Goal: Task Accomplishment & Management: Use online tool/utility

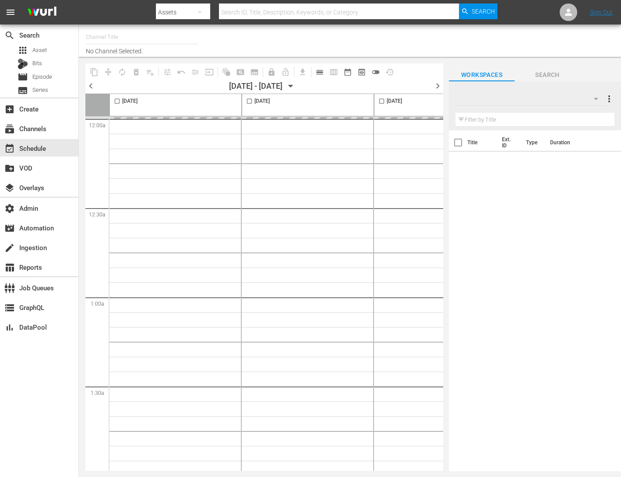
type input "RugbyPass TV (1872)"
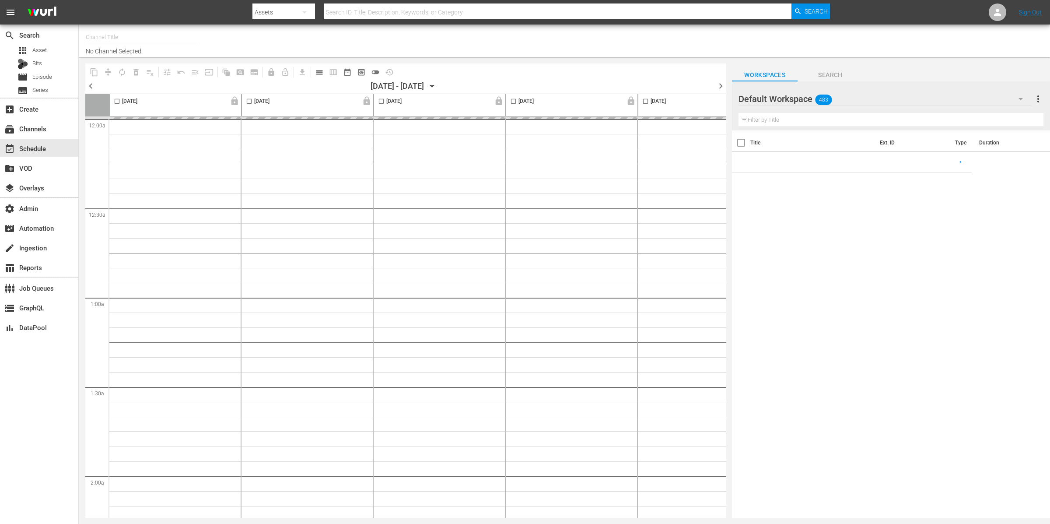
type input "Gardening with [PERSON_NAME] (1271)"
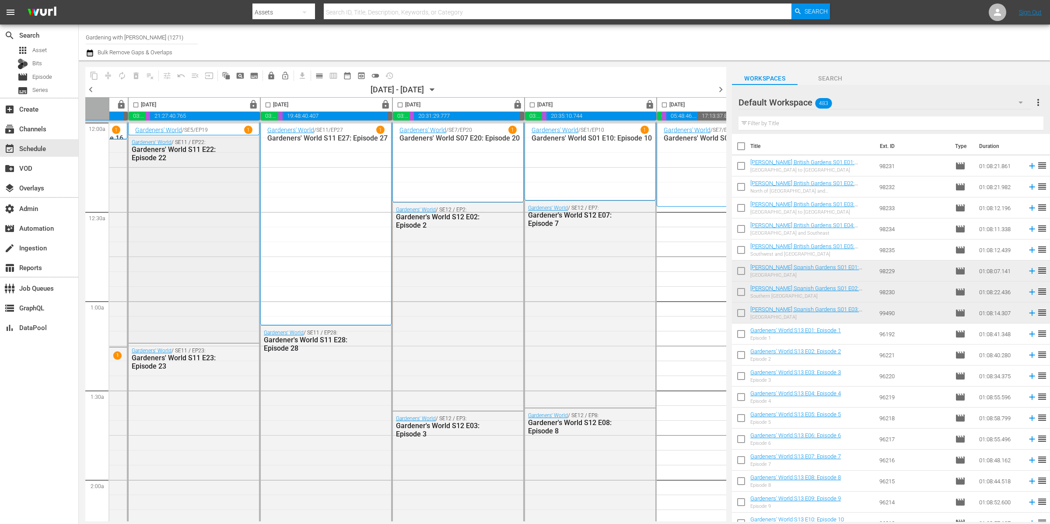
scroll to position [0, 313]
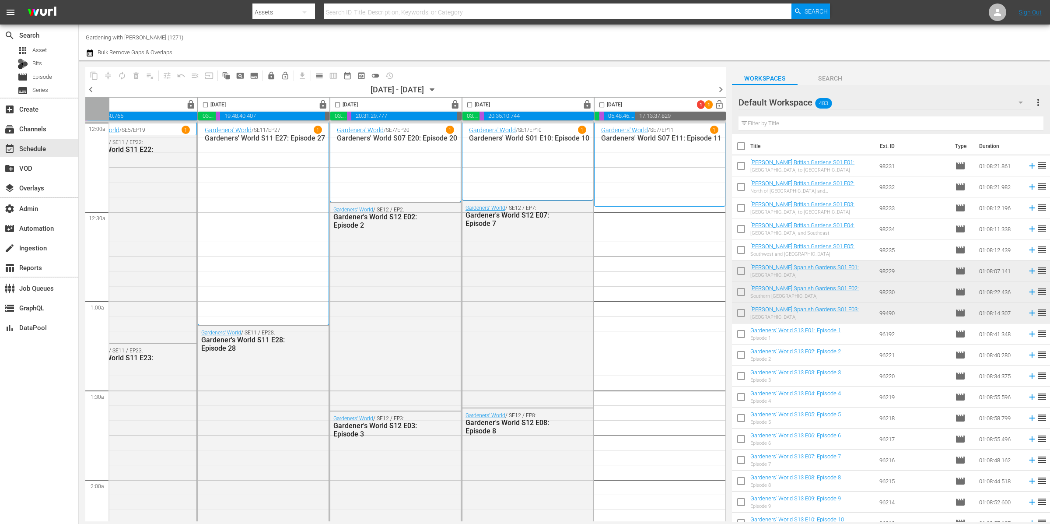
click at [804, 120] on input "text" at bounding box center [891, 123] width 305 height 14
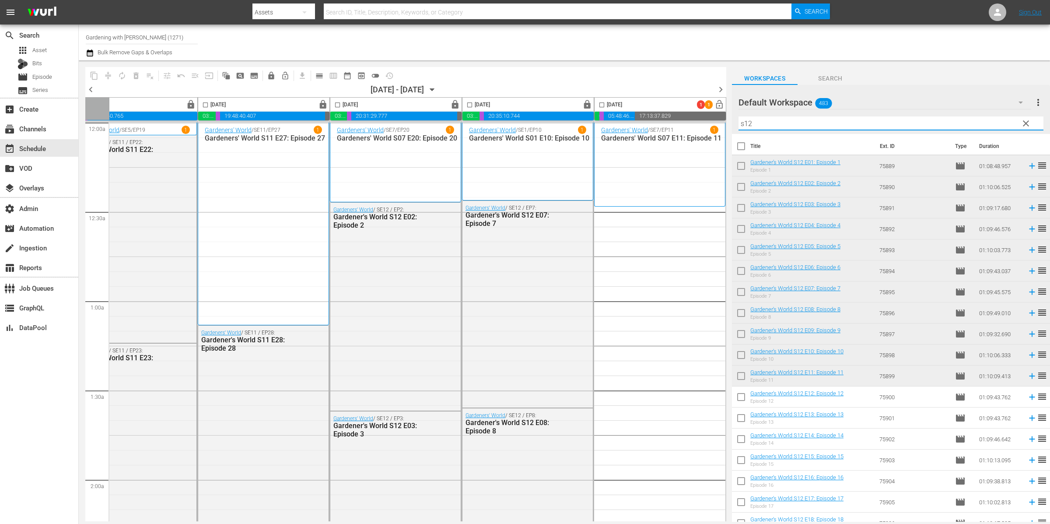
type input "s12"
click at [741, 397] on input "checkbox" at bounding box center [741, 399] width 18 height 18
checkbox input "true"
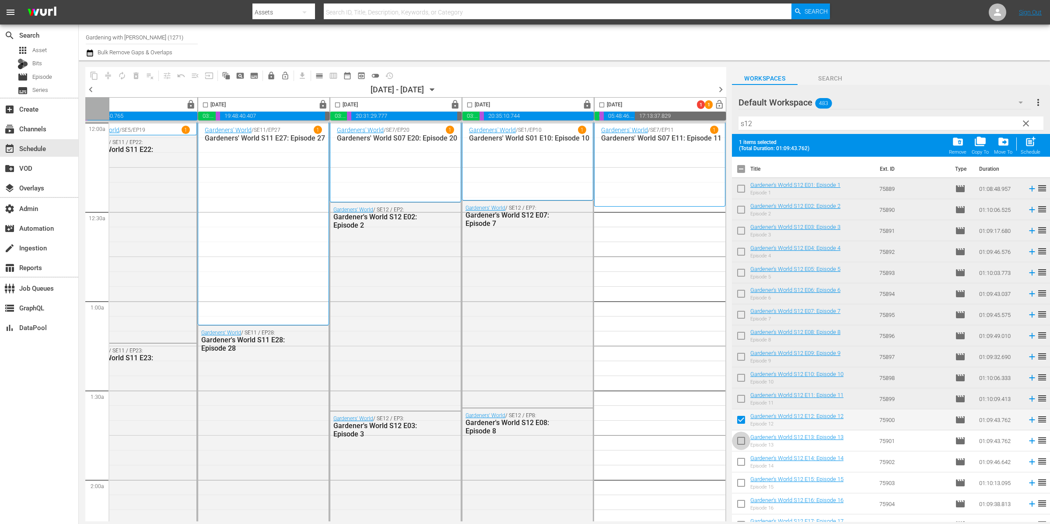
drag, startPoint x: 744, startPoint y: 443, endPoint x: 743, endPoint y: 459, distance: 15.8
click at [744, 443] on input "checkbox" at bounding box center [741, 442] width 18 height 18
checkbox input "true"
click at [743, 459] on input "checkbox" at bounding box center [741, 463] width 18 height 18
checkbox input "true"
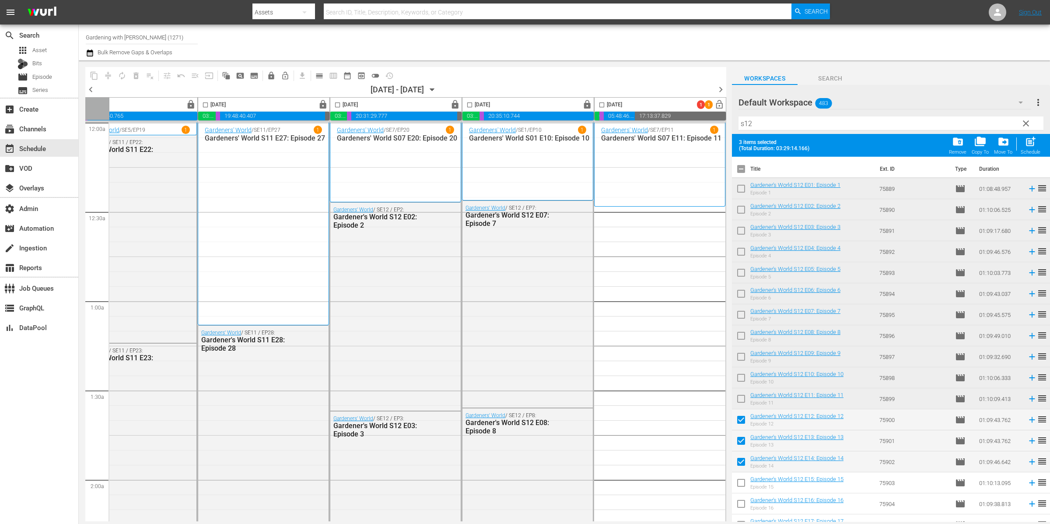
click at [744, 480] on input "checkbox" at bounding box center [741, 484] width 18 height 18
checkbox input "true"
drag, startPoint x: 744, startPoint y: 501, endPoint x: 775, endPoint y: 445, distance: 63.5
click at [745, 500] on input "checkbox" at bounding box center [741, 505] width 18 height 18
checkbox input "true"
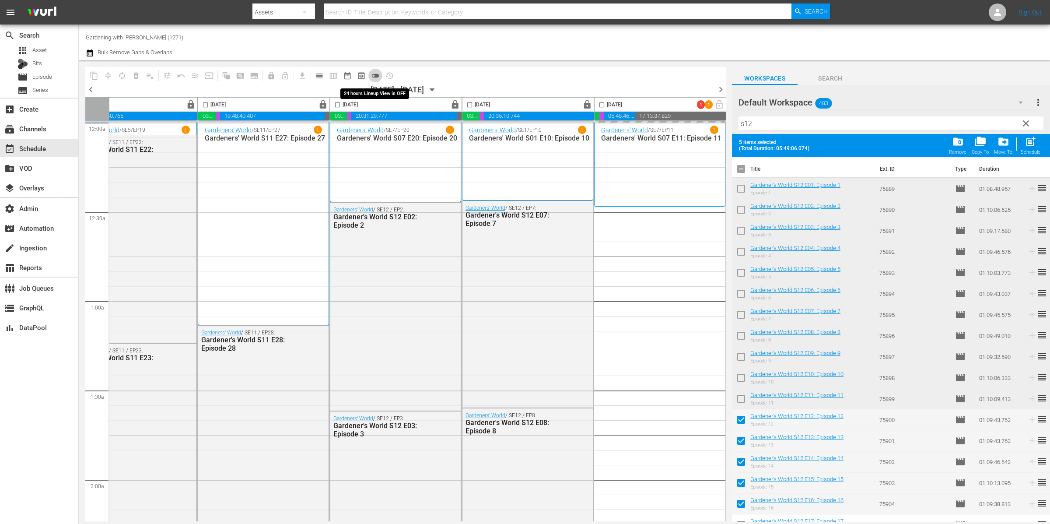
click at [378, 77] on span "toggle_off" at bounding box center [375, 75] width 9 height 9
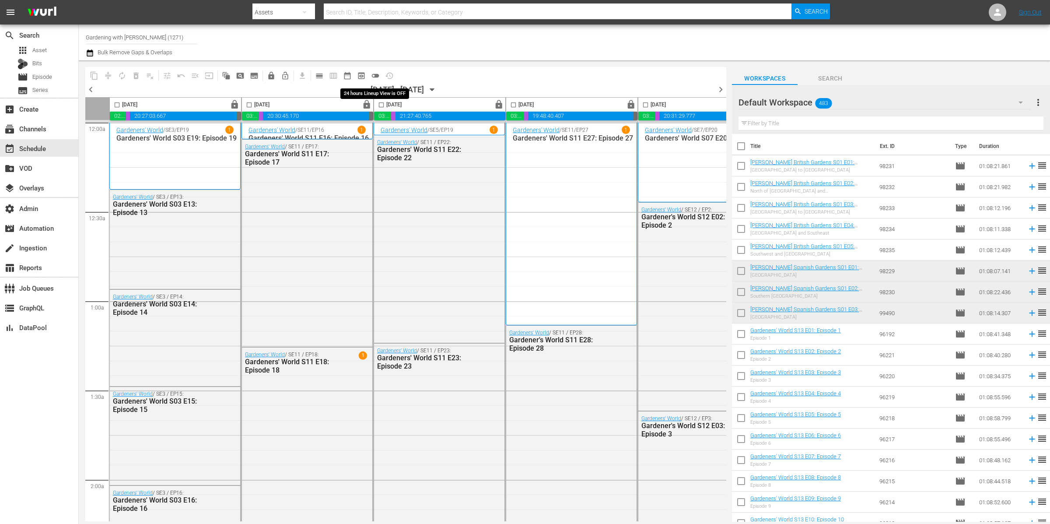
click at [376, 76] on span "toggle_off" at bounding box center [375, 75] width 9 height 9
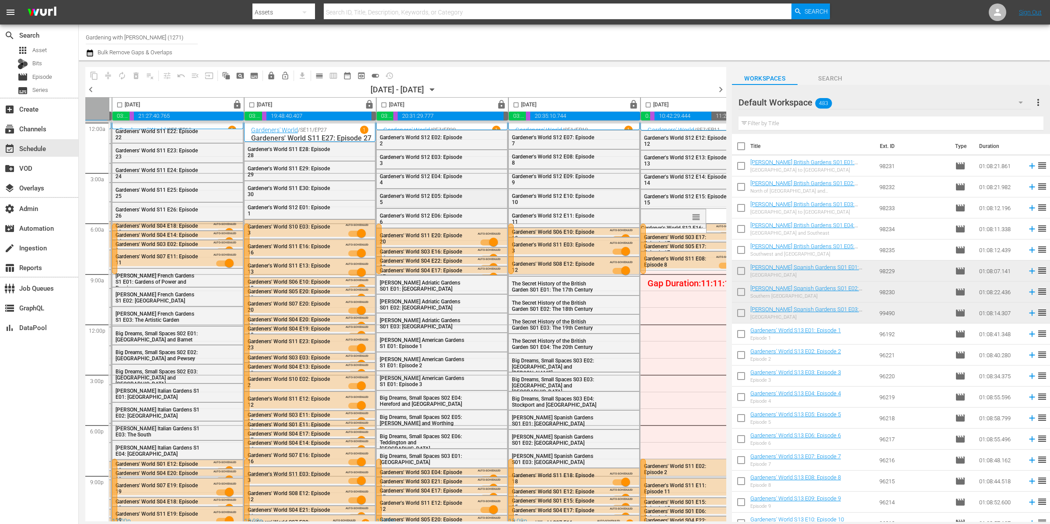
scroll to position [0, 313]
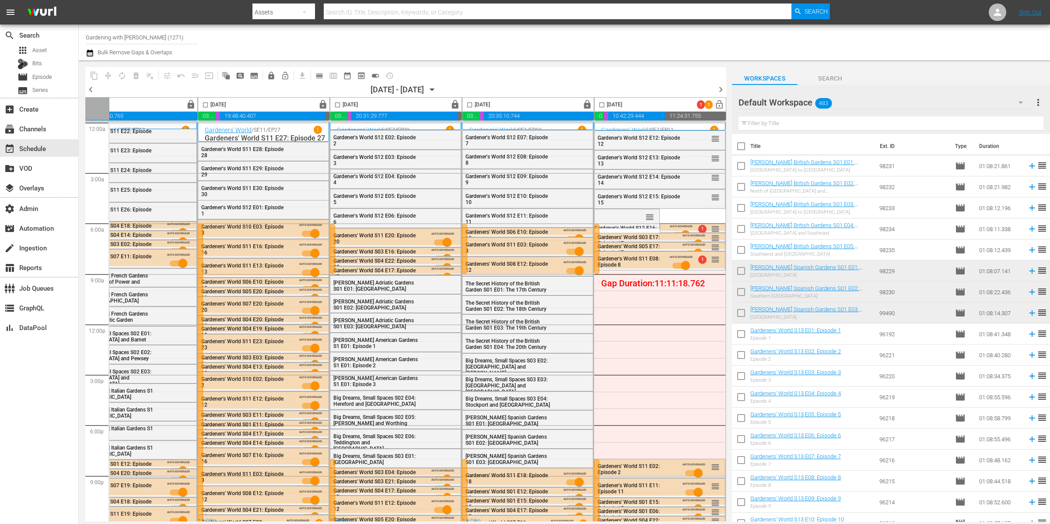
click at [786, 123] on input "text" at bounding box center [891, 123] width 305 height 14
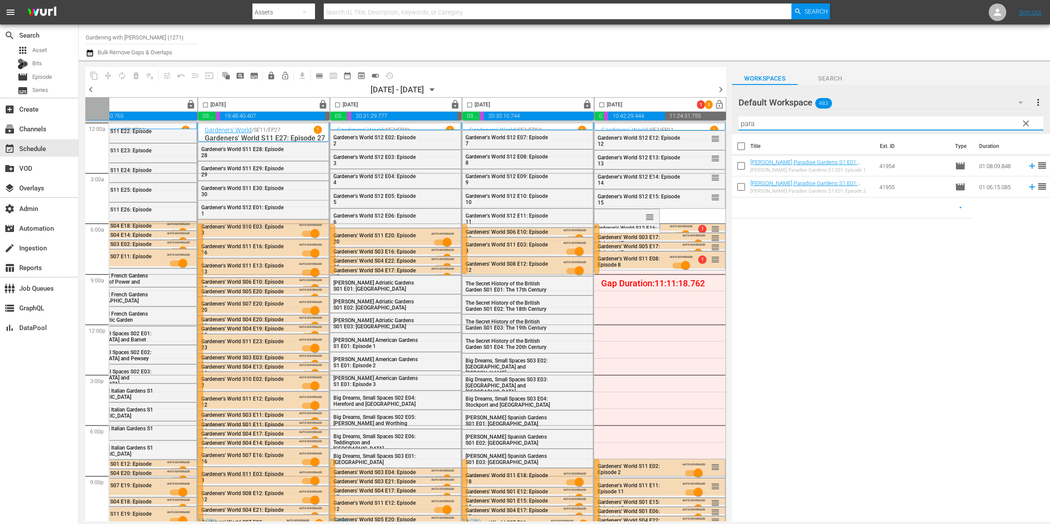
type input "para"
click at [740, 144] on input "checkbox" at bounding box center [741, 148] width 18 height 18
checkbox input "true"
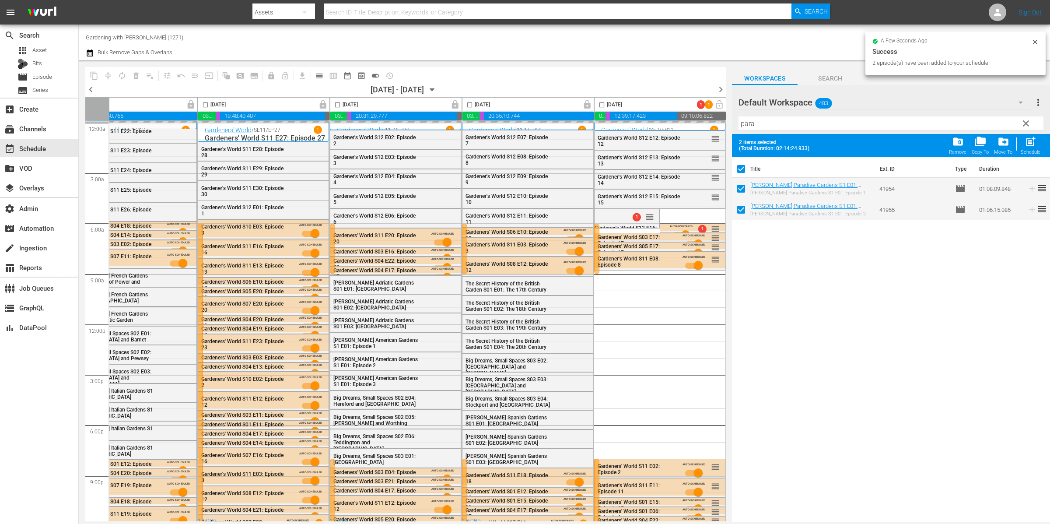
click at [744, 165] on input "checkbox" at bounding box center [741, 170] width 18 height 18
checkbox input "false"
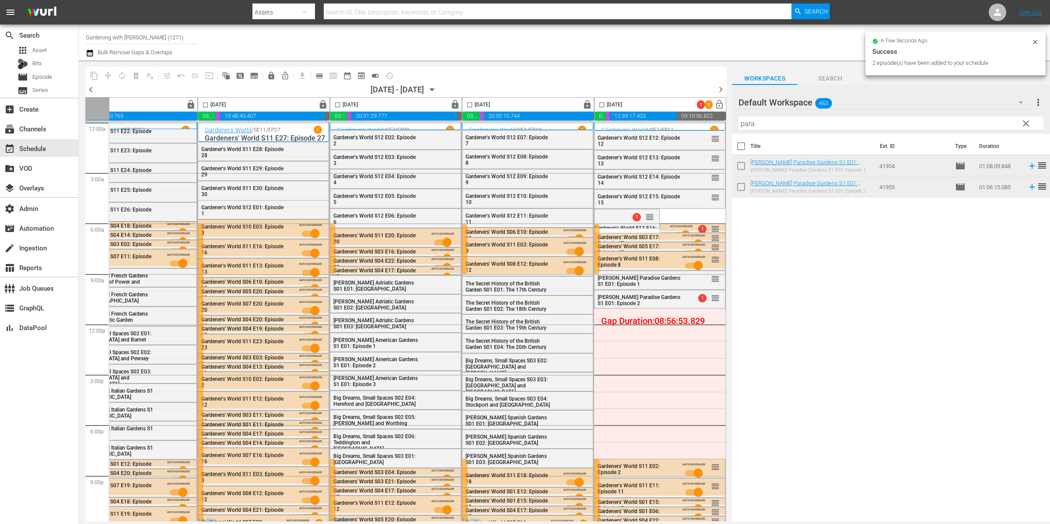
checkbox input "false"
click at [814, 125] on input "para" at bounding box center [891, 123] width 305 height 14
type input "japa"
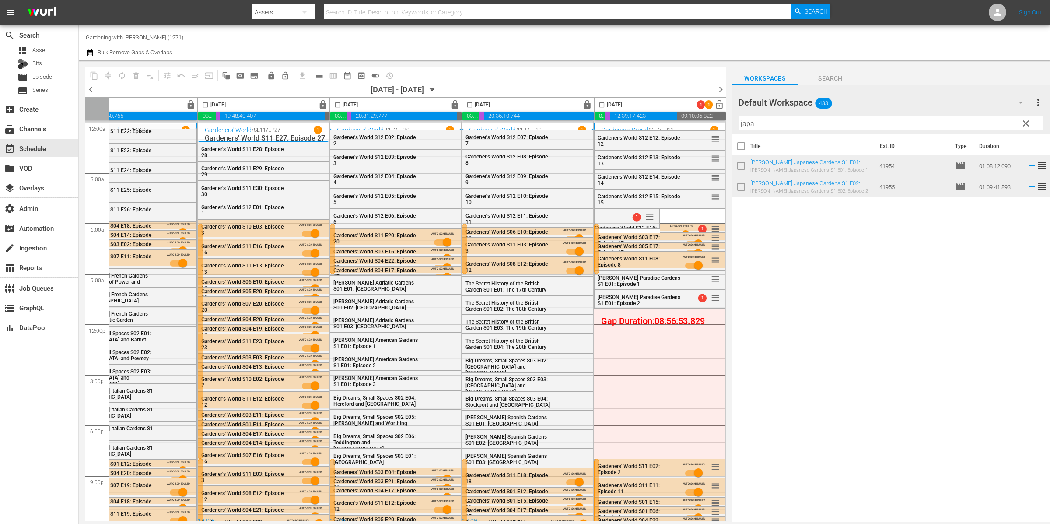
click at [741, 150] on input "checkbox" at bounding box center [741, 148] width 18 height 18
checkbox input "true"
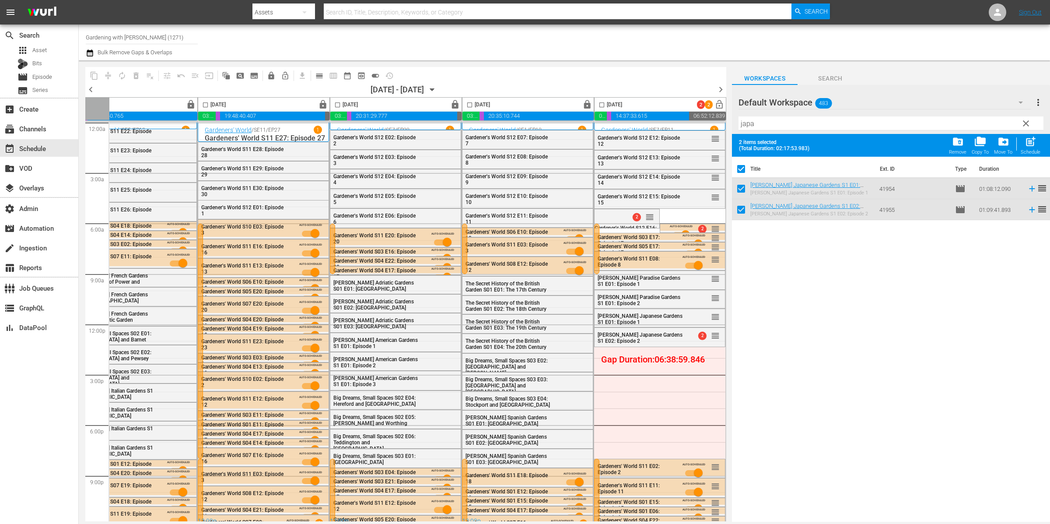
click at [744, 170] on input "checkbox" at bounding box center [741, 170] width 18 height 18
checkbox input "false"
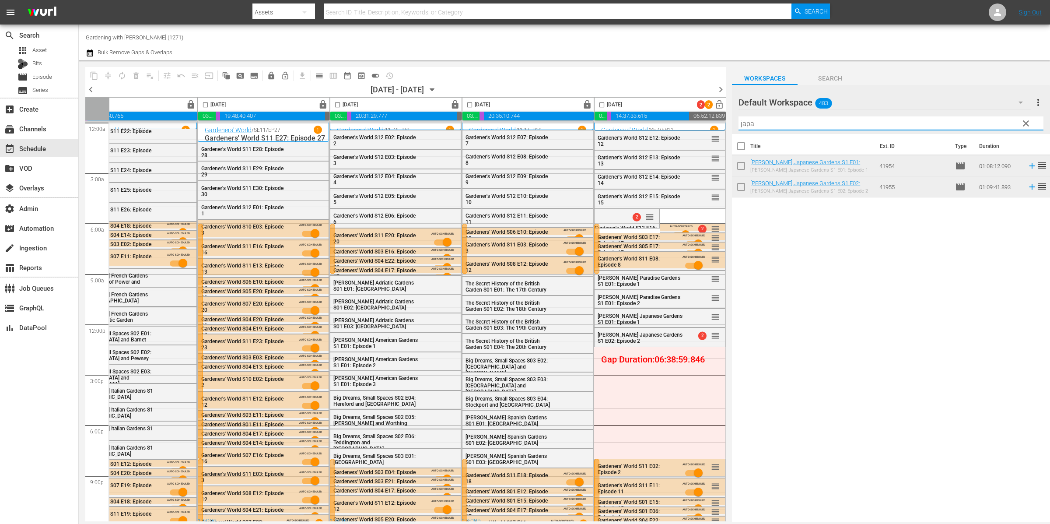
click at [784, 120] on input "japa" at bounding box center [891, 123] width 305 height 14
type input "adr"
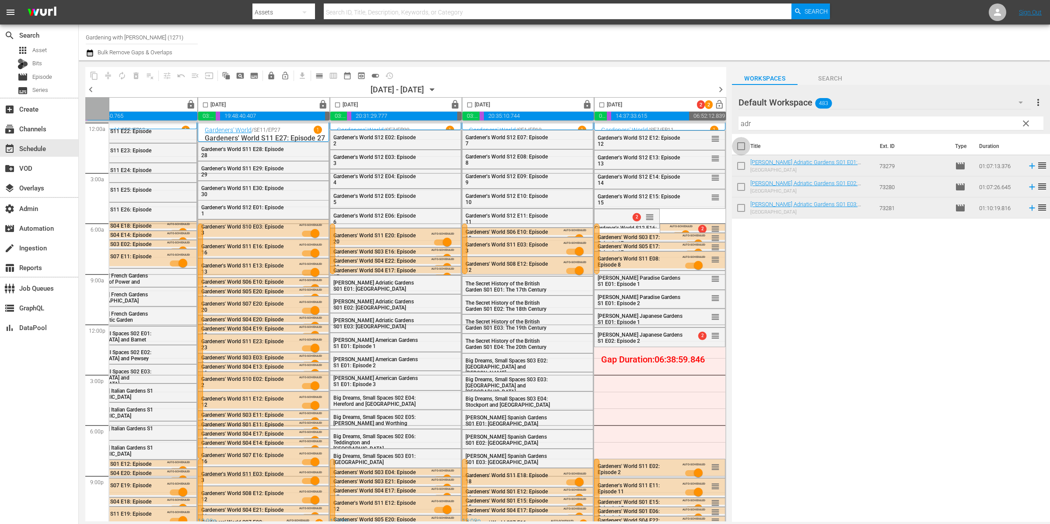
click at [738, 146] on input "checkbox" at bounding box center [741, 148] width 18 height 18
checkbox input "true"
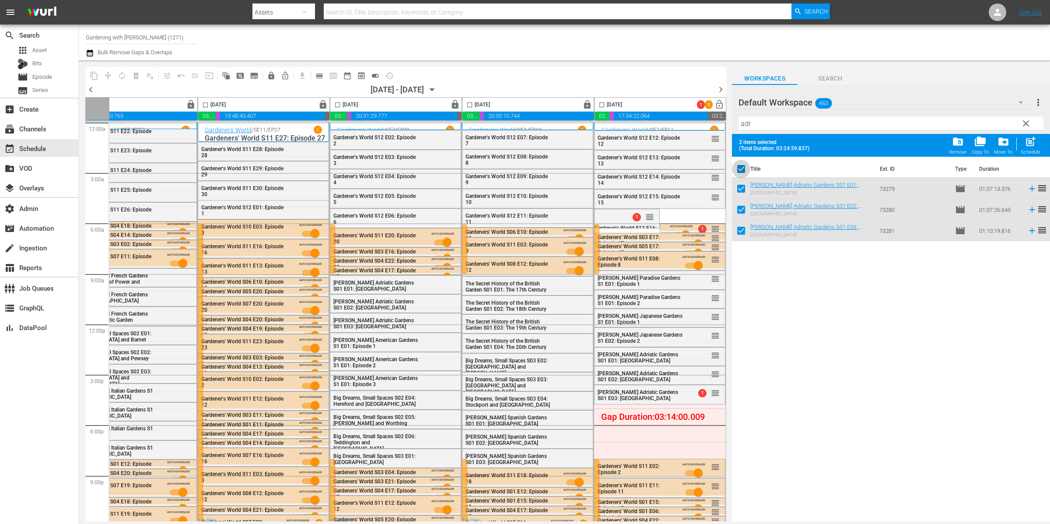
click at [741, 168] on input "checkbox" at bounding box center [741, 170] width 18 height 18
checkbox input "false"
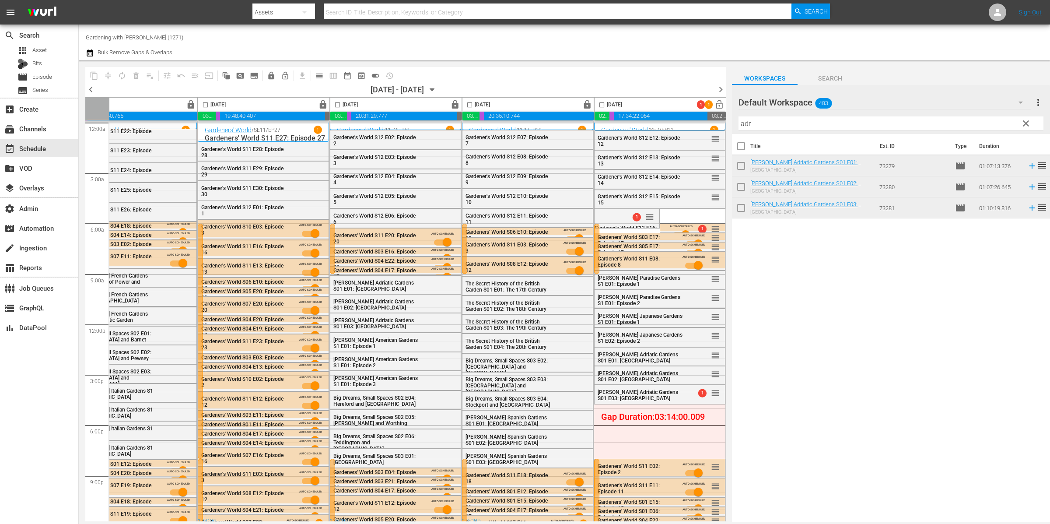
click at [774, 126] on input "adr" at bounding box center [891, 123] width 305 height 14
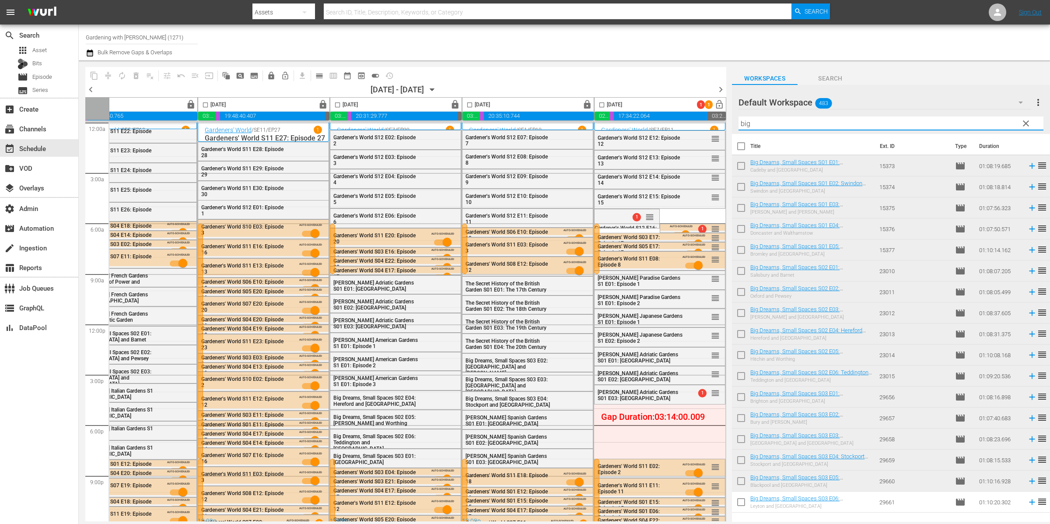
type input "big"
click at [740, 480] on input "checkbox" at bounding box center [741, 483] width 18 height 18
checkbox input "true"
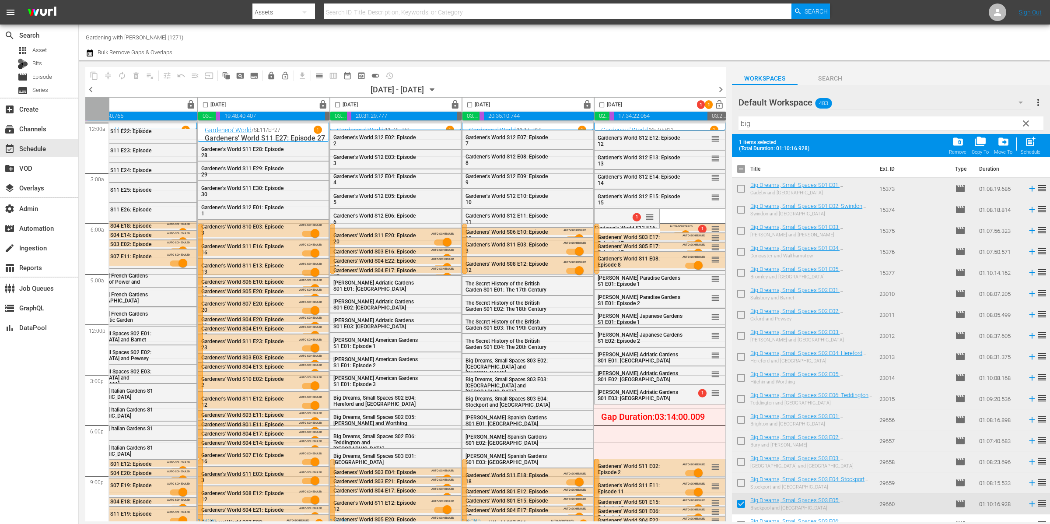
scroll to position [12, 0]
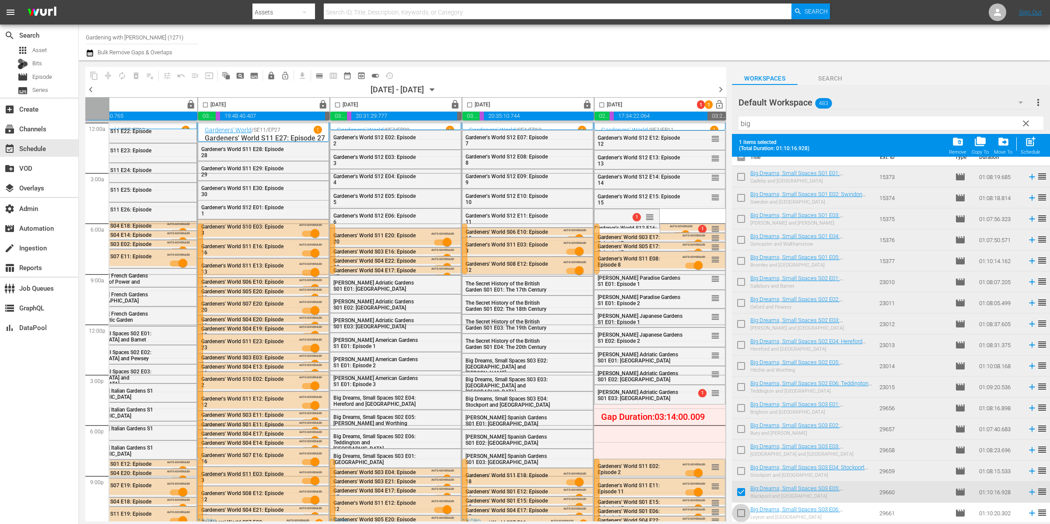
click at [743, 513] on input "checkbox" at bounding box center [741, 514] width 18 height 18
checkbox input "true"
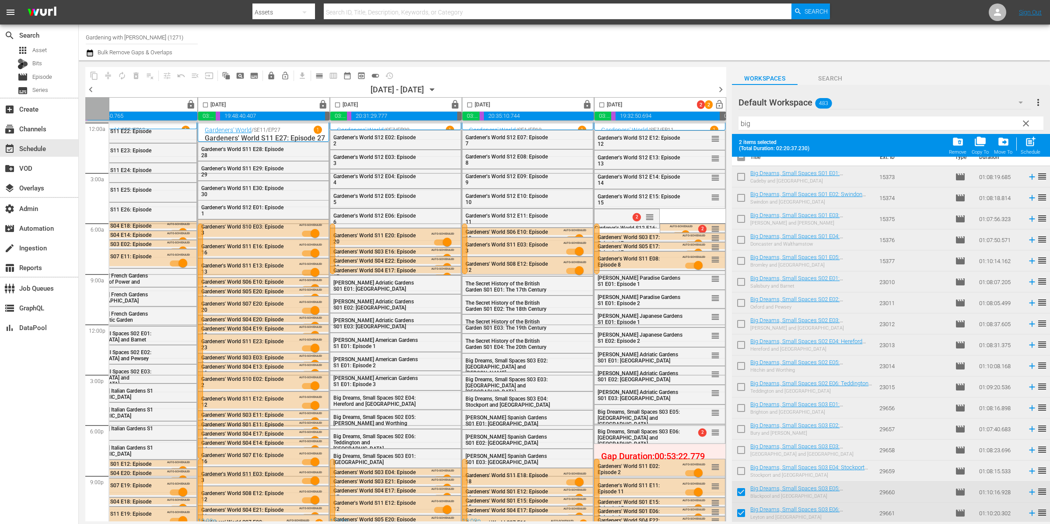
scroll to position [0, 0]
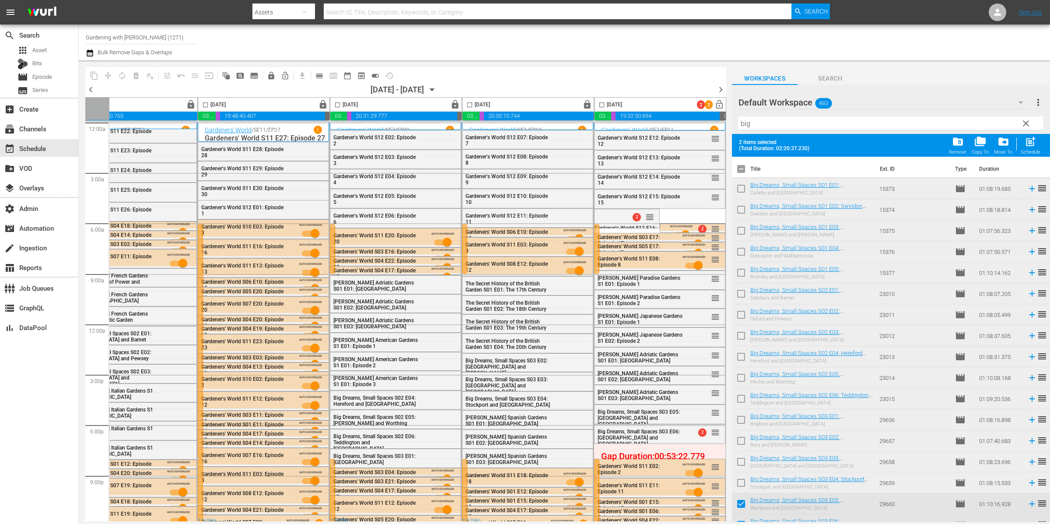
click at [740, 167] on input "checkbox" at bounding box center [741, 170] width 18 height 18
checkbox input "true"
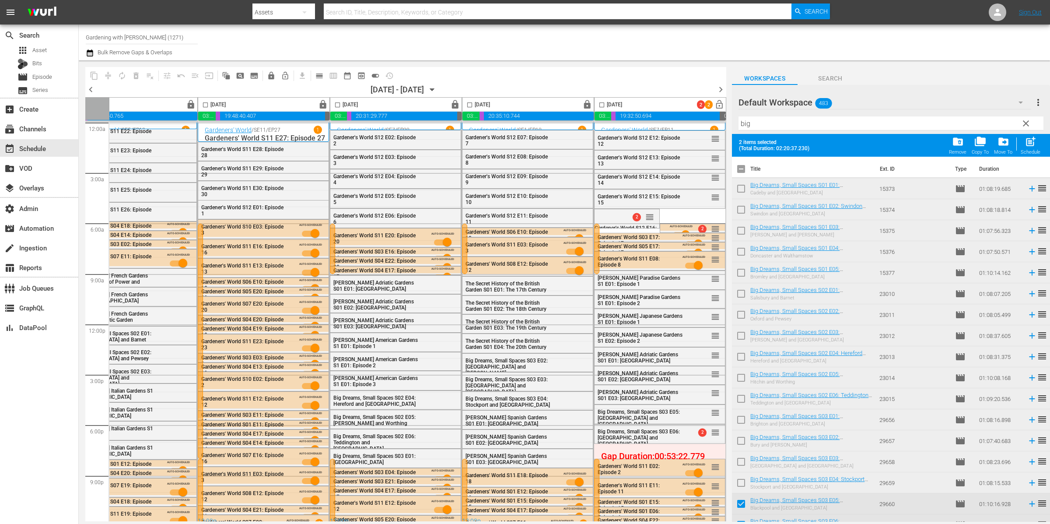
checkbox input "true"
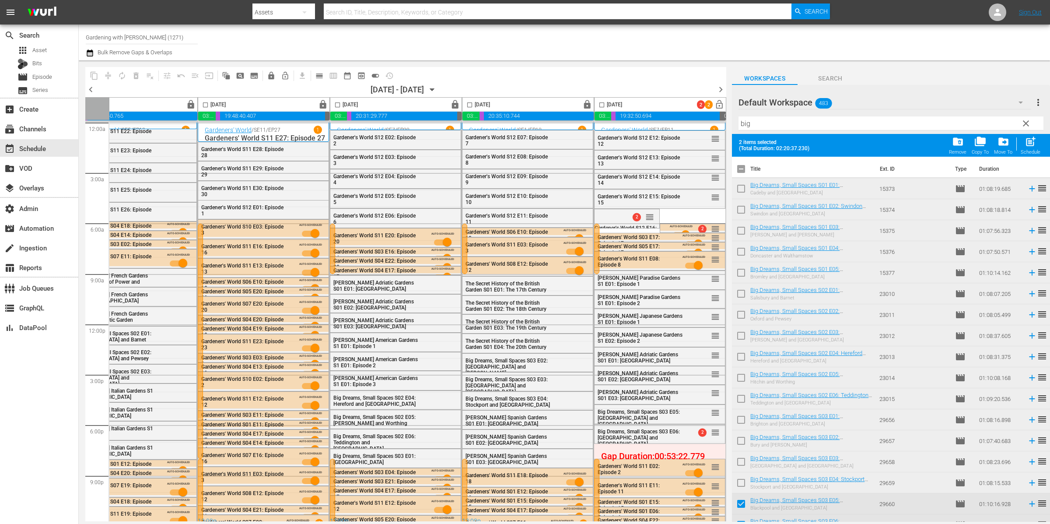
checkbox input "true"
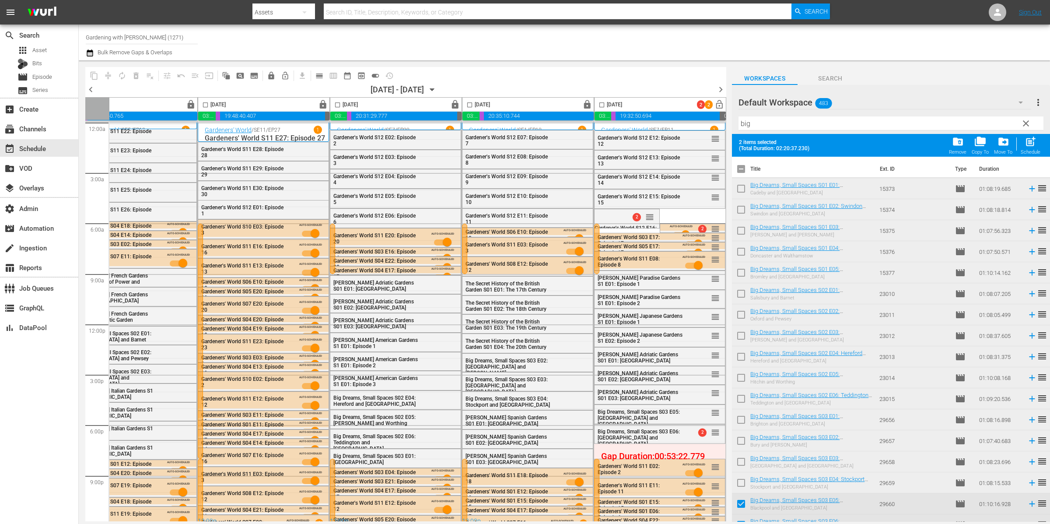
checkbox input "true"
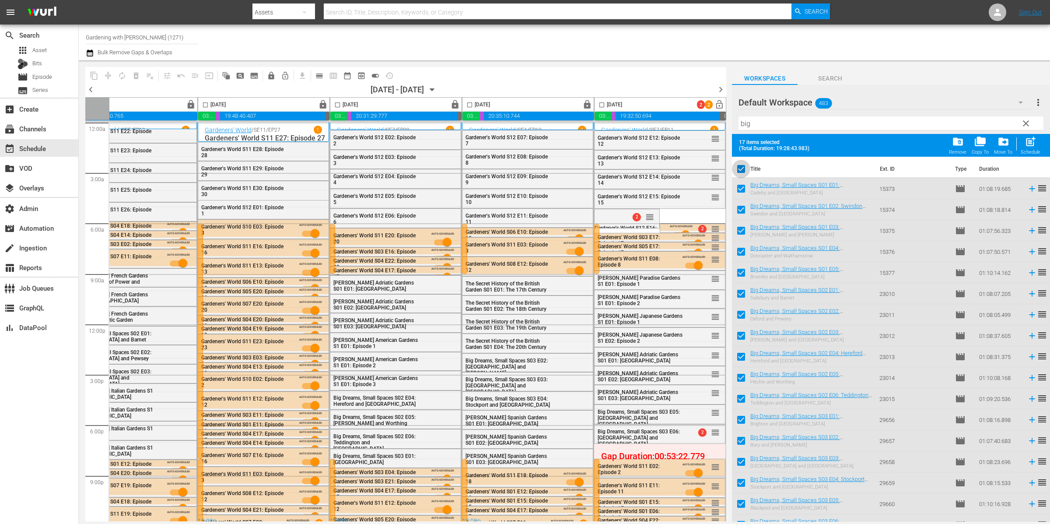
click at [740, 167] on input "checkbox" at bounding box center [741, 170] width 18 height 18
checkbox input "false"
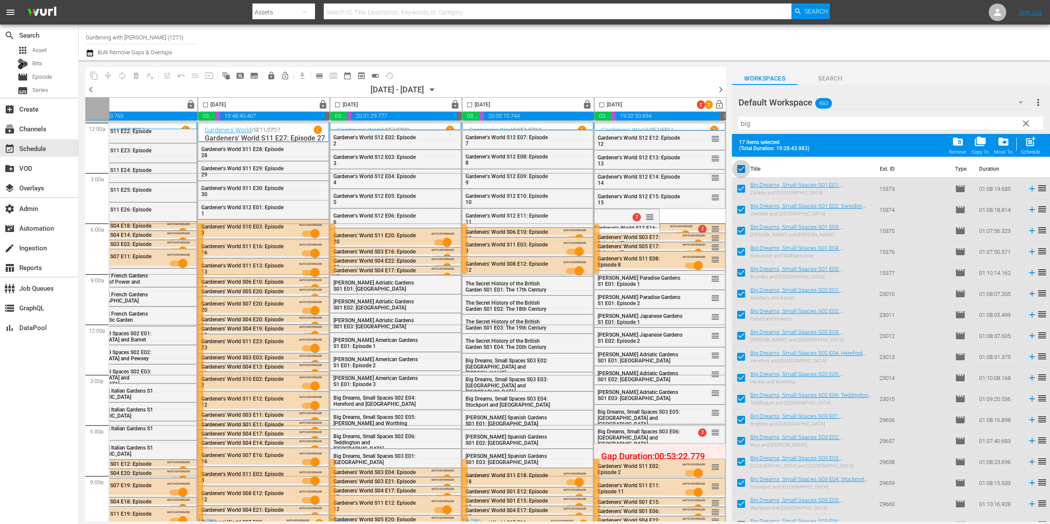
checkbox input "false"
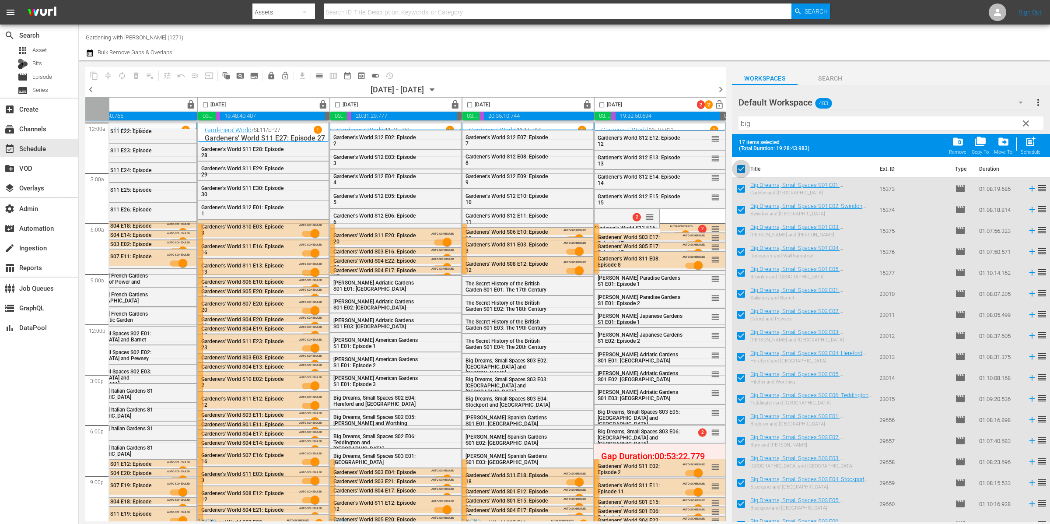
checkbox input "false"
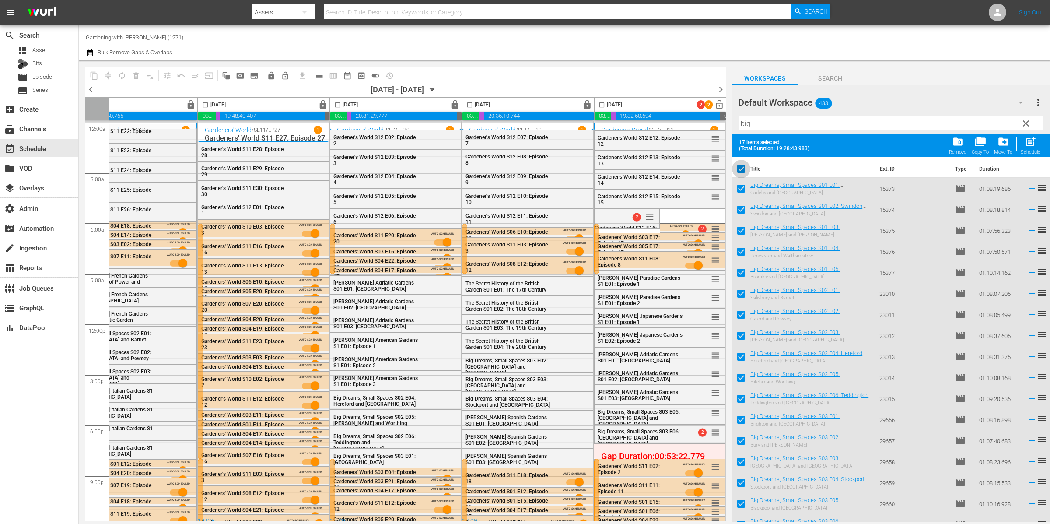
checkbox input "false"
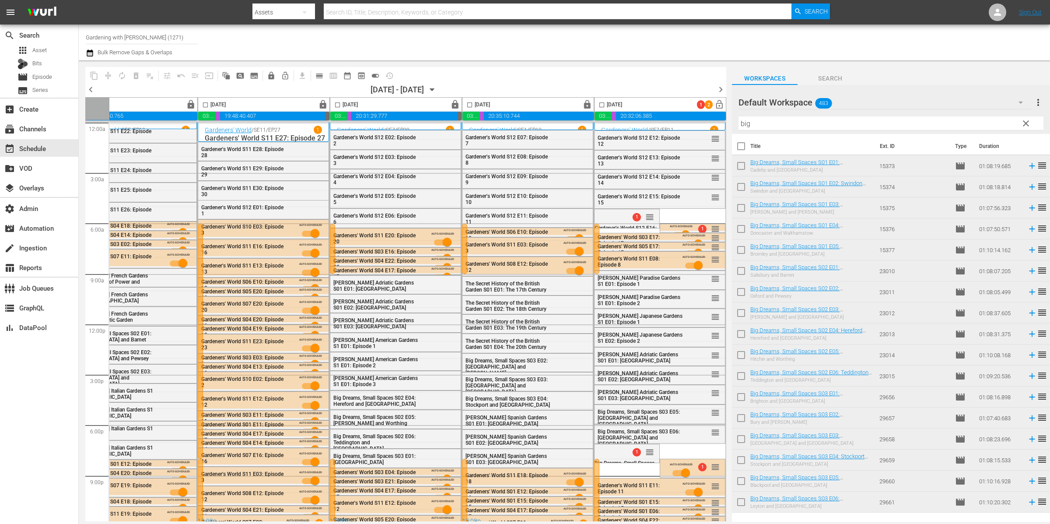
click at [599, 106] on input "checkbox" at bounding box center [602, 107] width 10 height 10
click at [111, 74] on span "compress" at bounding box center [108, 75] width 9 height 9
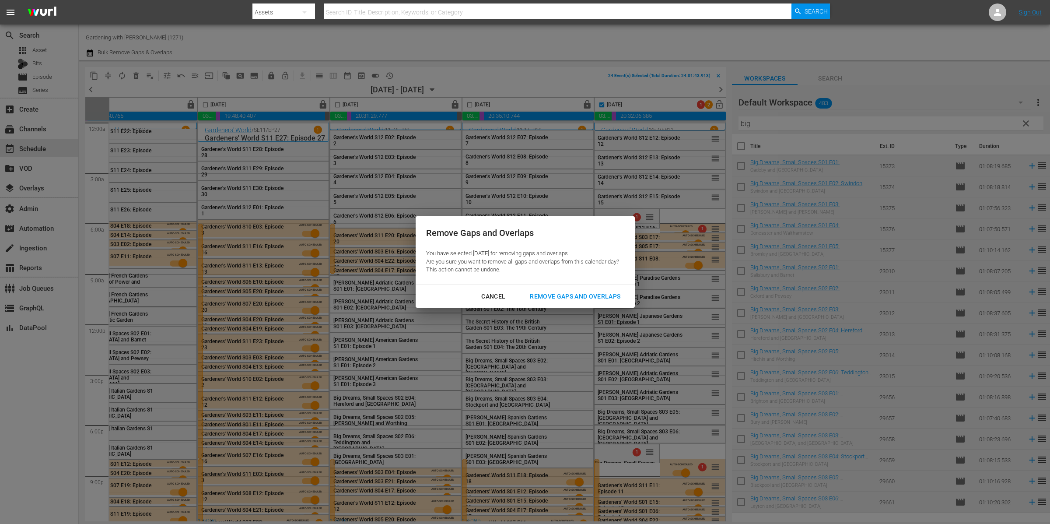
click at [580, 301] on div "Remove Gaps and Overlaps" at bounding box center [575, 296] width 105 height 11
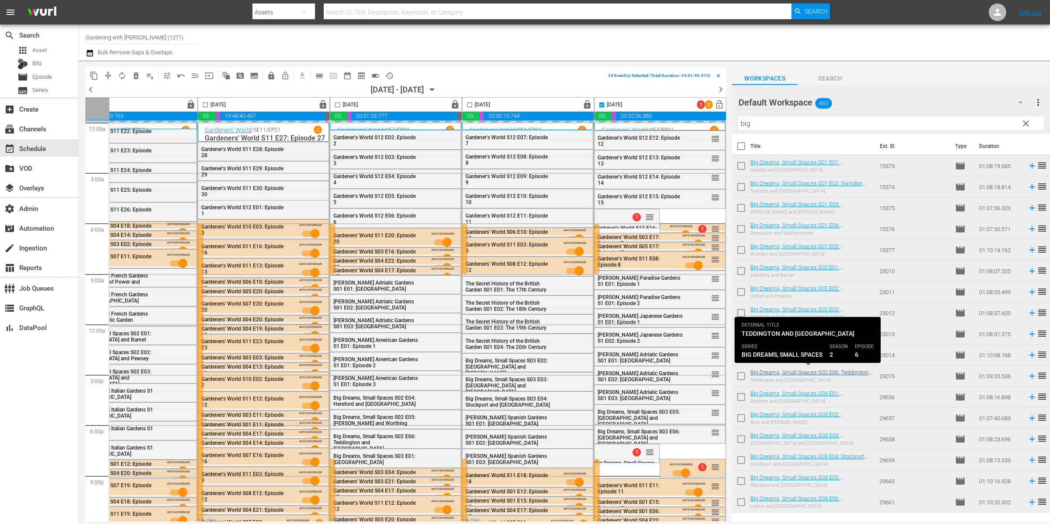
checkbox input "false"
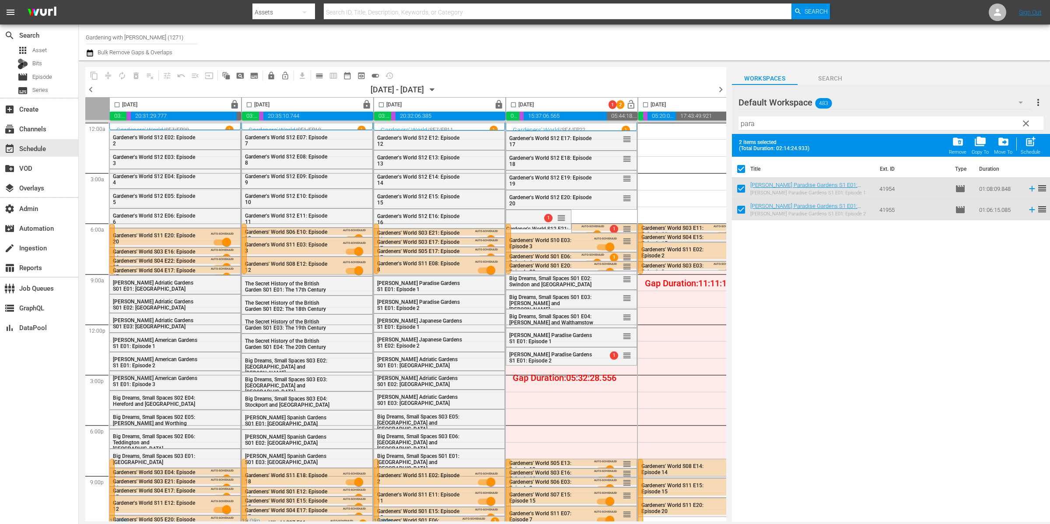
scroll to position [0, 204]
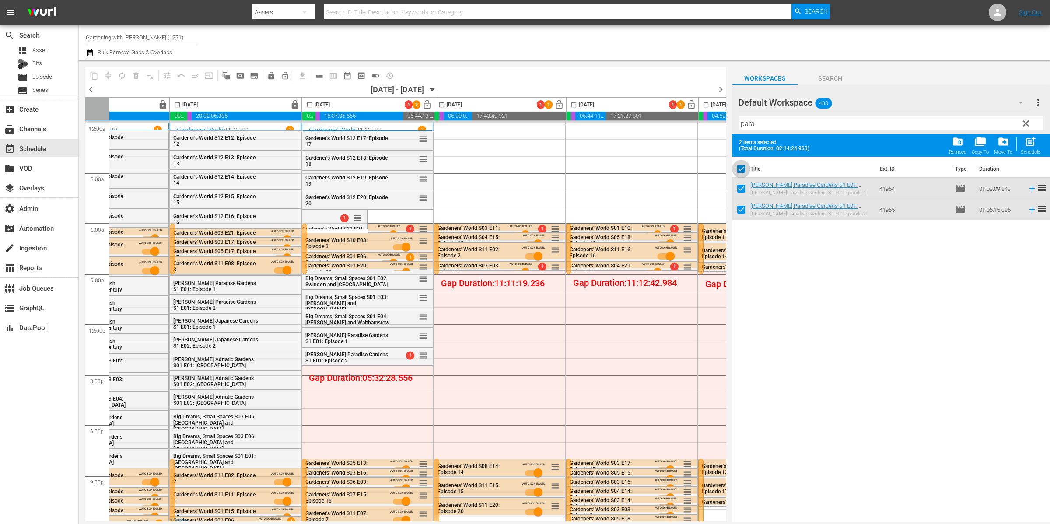
click at [744, 167] on input "checkbox" at bounding box center [741, 170] width 18 height 18
checkbox input "false"
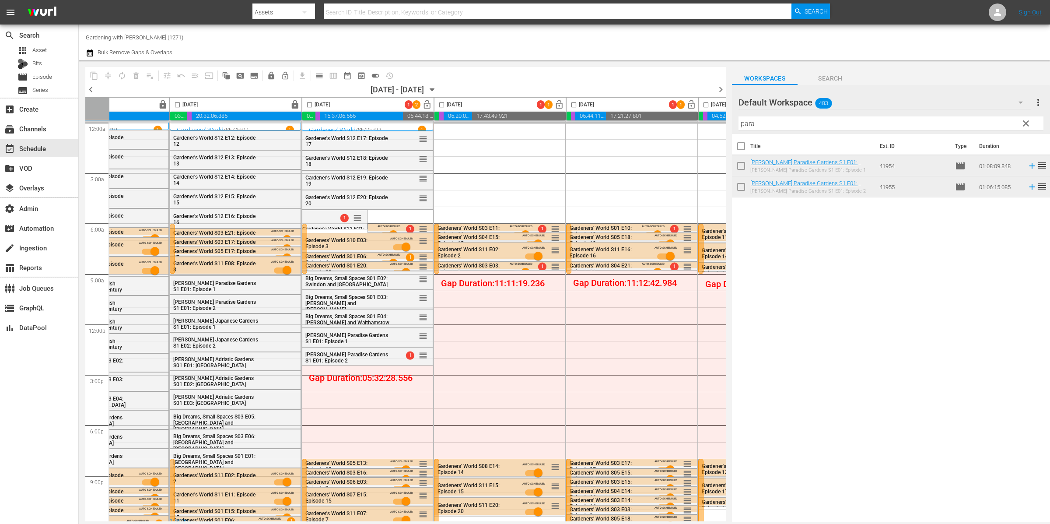
click at [786, 127] on input "para" at bounding box center [891, 123] width 305 height 14
click at [786, 126] on input "para" at bounding box center [891, 123] width 305 height 14
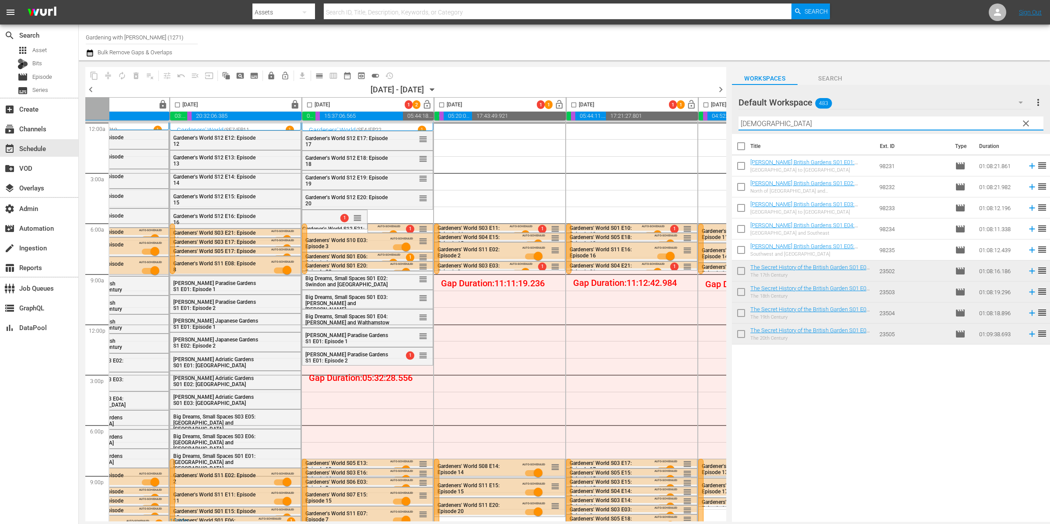
type input "britis"
drag, startPoint x: 741, startPoint y: 166, endPoint x: 742, endPoint y: 171, distance: 4.7
click at [741, 166] on input "checkbox" at bounding box center [741, 167] width 18 height 18
checkbox input "true"
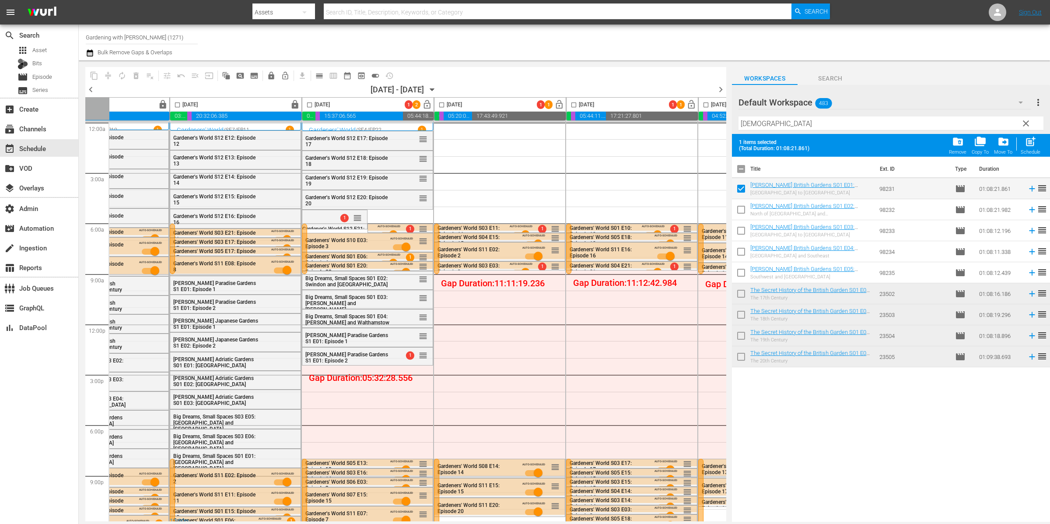
click at [745, 205] on input "checkbox" at bounding box center [741, 211] width 18 height 18
checkbox input "true"
click at [745, 227] on input "checkbox" at bounding box center [741, 232] width 18 height 18
checkbox input "true"
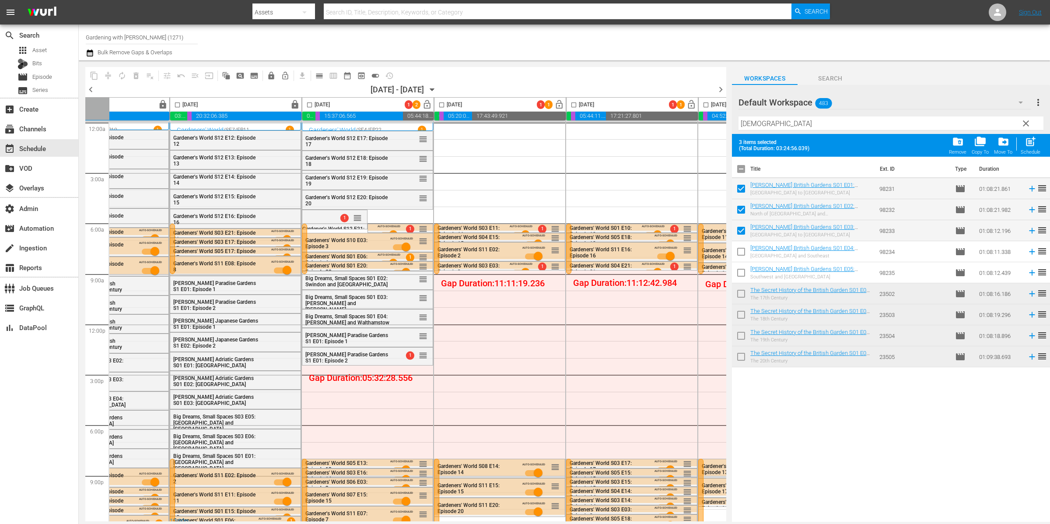
click at [745, 251] on input "checkbox" at bounding box center [741, 253] width 18 height 18
checkbox input "true"
click at [745, 275] on input "checkbox" at bounding box center [741, 274] width 18 height 18
checkbox input "true"
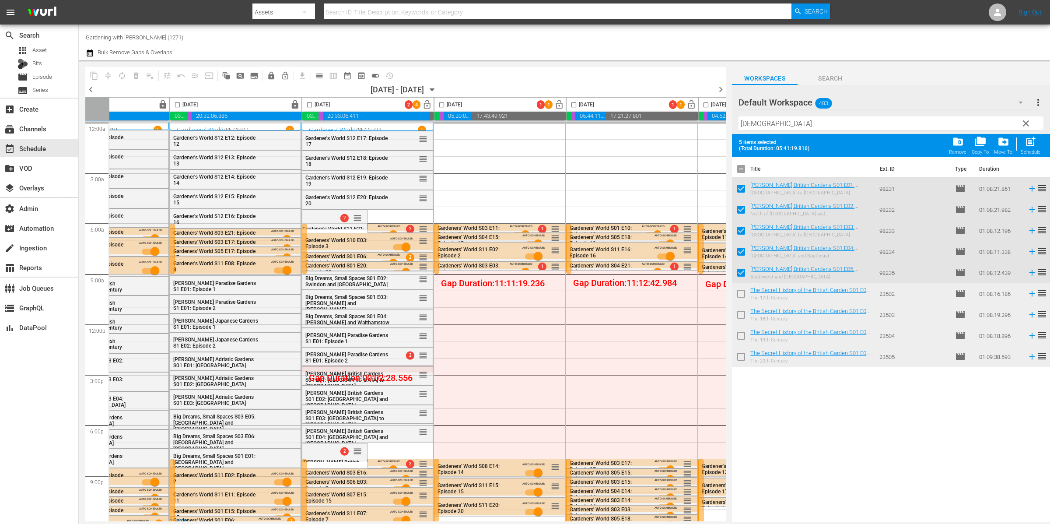
click at [309, 108] on input "checkbox" at bounding box center [310, 107] width 10 height 10
click at [110, 75] on span "compress" at bounding box center [108, 75] width 9 height 9
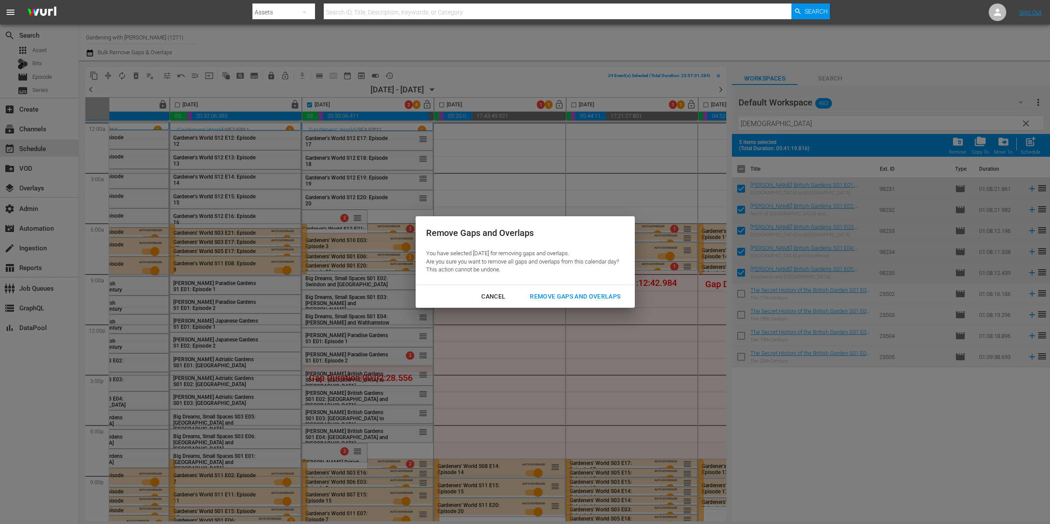
click at [562, 296] on div "Remove Gaps and Overlaps" at bounding box center [575, 296] width 105 height 11
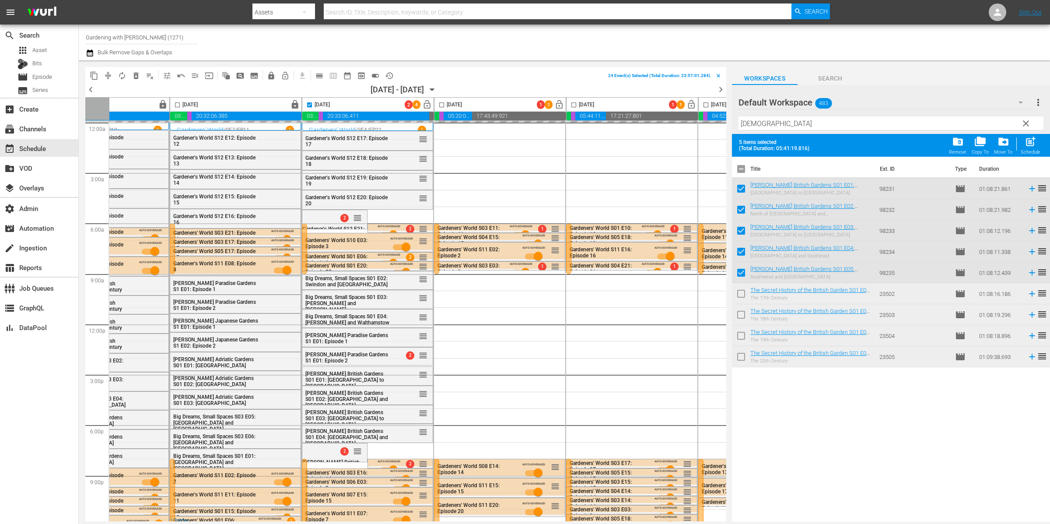
checkbox input "false"
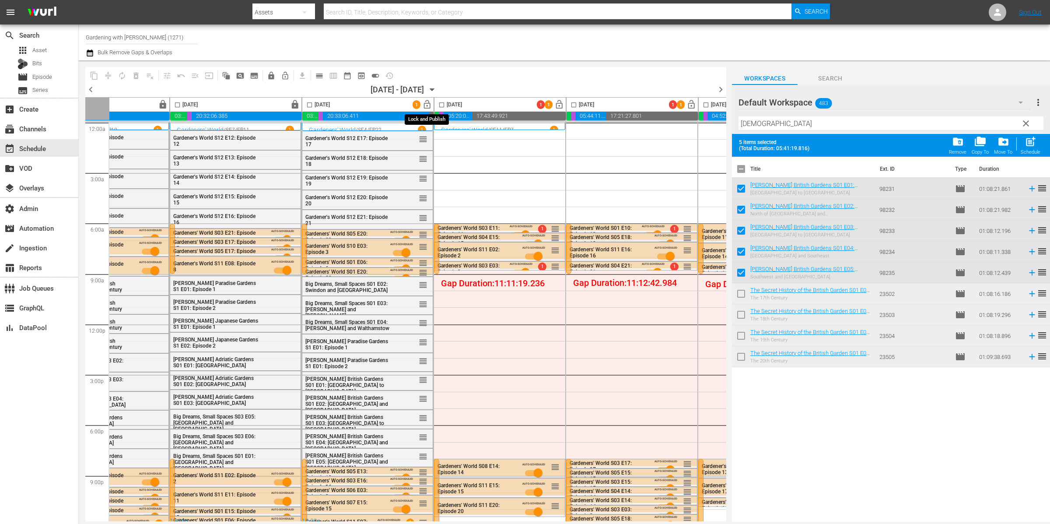
click at [428, 105] on span "lock_open" at bounding box center [427, 105] width 10 height 10
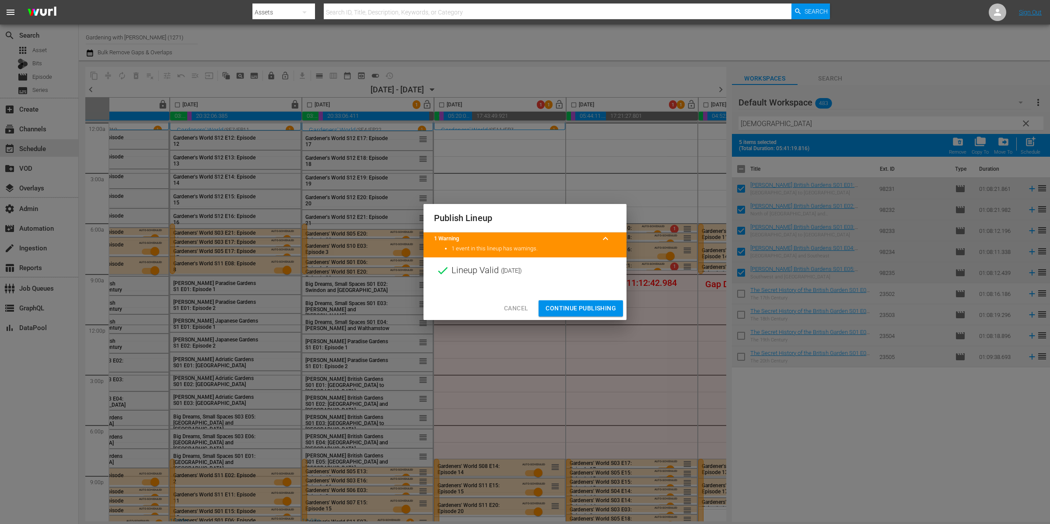
click at [594, 309] on span "Continue Publishing" at bounding box center [581, 308] width 70 height 11
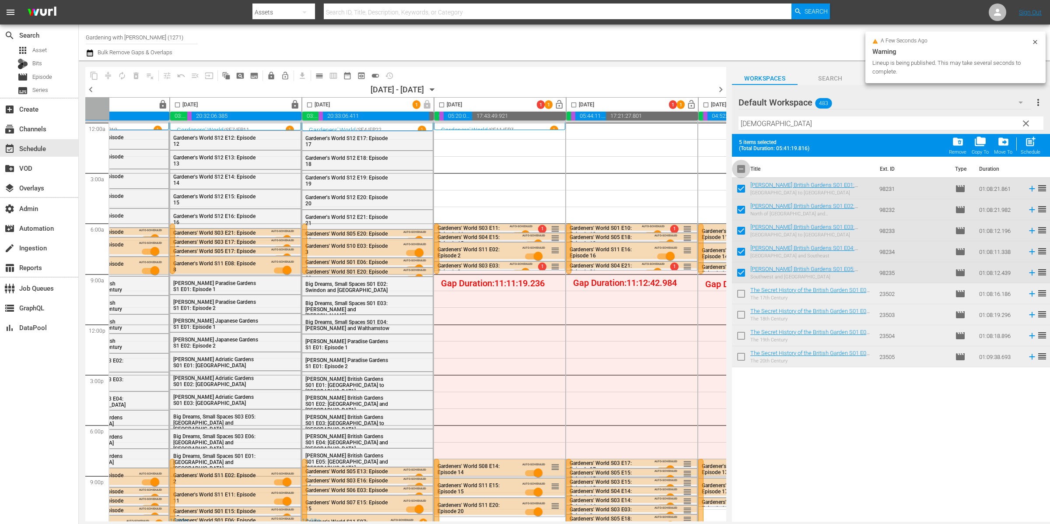
click at [744, 170] on input "checkbox" at bounding box center [741, 170] width 18 height 18
checkbox input "true"
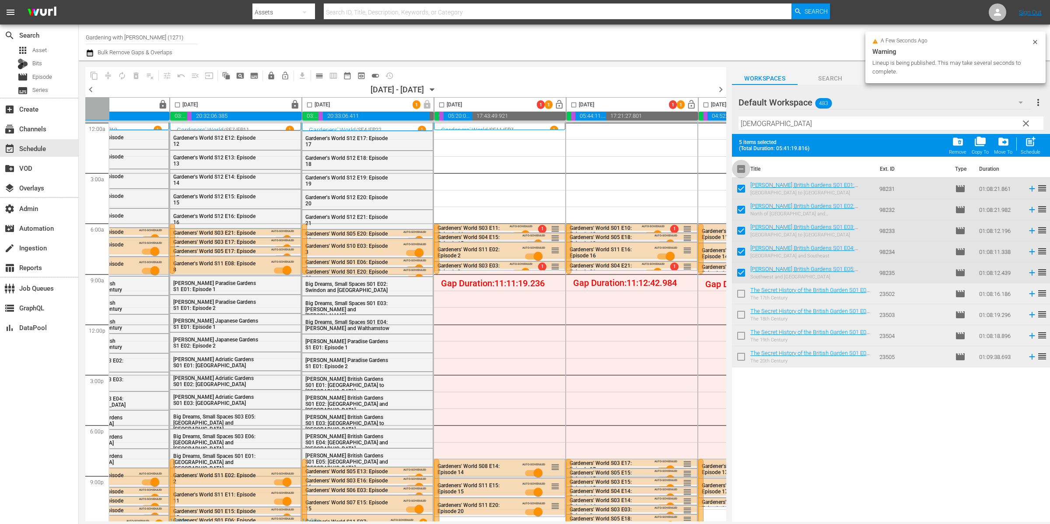
checkbox input "true"
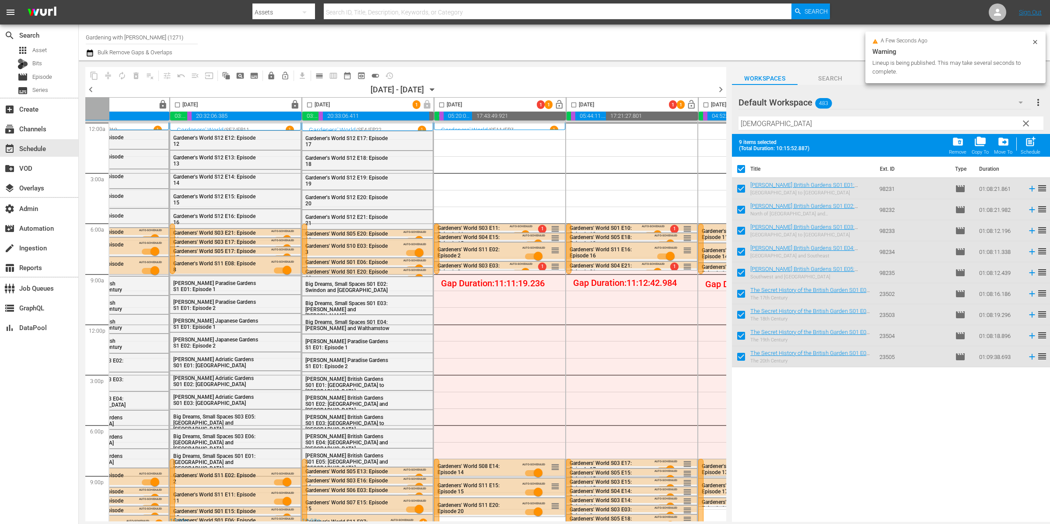
click at [744, 170] on input "checkbox" at bounding box center [741, 170] width 18 height 18
checkbox input "false"
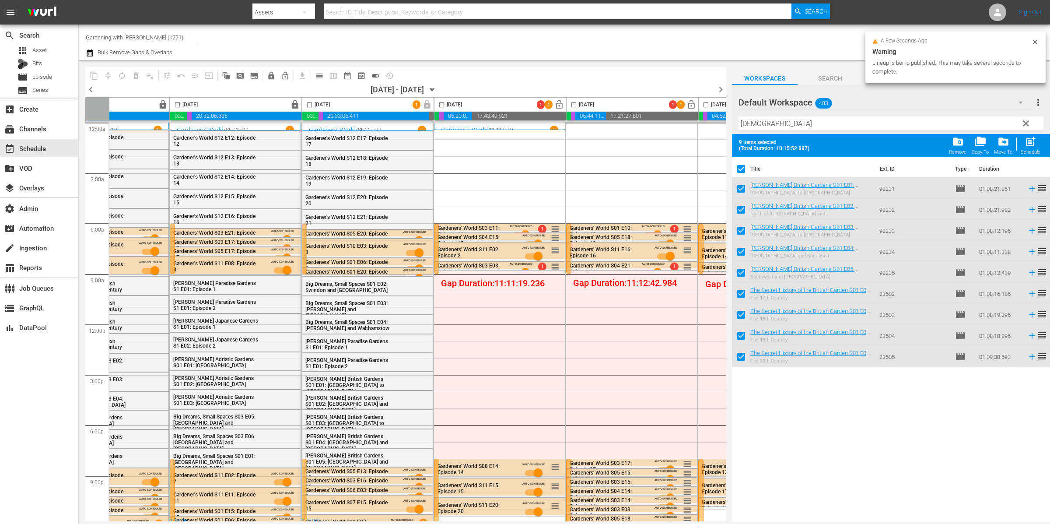
checkbox input "false"
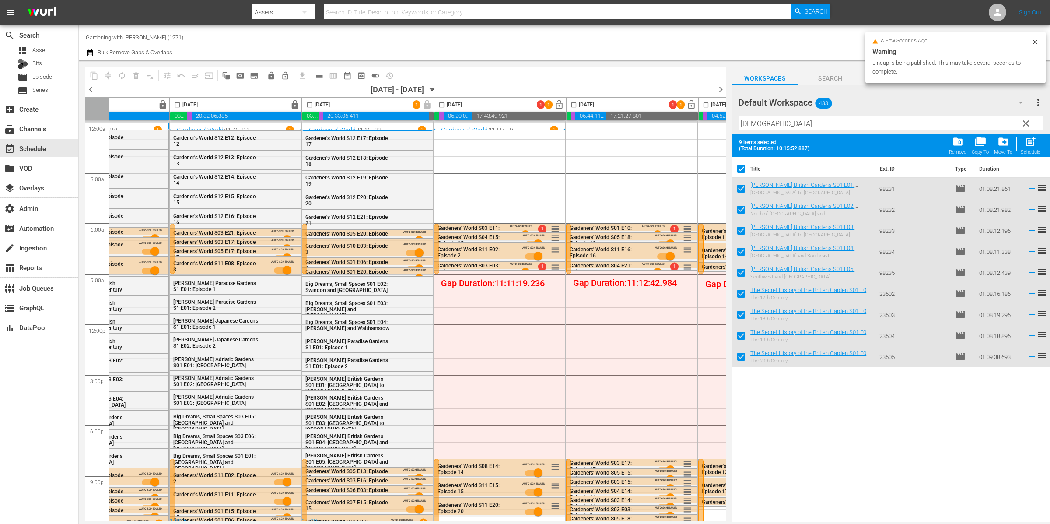
checkbox input "false"
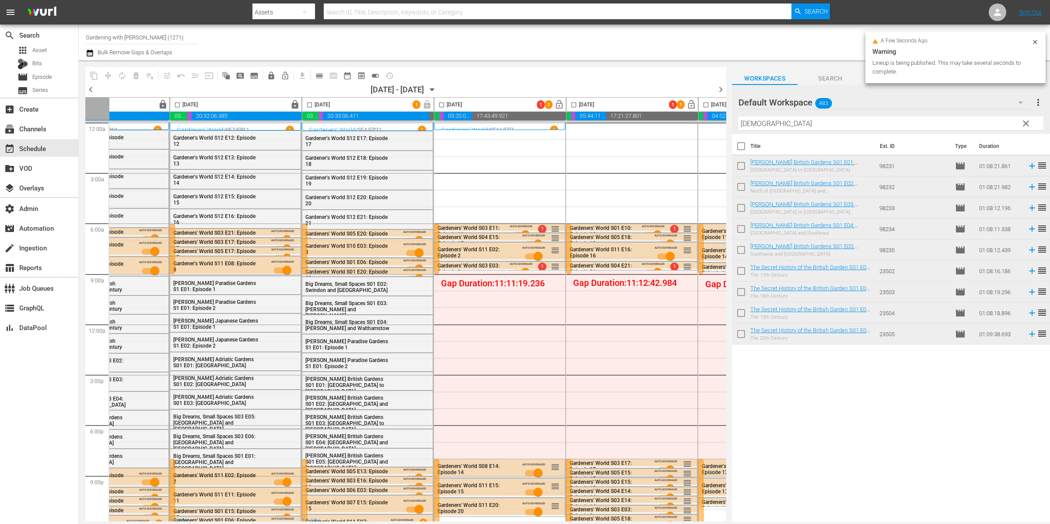
click at [772, 128] on input "britis" at bounding box center [891, 123] width 305 height 14
click at [772, 125] on input "britis" at bounding box center [891, 123] width 305 height 14
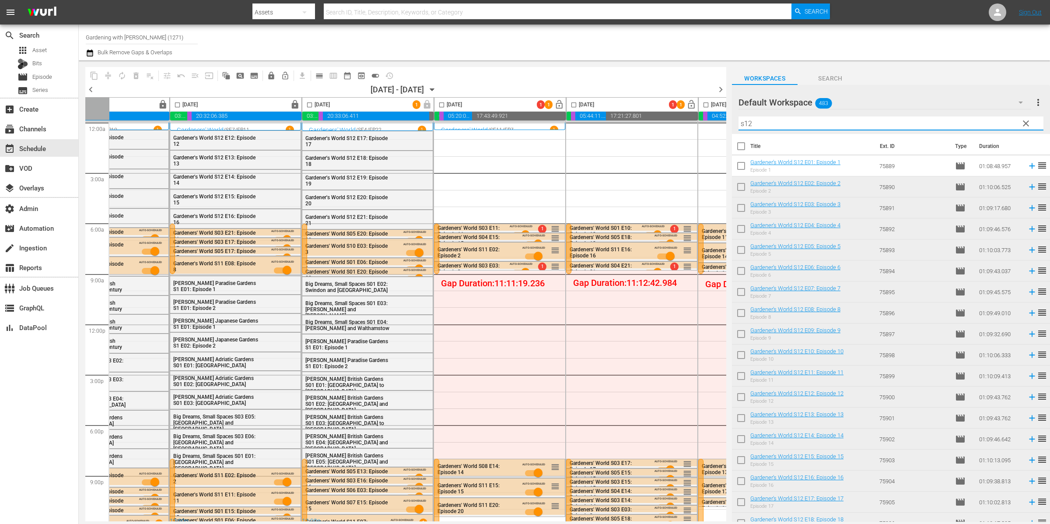
type input "s12"
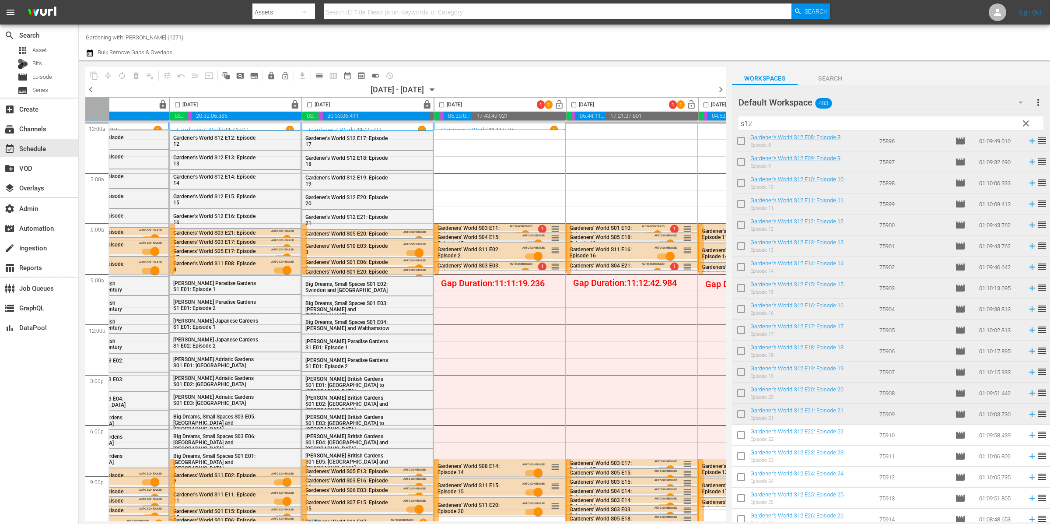
scroll to position [304, 0]
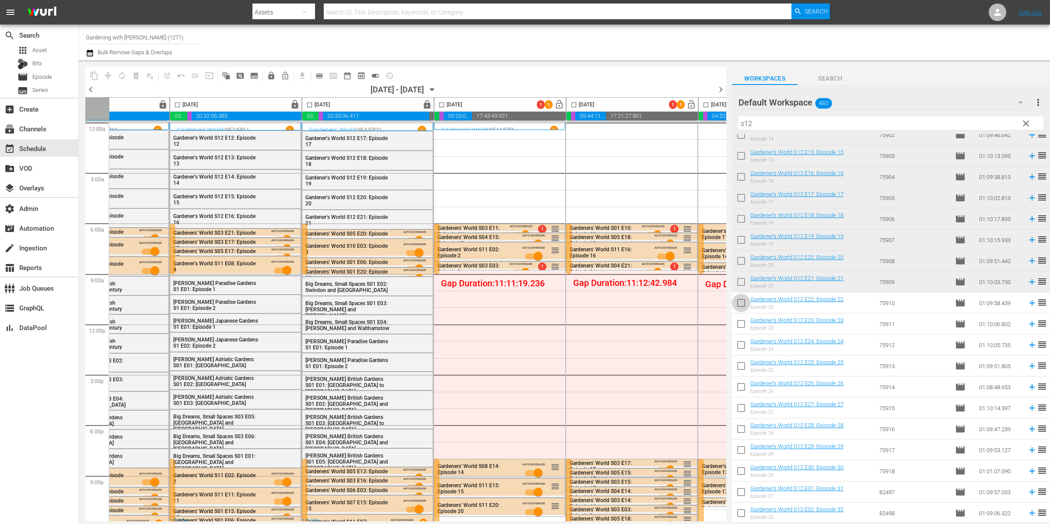
click at [745, 302] on input "checkbox" at bounding box center [741, 304] width 18 height 18
checkbox input "true"
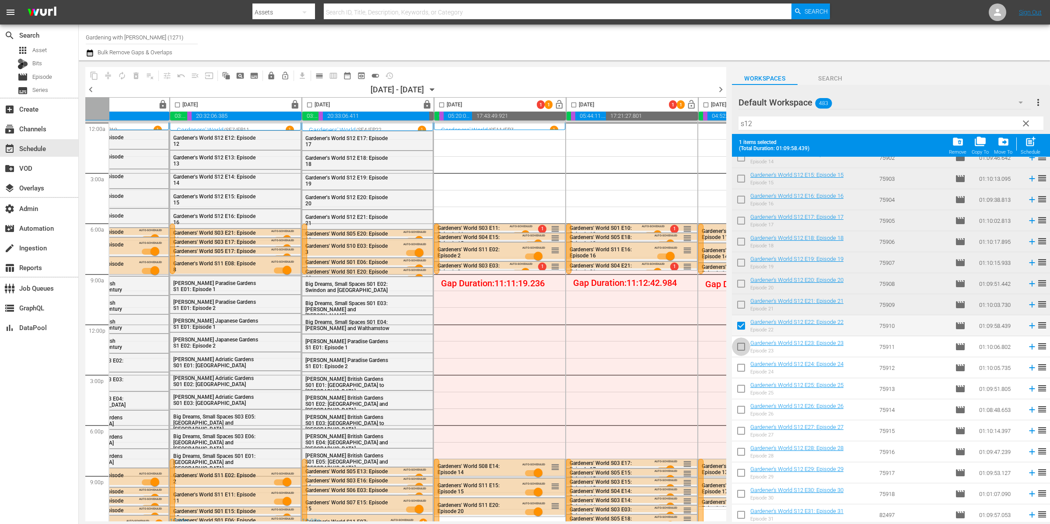
click at [742, 347] on input "checkbox" at bounding box center [741, 348] width 18 height 18
checkbox input "true"
click at [742, 365] on input "checkbox" at bounding box center [741, 369] width 18 height 18
checkbox input "true"
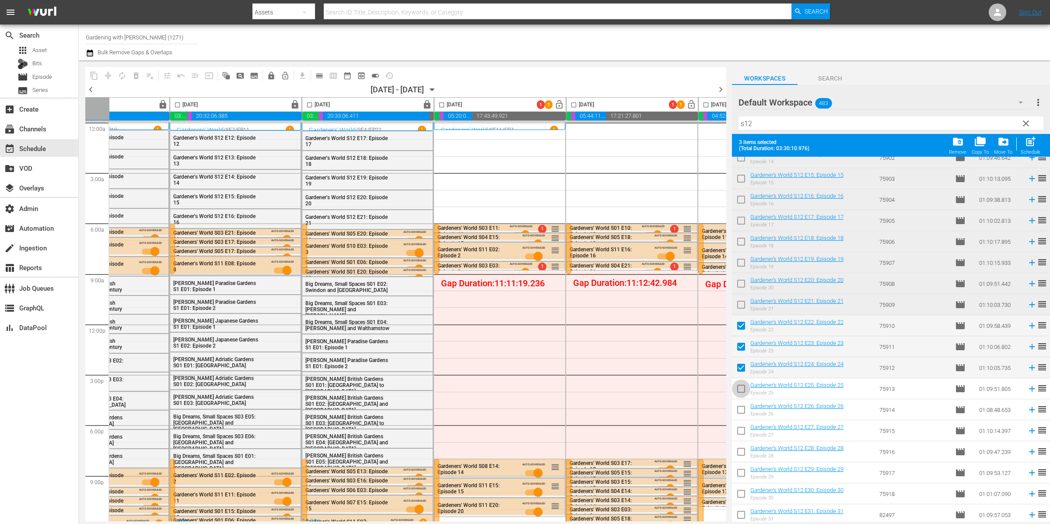
click at [744, 389] on input "checkbox" at bounding box center [741, 390] width 18 height 18
checkbox input "true"
click at [744, 411] on input "checkbox" at bounding box center [741, 411] width 18 height 18
checkbox input "true"
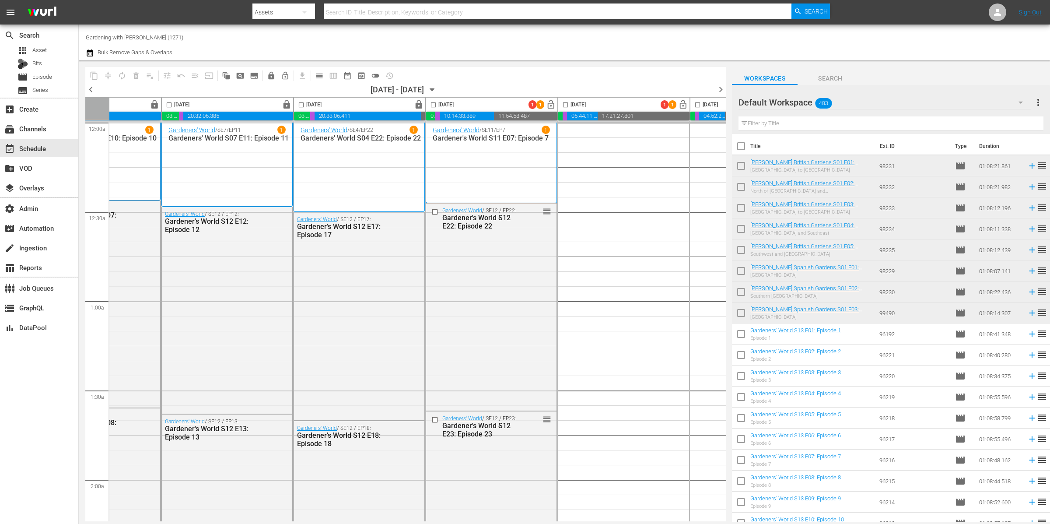
scroll to position [0, 268]
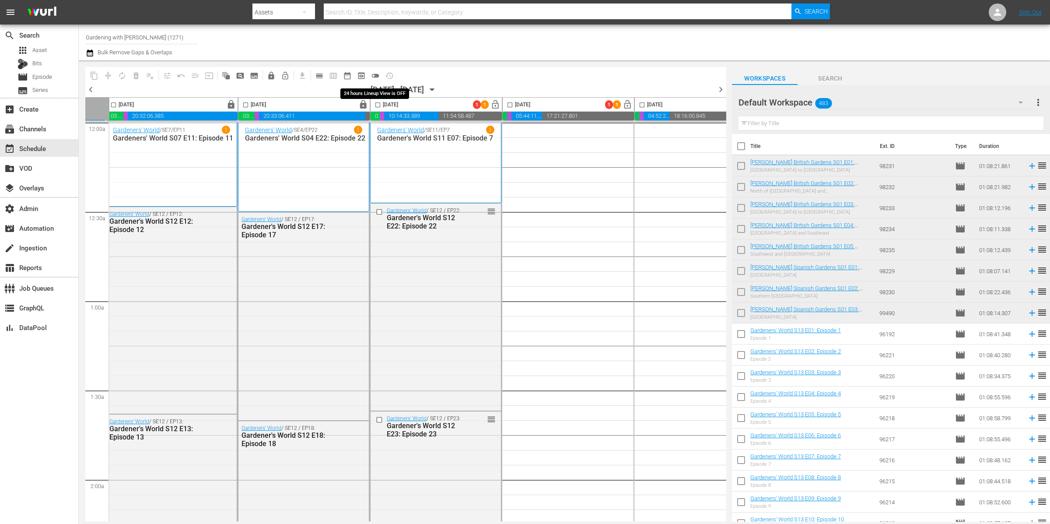
drag, startPoint x: 377, startPoint y: 76, endPoint x: 407, endPoint y: 105, distance: 42.1
click at [377, 76] on span "toggle_off" at bounding box center [375, 75] width 9 height 9
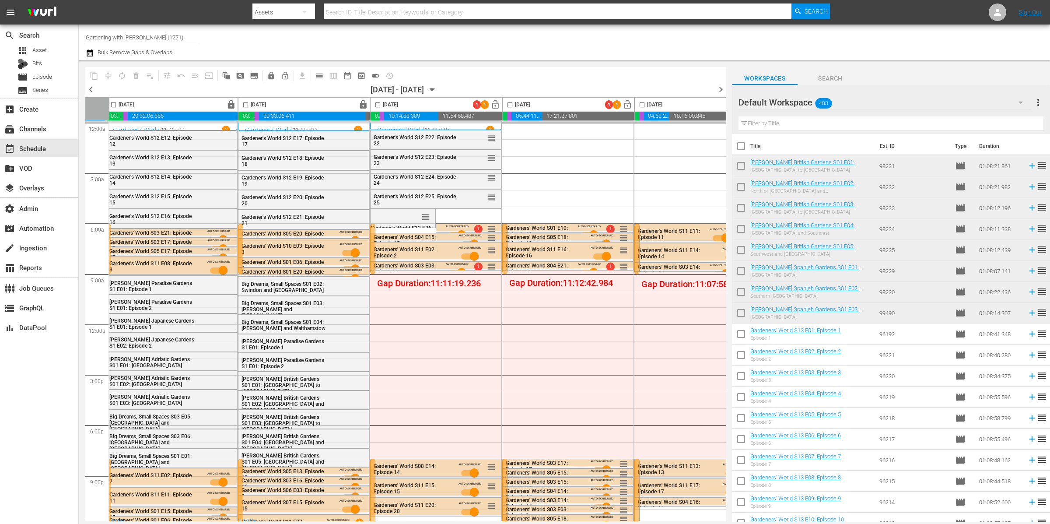
click at [777, 126] on input "text" at bounding box center [891, 123] width 305 height 14
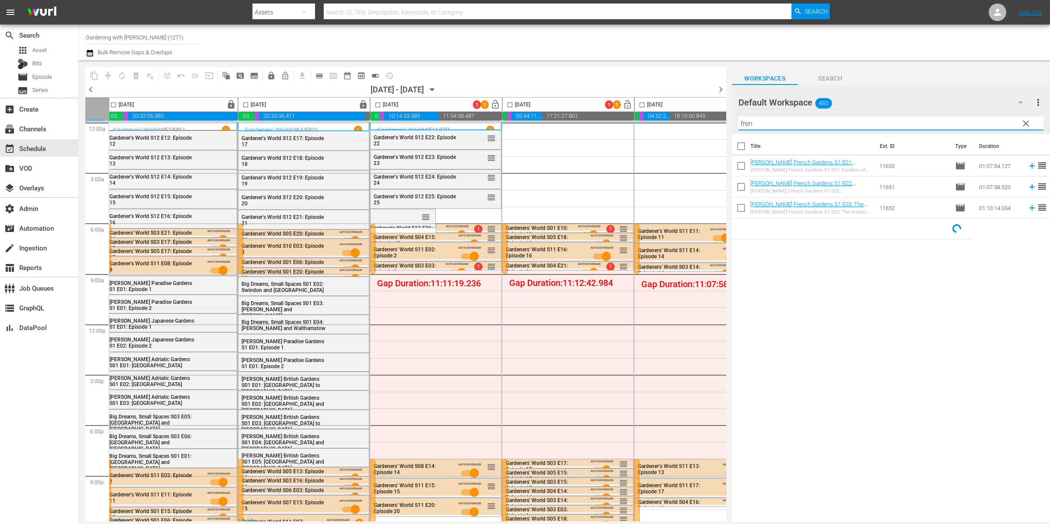
type input "fren"
click at [743, 146] on input "checkbox" at bounding box center [741, 148] width 18 height 18
checkbox input "true"
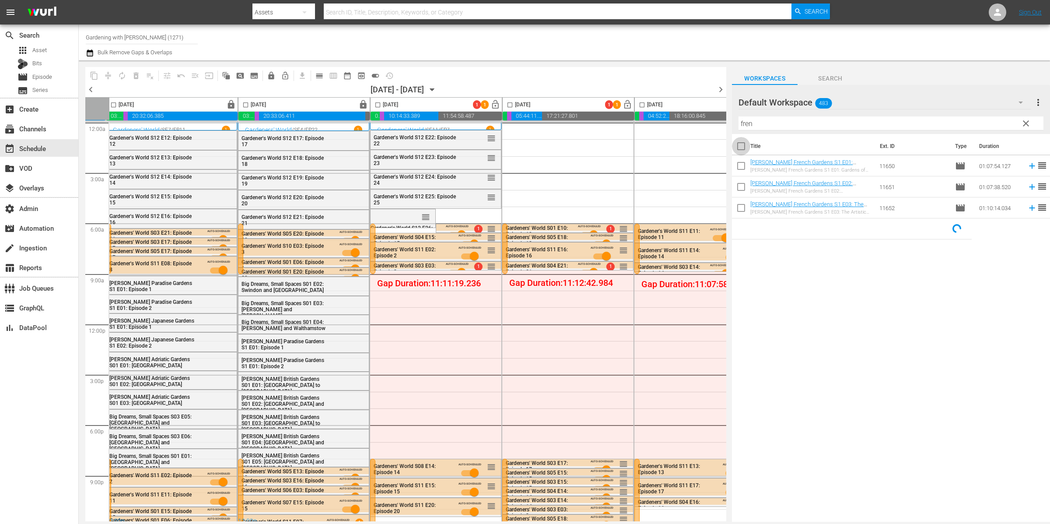
checkbox input "true"
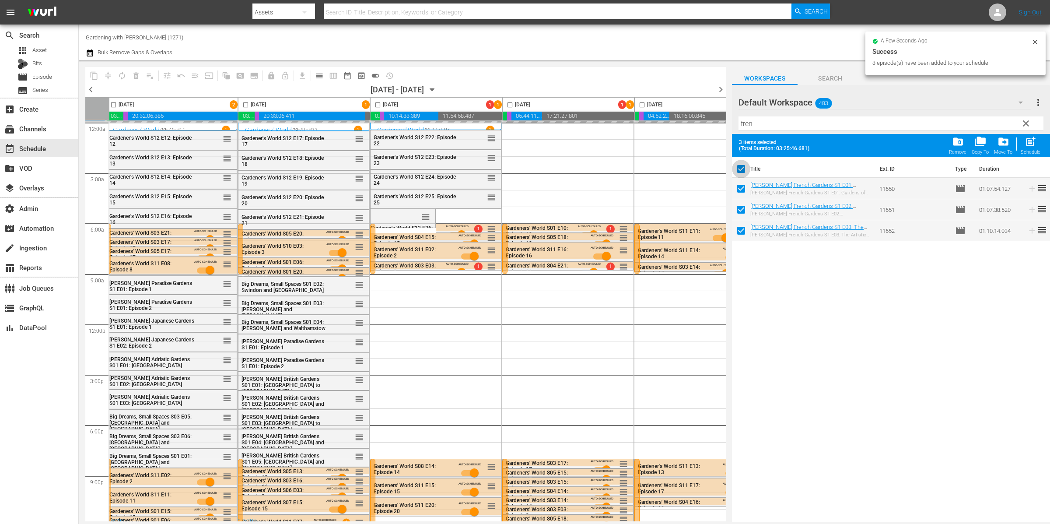
click at [741, 171] on input "checkbox" at bounding box center [741, 170] width 18 height 18
checkbox input "false"
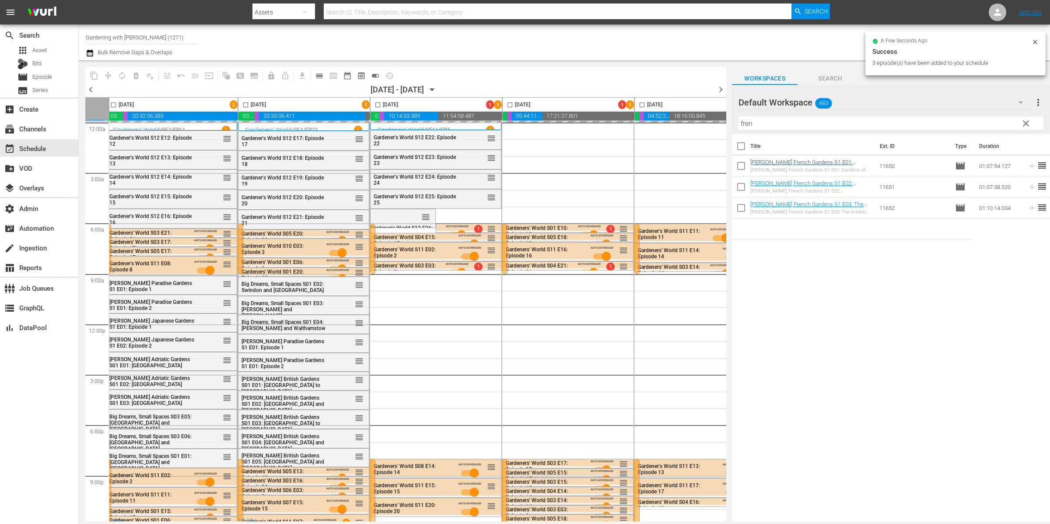
checkbox input "false"
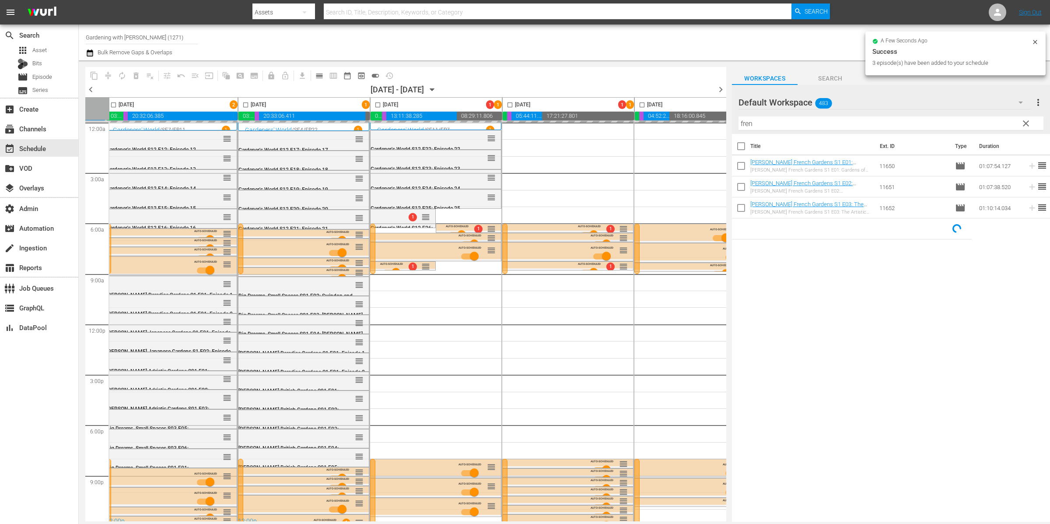
click at [778, 127] on input "fren" at bounding box center [891, 123] width 305 height 14
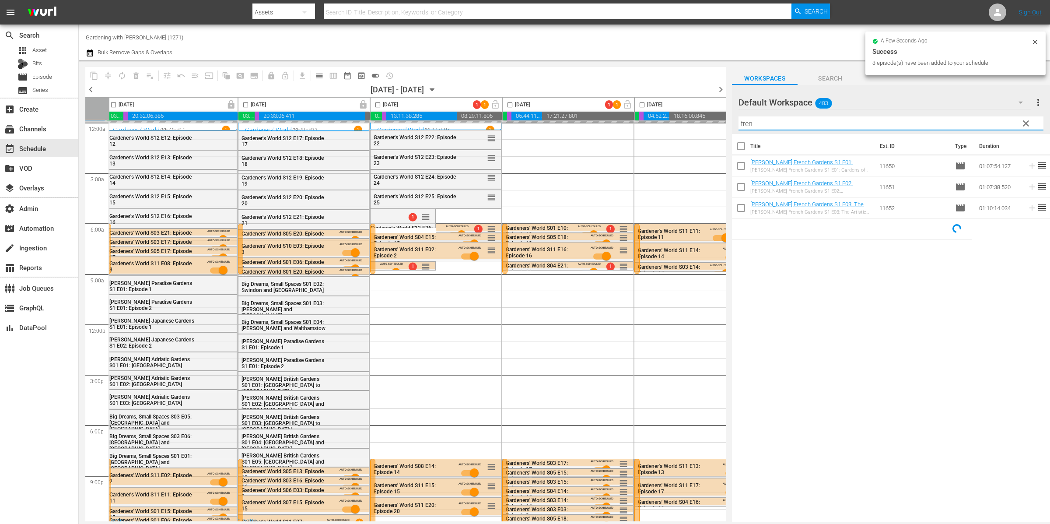
click at [778, 127] on input "fren" at bounding box center [891, 123] width 305 height 14
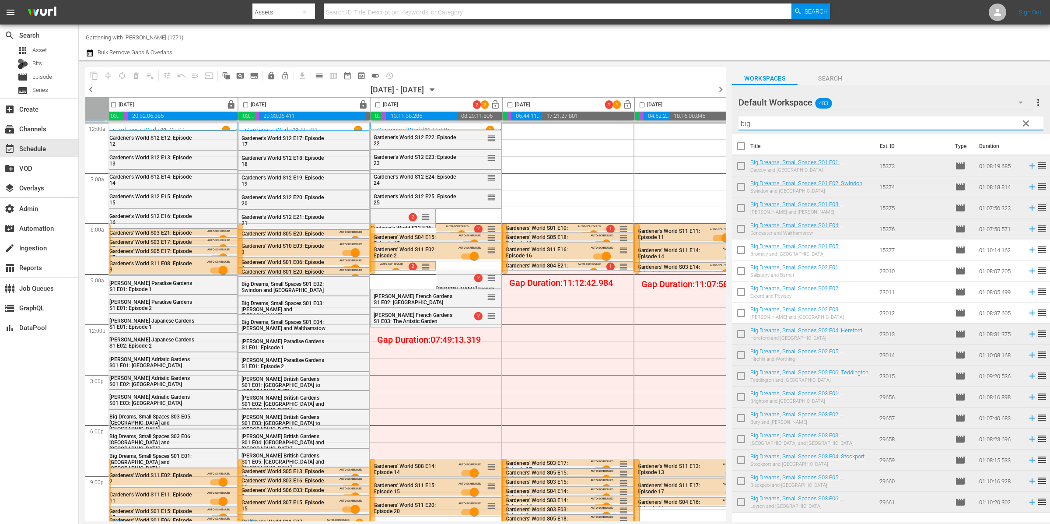
type input "big"
click at [743, 250] on input "checkbox" at bounding box center [741, 251] width 18 height 18
checkbox input "true"
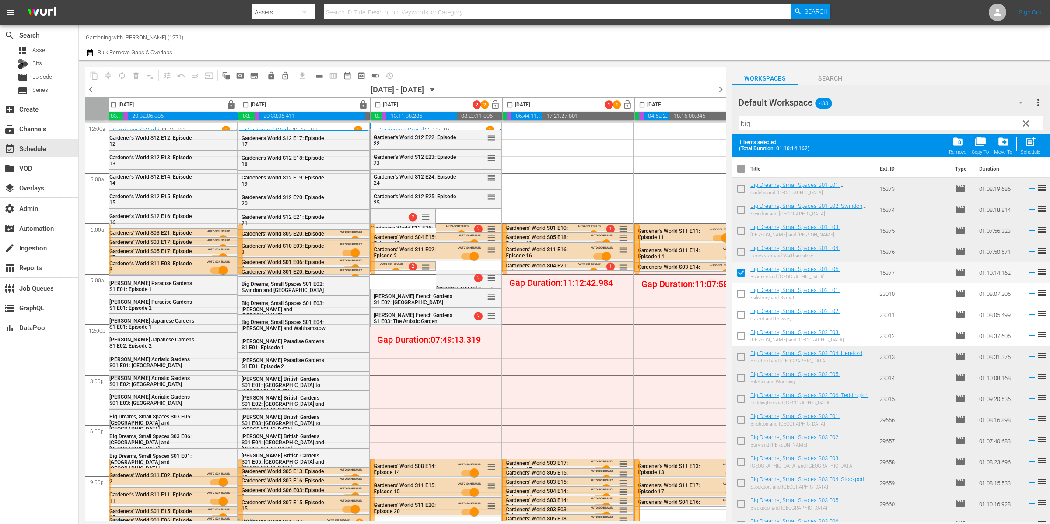
click at [742, 292] on input "checkbox" at bounding box center [741, 295] width 18 height 18
checkbox input "true"
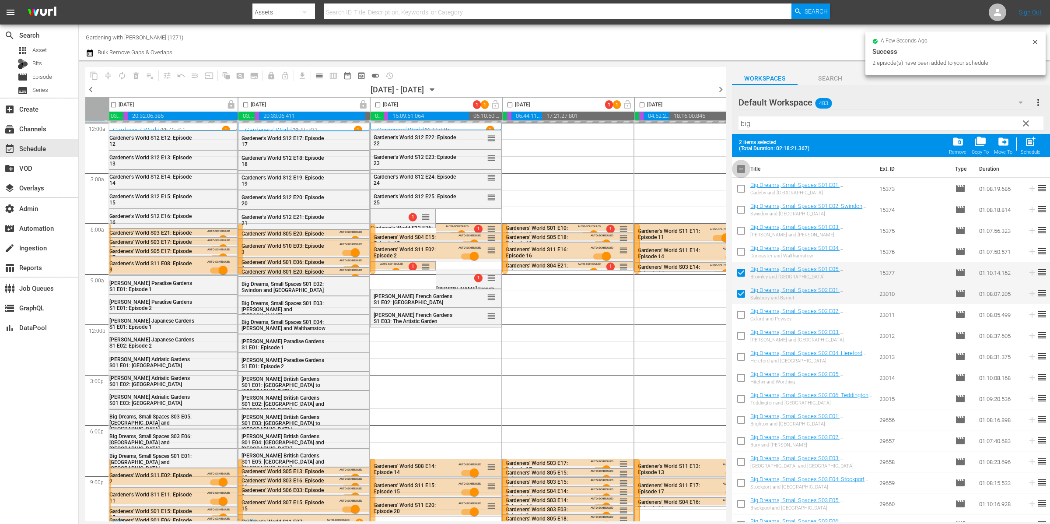
click at [741, 169] on input "checkbox" at bounding box center [741, 170] width 18 height 18
checkbox input "true"
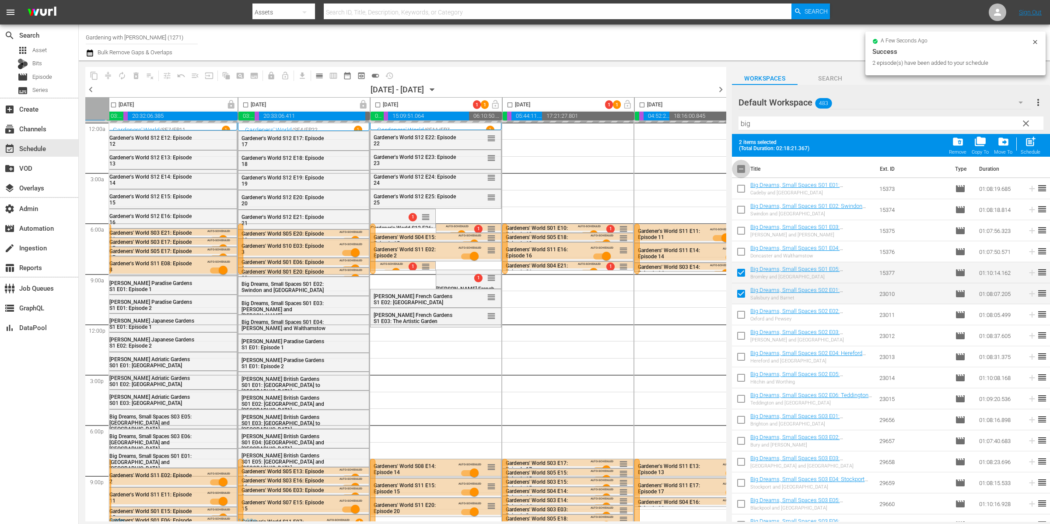
checkbox input "true"
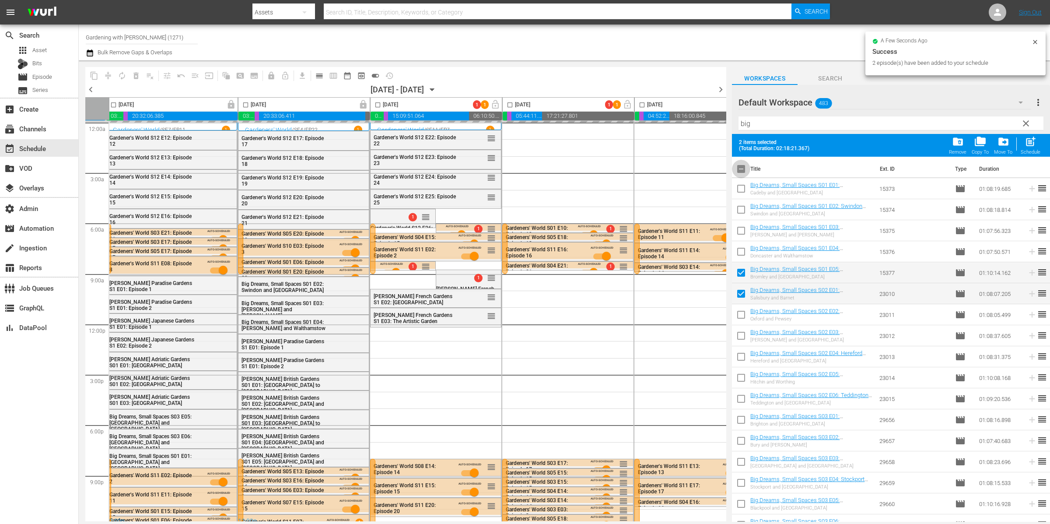
checkbox input "true"
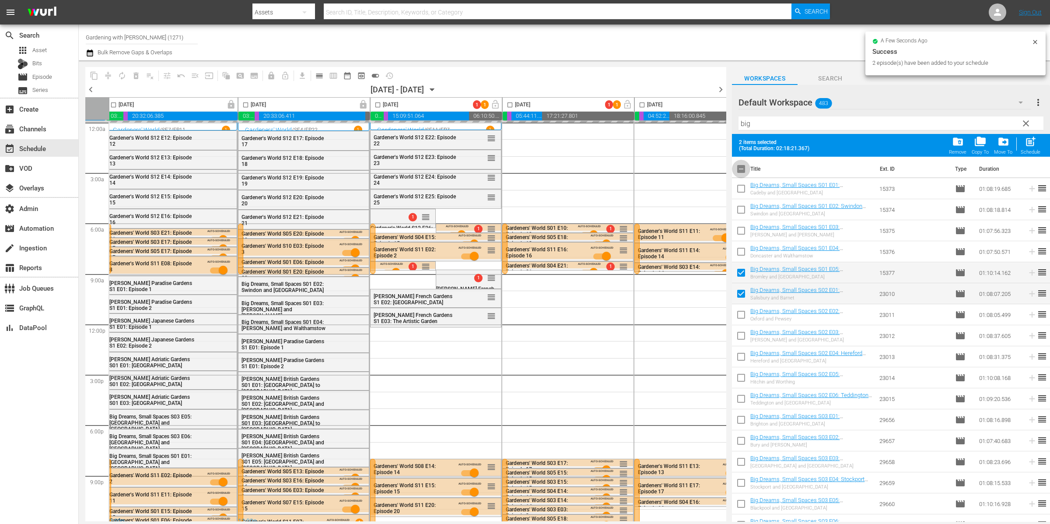
checkbox input "true"
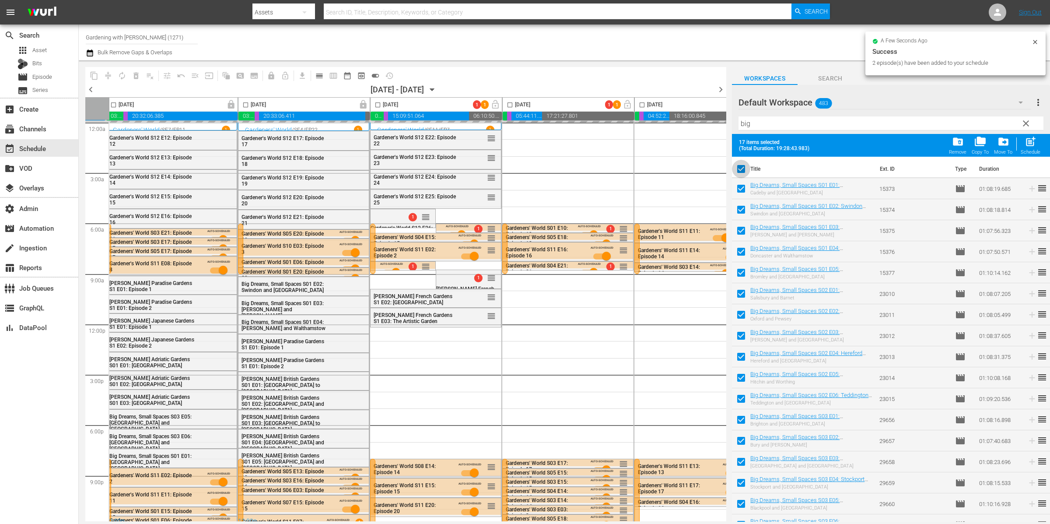
click at [741, 169] on input "checkbox" at bounding box center [741, 170] width 18 height 18
checkbox input "false"
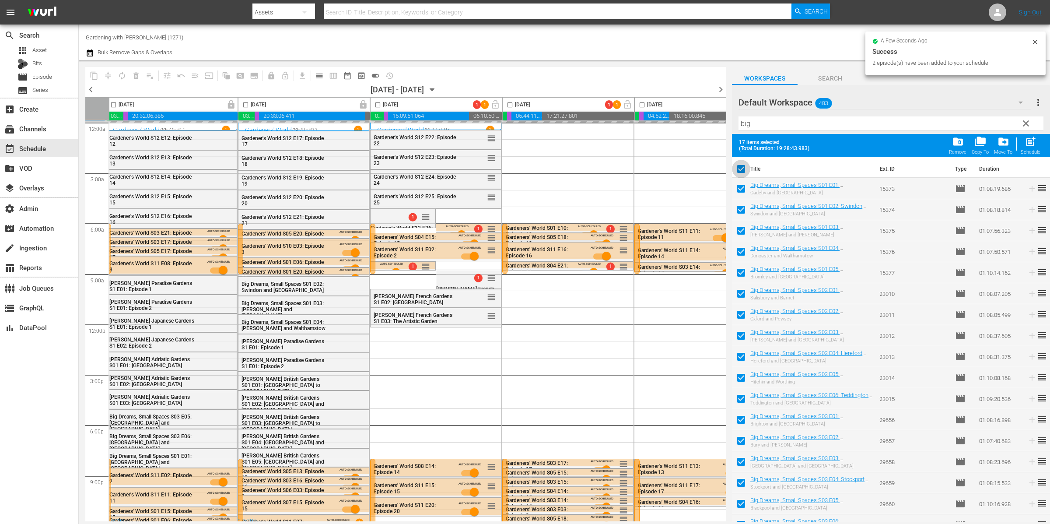
checkbox input "false"
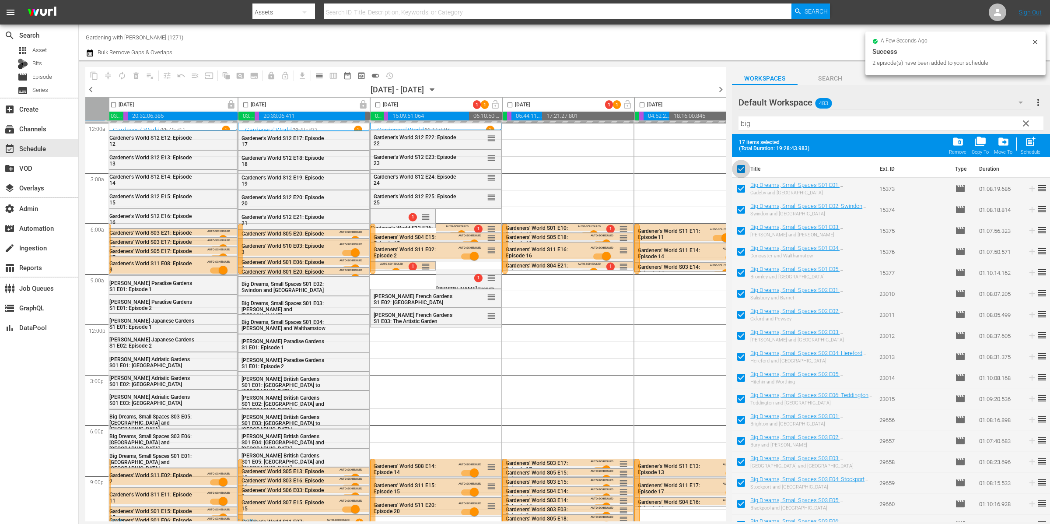
checkbox input "false"
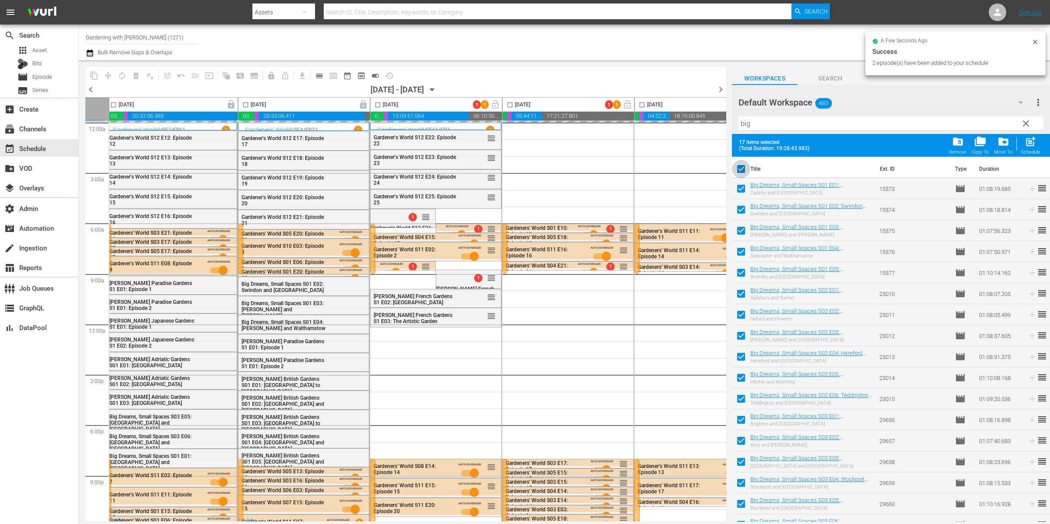
checkbox input "false"
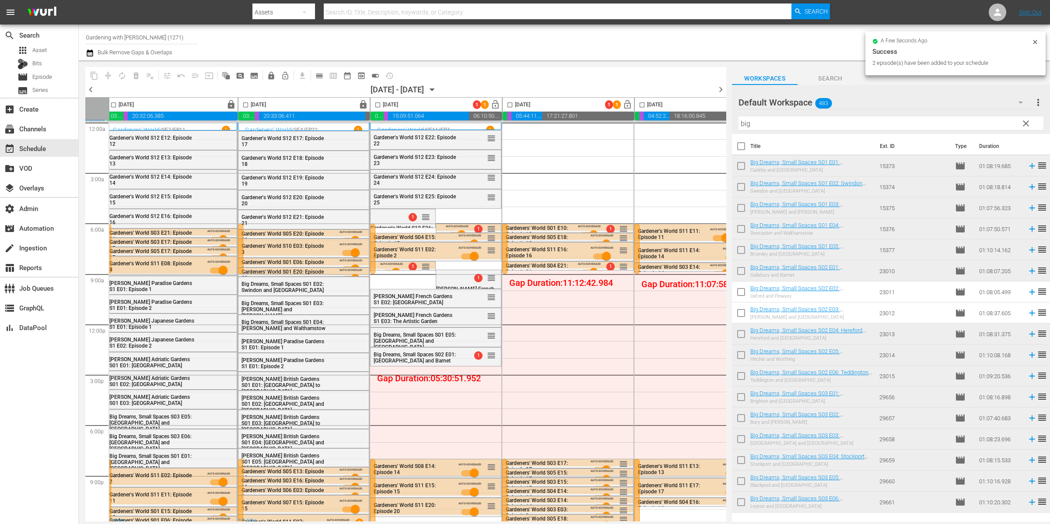
click at [773, 124] on input "big" at bounding box center [891, 123] width 305 height 14
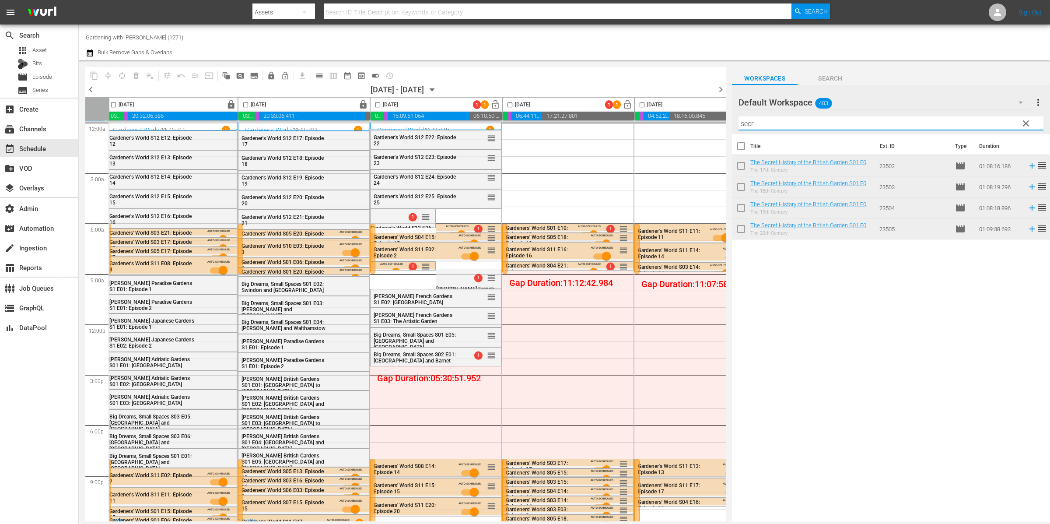
type input "secr"
click at [744, 144] on input "checkbox" at bounding box center [741, 148] width 18 height 18
checkbox input "true"
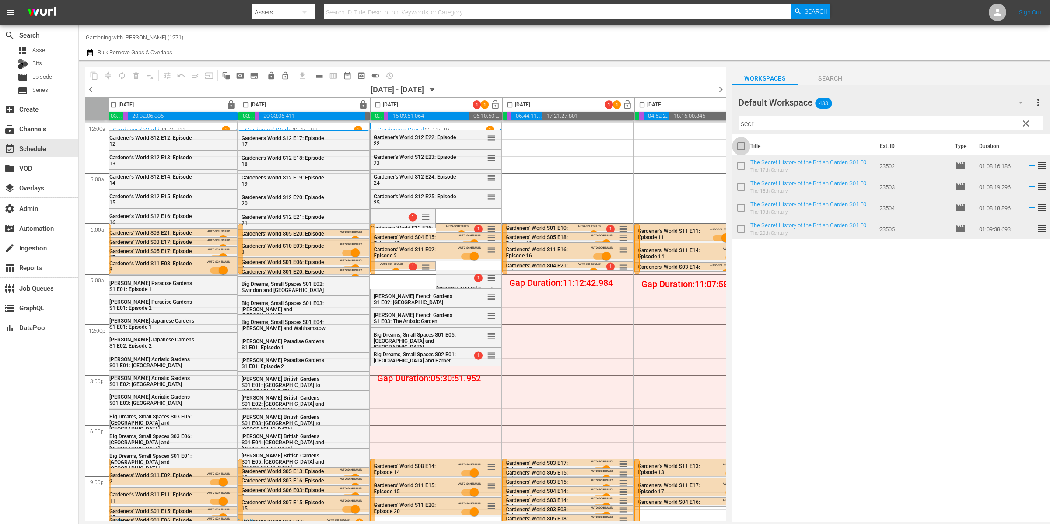
checkbox input "true"
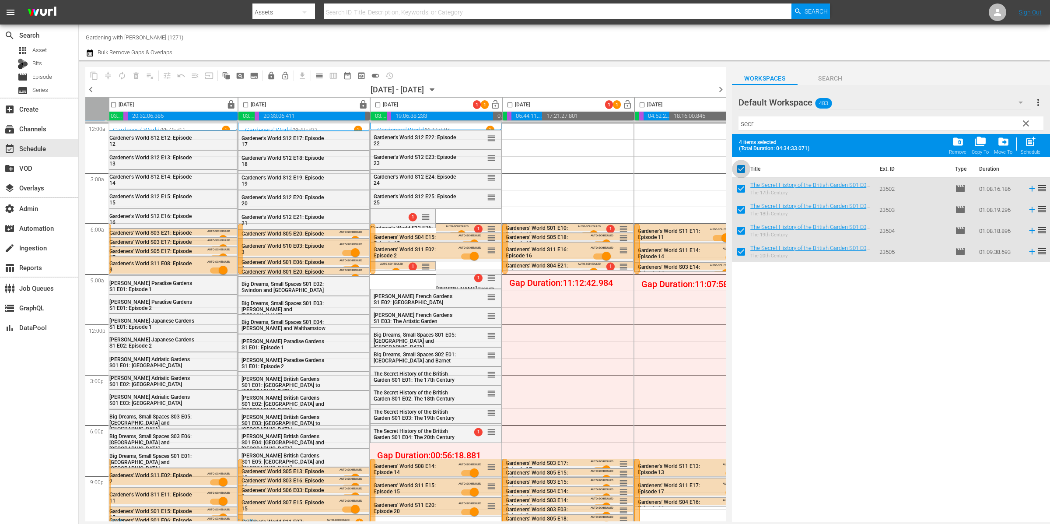
click at [742, 168] on input "checkbox" at bounding box center [741, 170] width 18 height 18
checkbox input "false"
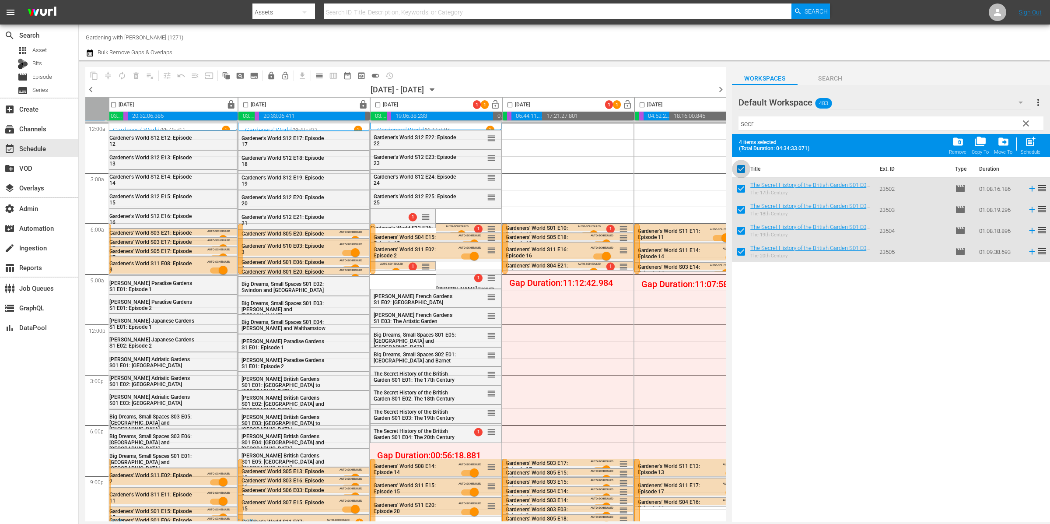
checkbox input "false"
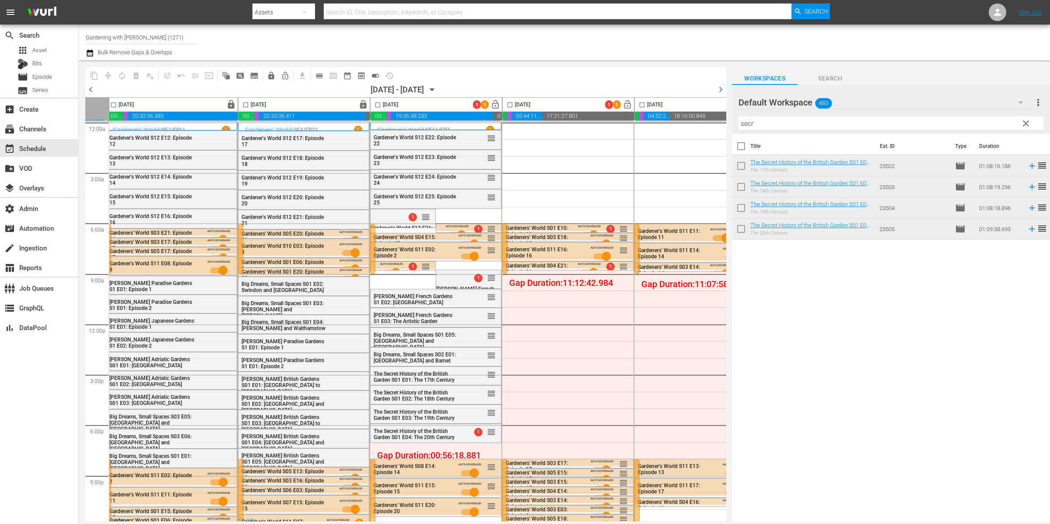
click at [777, 118] on input "secr" at bounding box center [891, 123] width 305 height 14
click at [777, 122] on input "secr" at bounding box center [891, 123] width 305 height 14
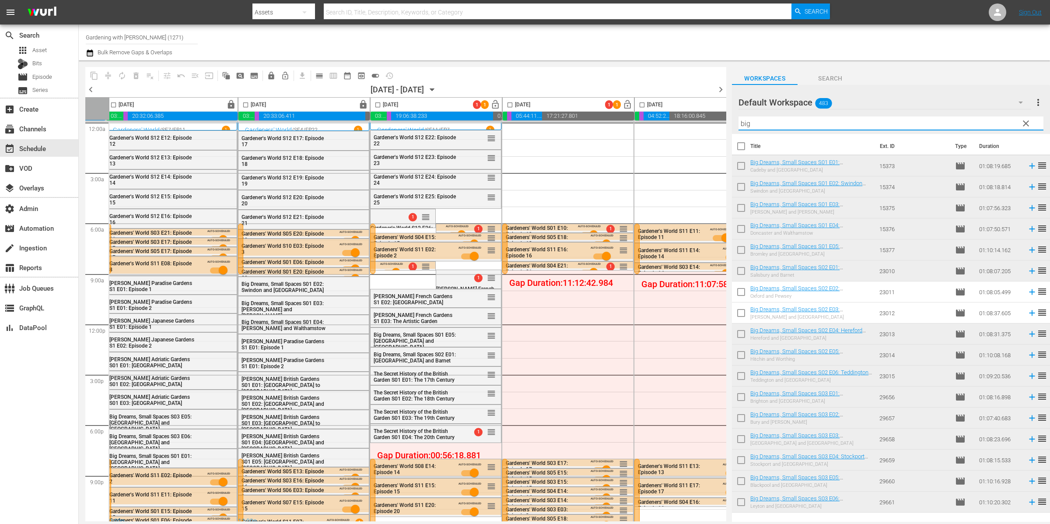
type input "big"
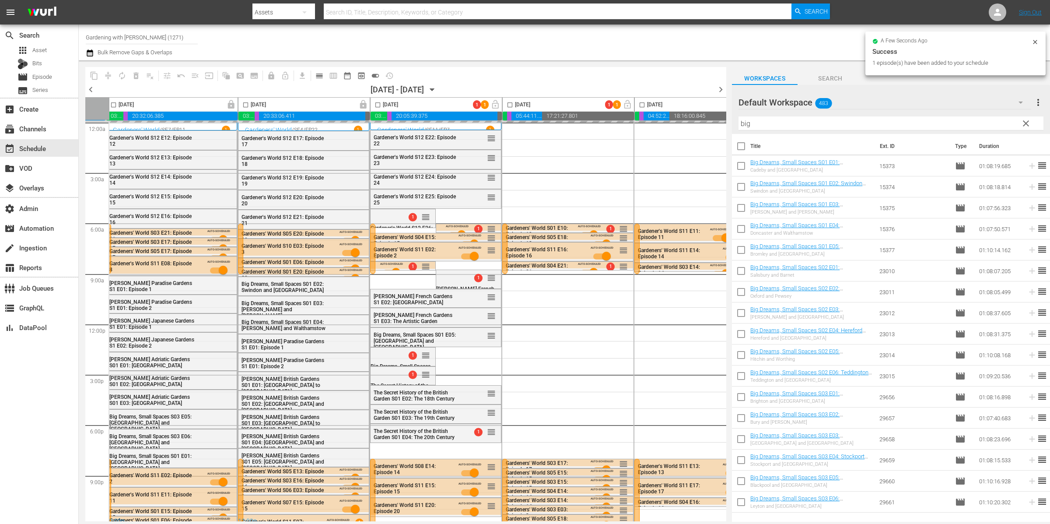
click at [379, 104] on input "checkbox" at bounding box center [378, 107] width 10 height 10
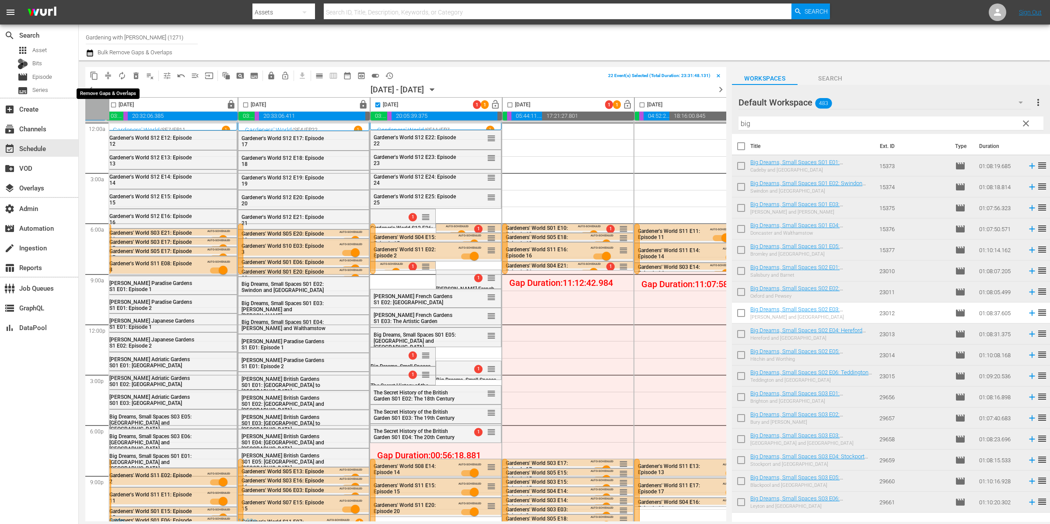
click at [105, 75] on span "compress" at bounding box center [108, 75] width 9 height 9
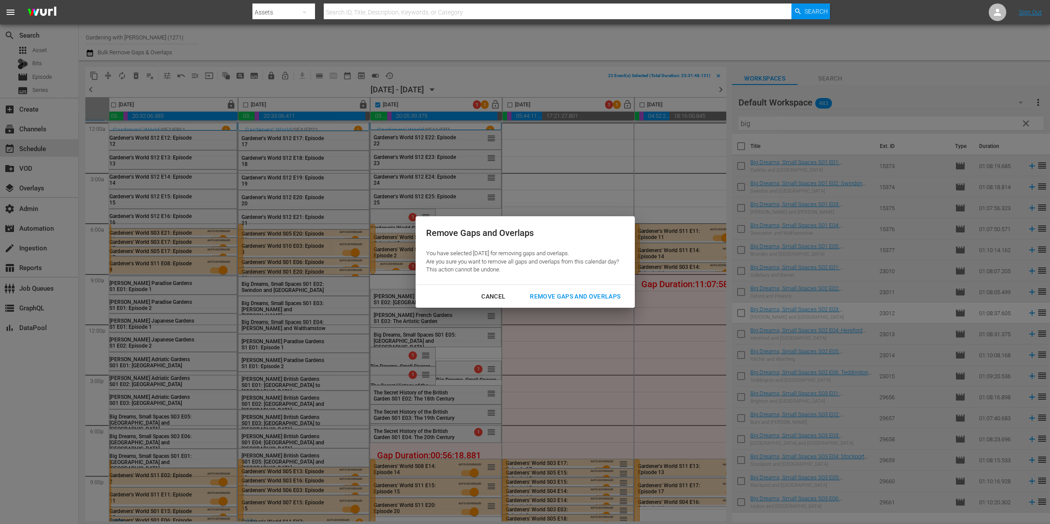
click at [581, 294] on div "Remove Gaps and Overlaps" at bounding box center [575, 296] width 105 height 11
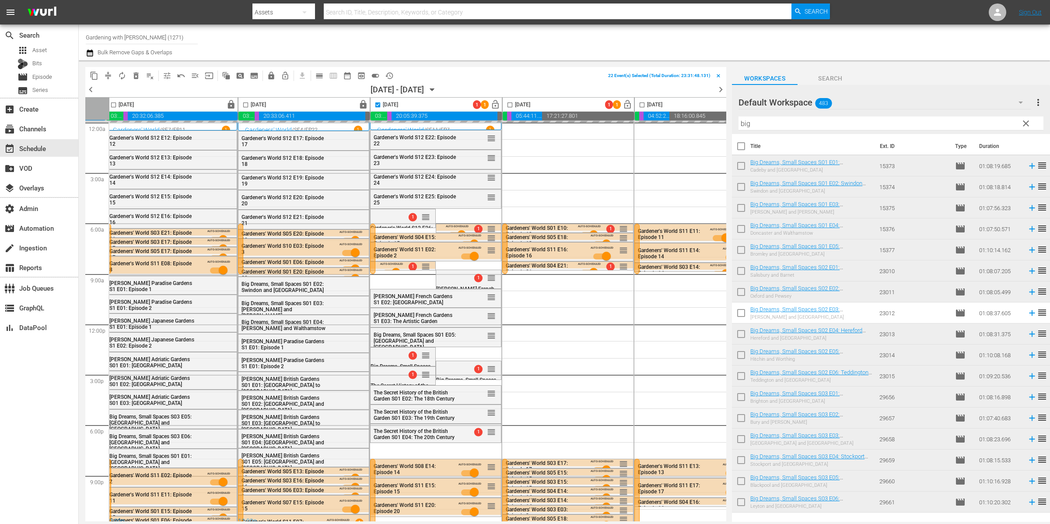
checkbox input "false"
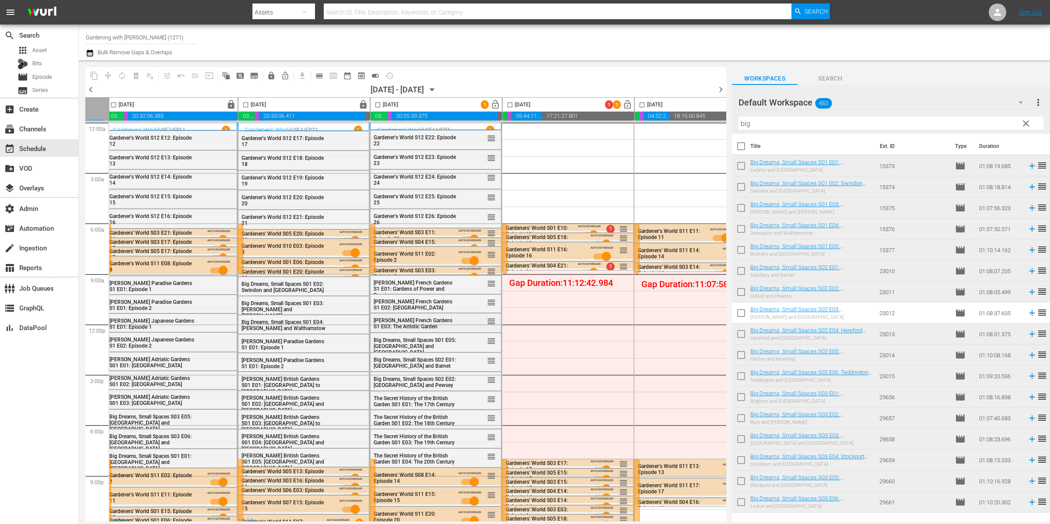
scroll to position [7, 268]
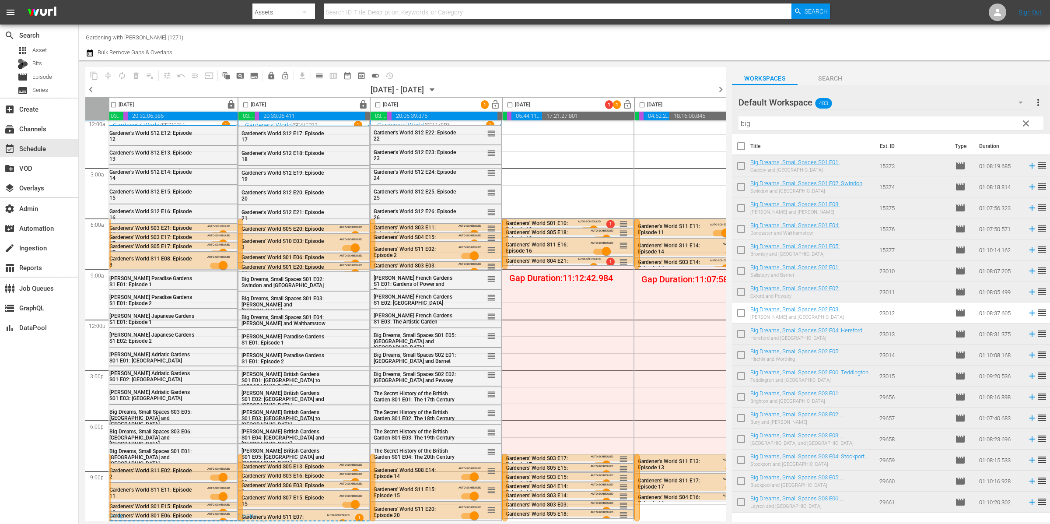
click at [766, 126] on input "big" at bounding box center [891, 123] width 305 height 14
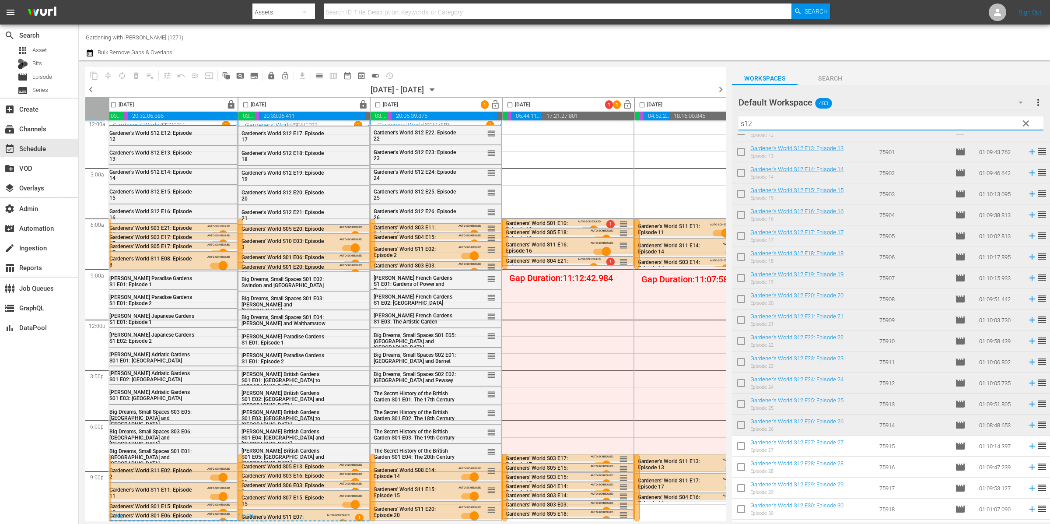
scroll to position [304, 0]
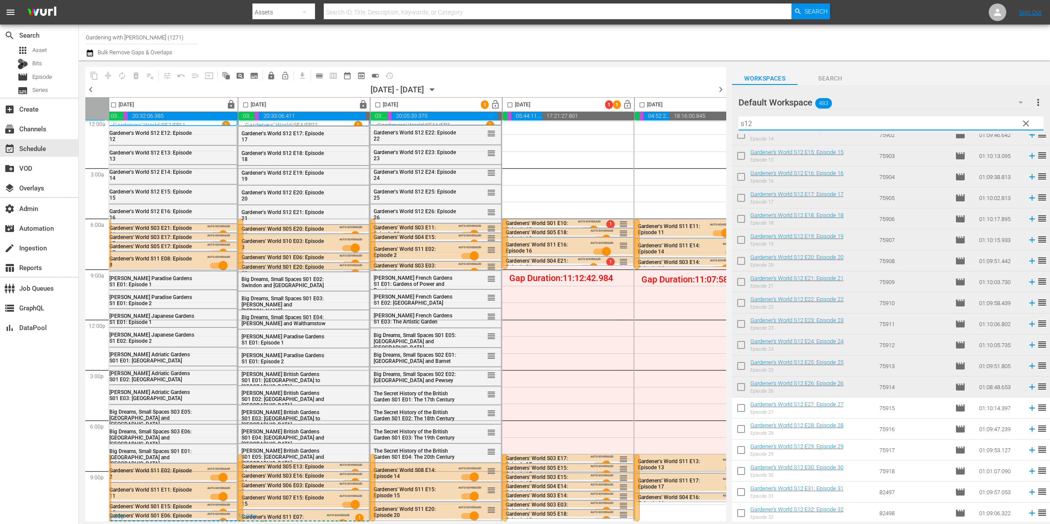
type input "s12"
click at [377, 103] on input "checkbox" at bounding box center [378, 107] width 10 height 10
click at [1030, 409] on icon at bounding box center [1033, 408] width 6 height 6
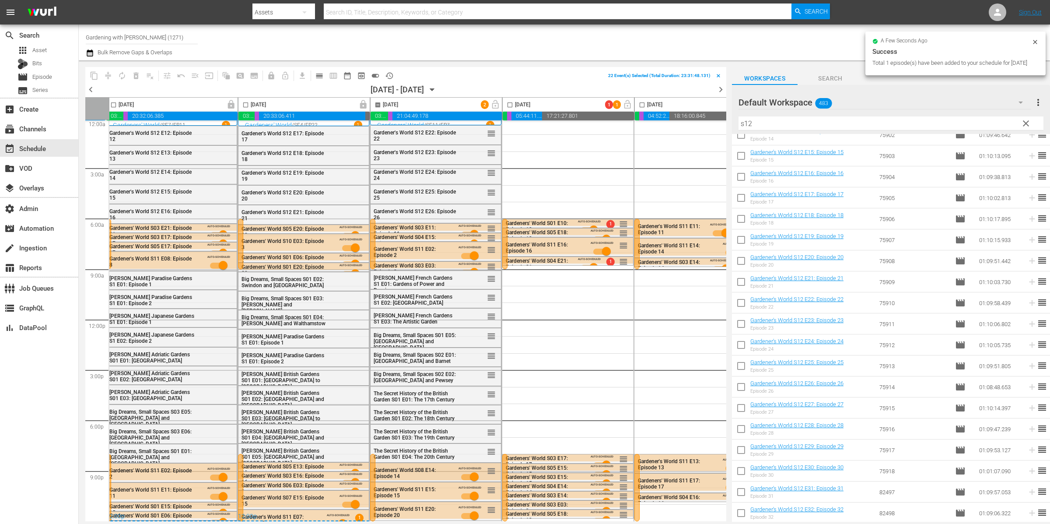
checkbox input "false"
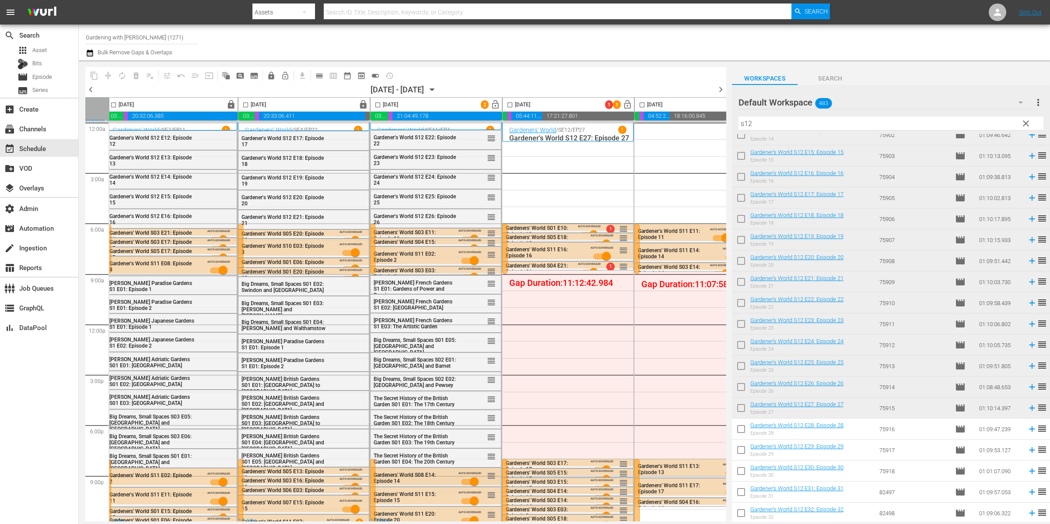
scroll to position [7, 268]
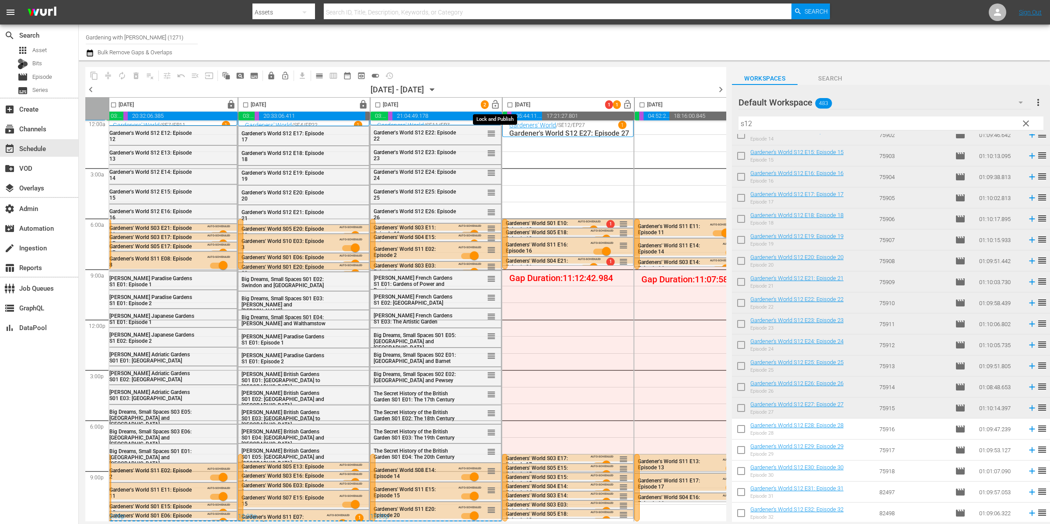
click at [497, 104] on span "lock_open" at bounding box center [496, 105] width 10 height 10
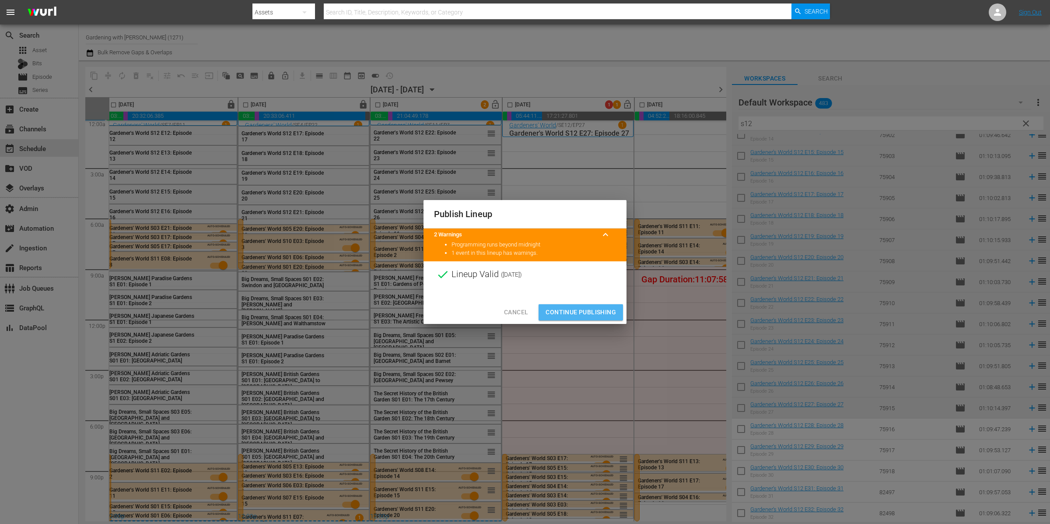
drag, startPoint x: 611, startPoint y: 308, endPoint x: 628, endPoint y: 329, distance: 27.3
click at [611, 308] on span "Continue Publishing" at bounding box center [581, 312] width 70 height 11
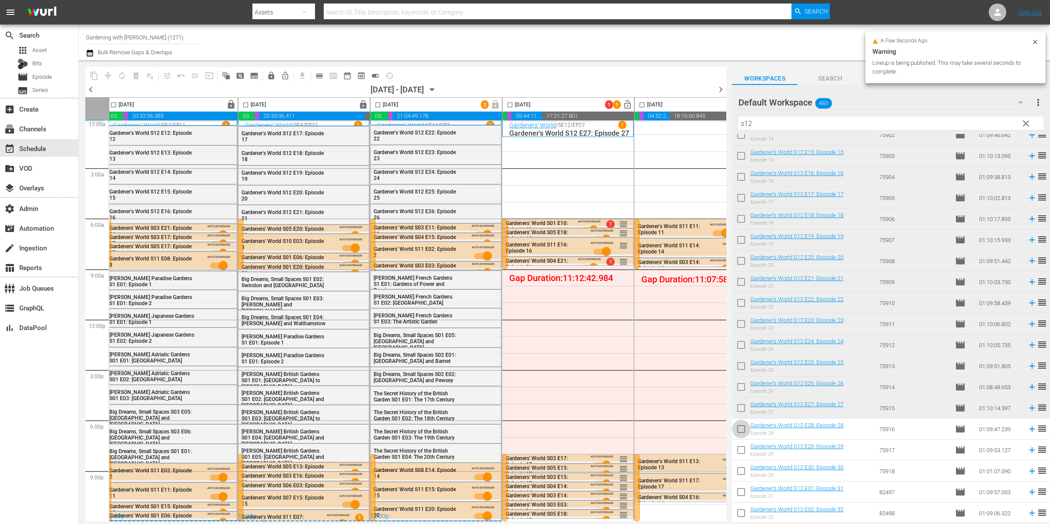
drag, startPoint x: 741, startPoint y: 429, endPoint x: 744, endPoint y: 434, distance: 5.3
click at [741, 429] on input "checkbox" at bounding box center [741, 430] width 18 height 18
checkbox input "true"
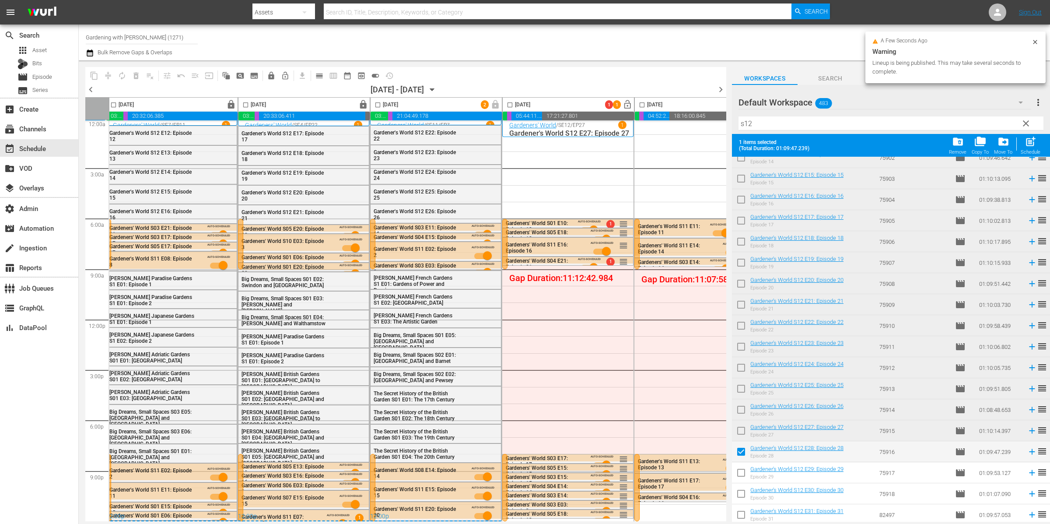
drag, startPoint x: 744, startPoint y: 471, endPoint x: 742, endPoint y: 487, distance: 16.3
click at [744, 471] on input "checkbox" at bounding box center [741, 474] width 18 height 18
checkbox input "true"
drag, startPoint x: 742, startPoint y: 491, endPoint x: 741, endPoint y: 509, distance: 17.6
click at [742, 491] on input "checkbox" at bounding box center [741, 495] width 18 height 18
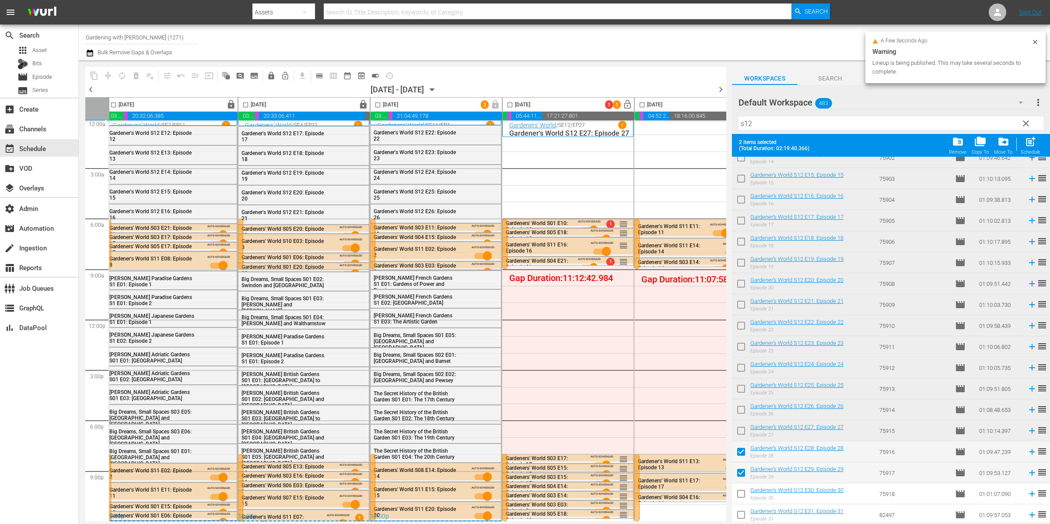
checkbox input "true"
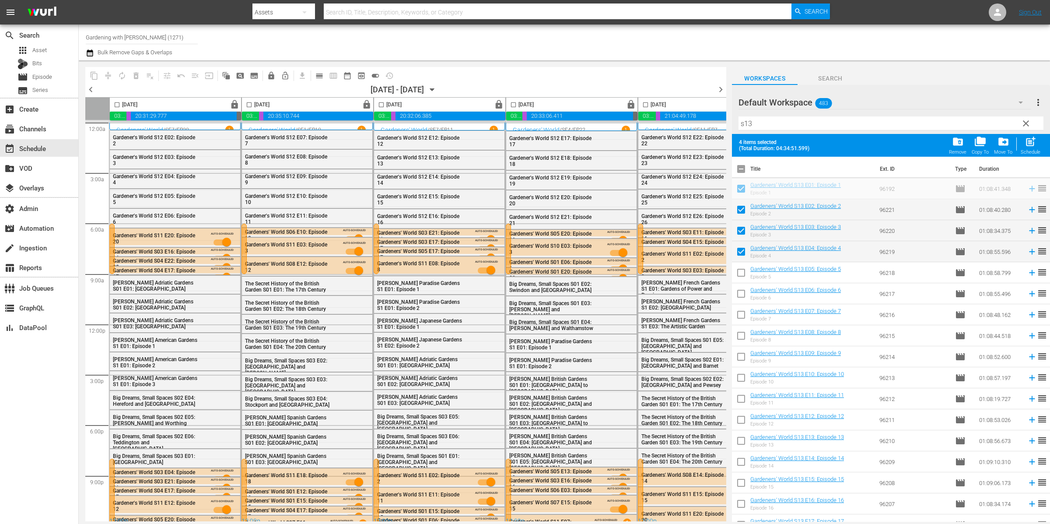
scroll to position [7, 313]
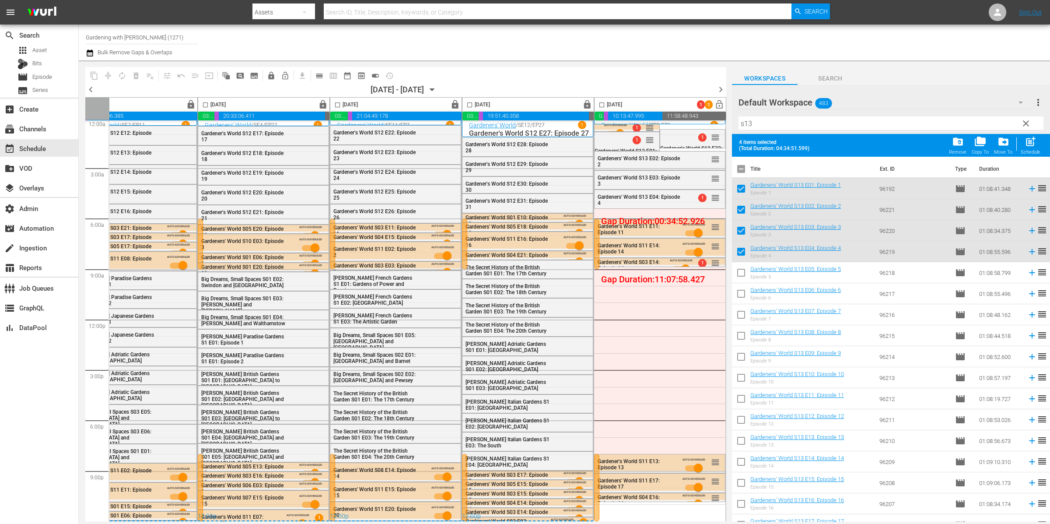
click at [743, 169] on input "checkbox" at bounding box center [741, 170] width 18 height 18
checkbox input "true"
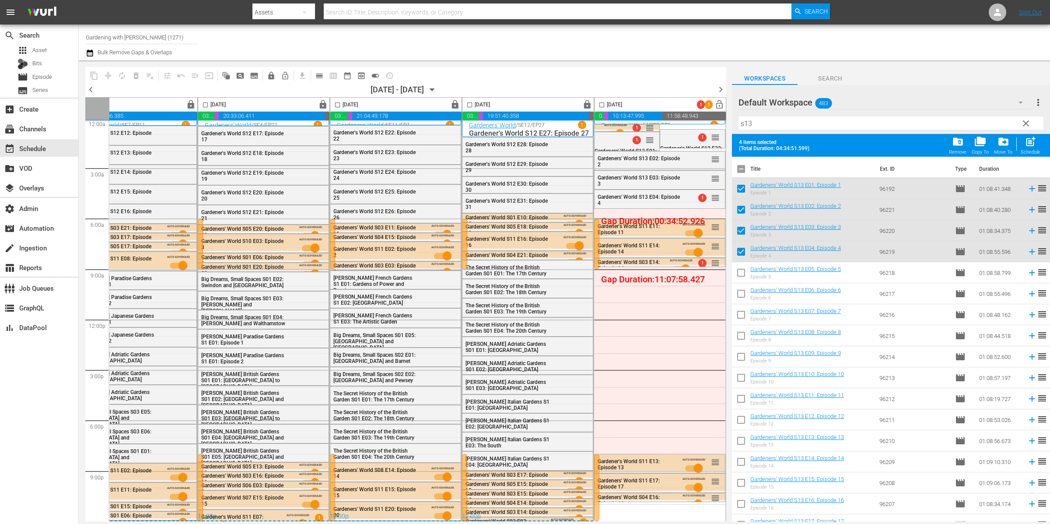
checkbox input "true"
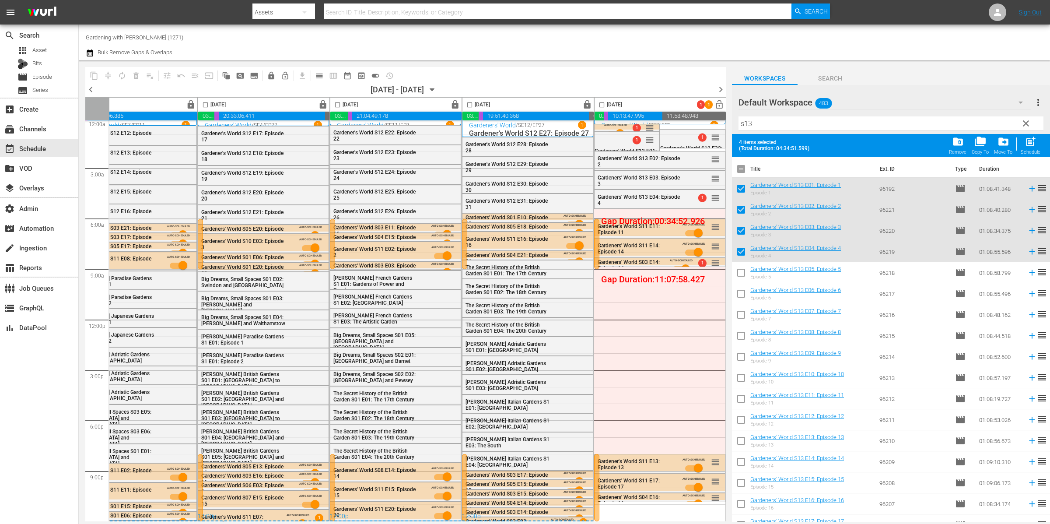
checkbox input "true"
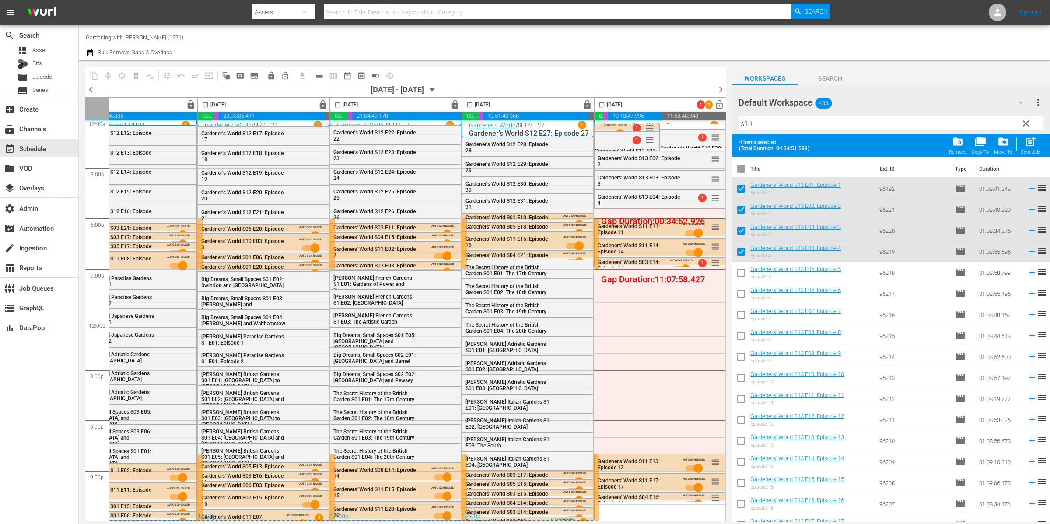
checkbox input "true"
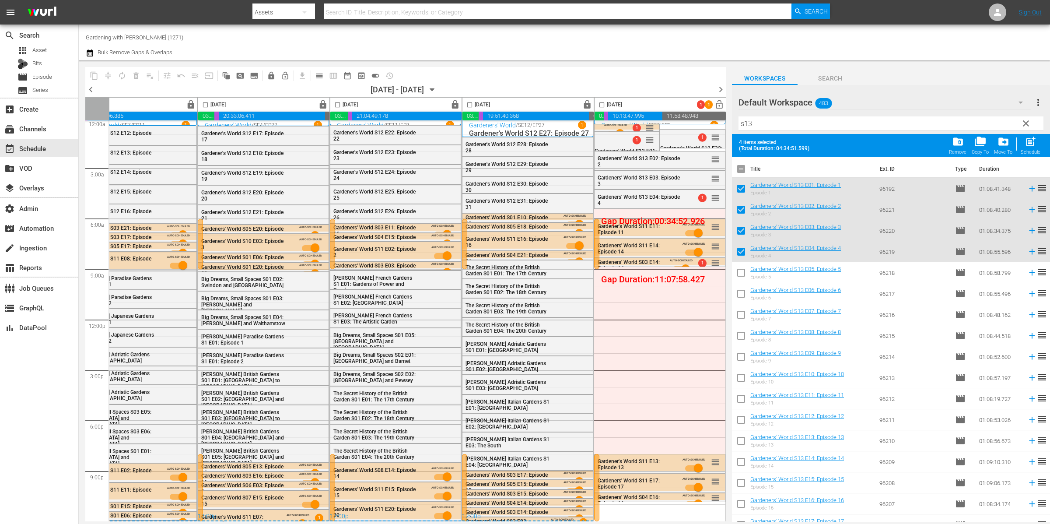
checkbox input "true"
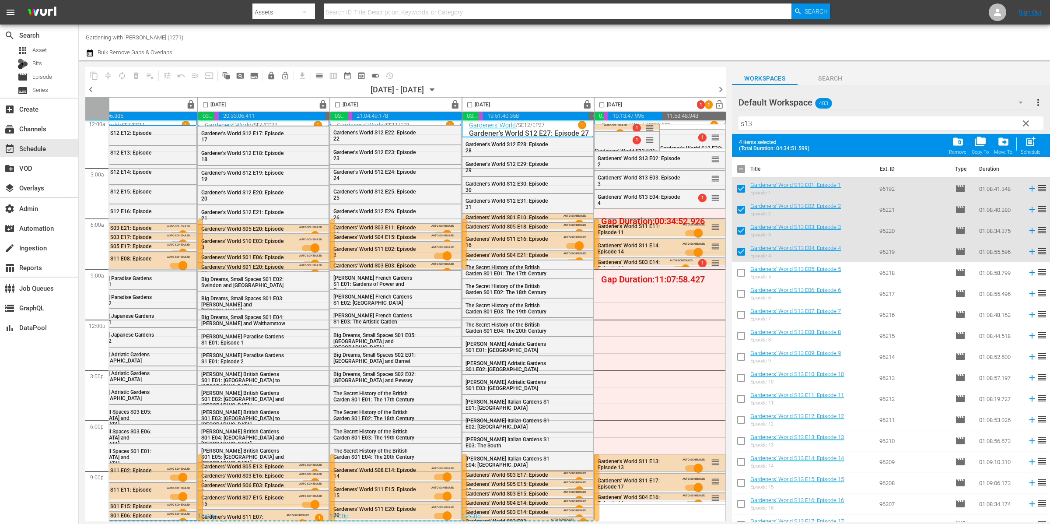
checkbox input "true"
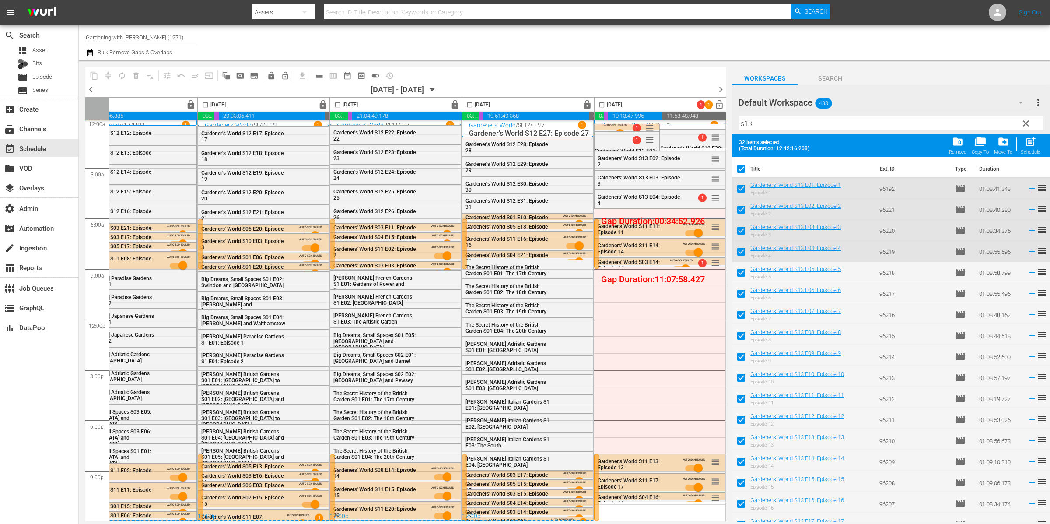
click at [743, 169] on input "checkbox" at bounding box center [741, 170] width 18 height 18
checkbox input "false"
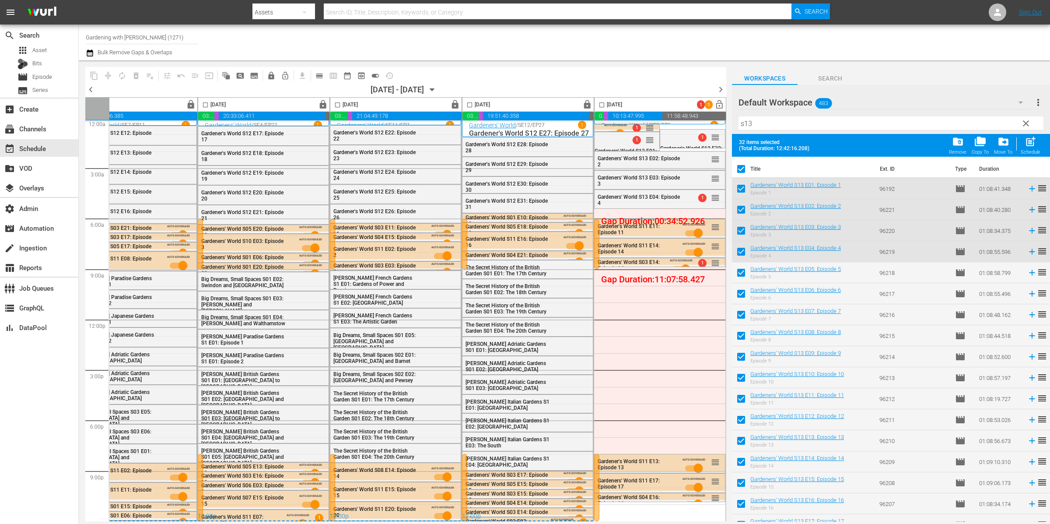
checkbox input "false"
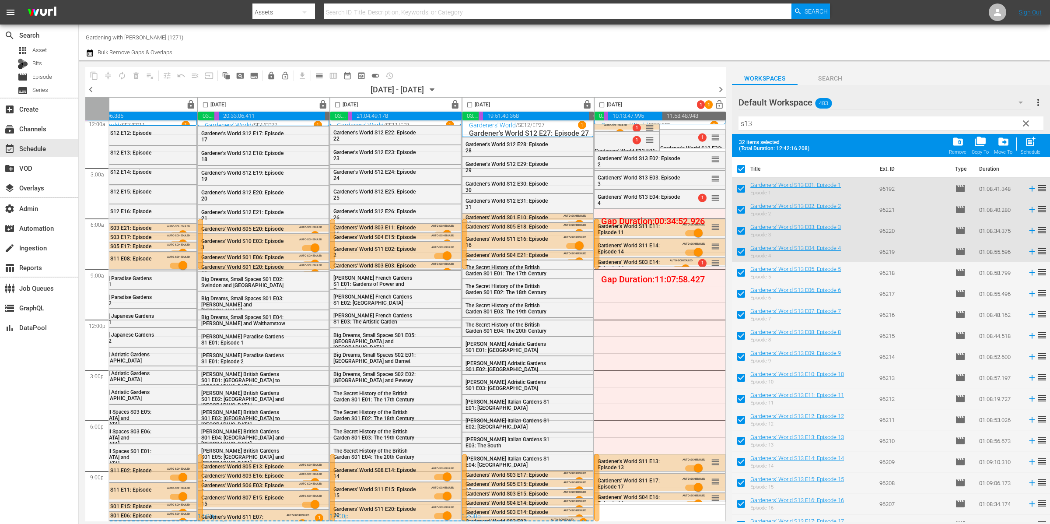
checkbox input "false"
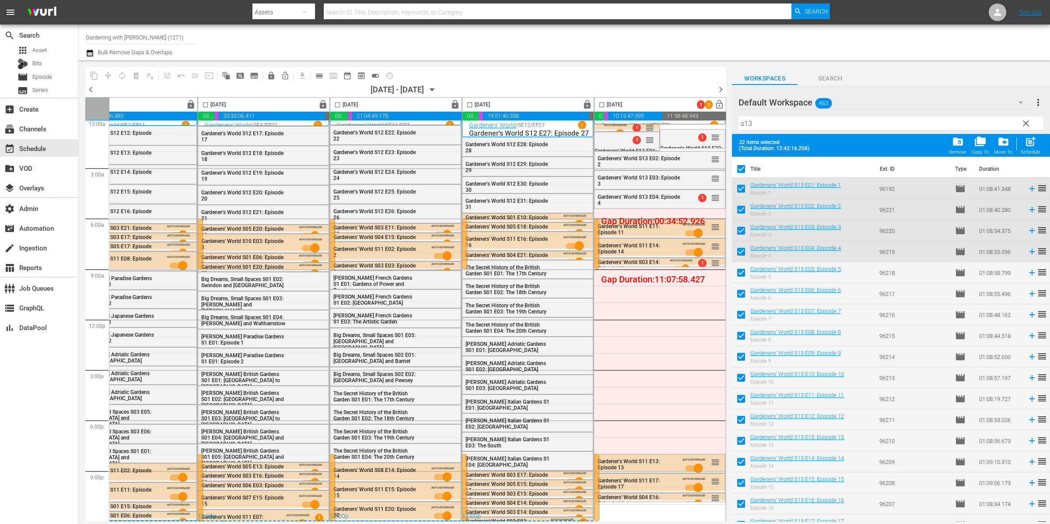
checkbox input "false"
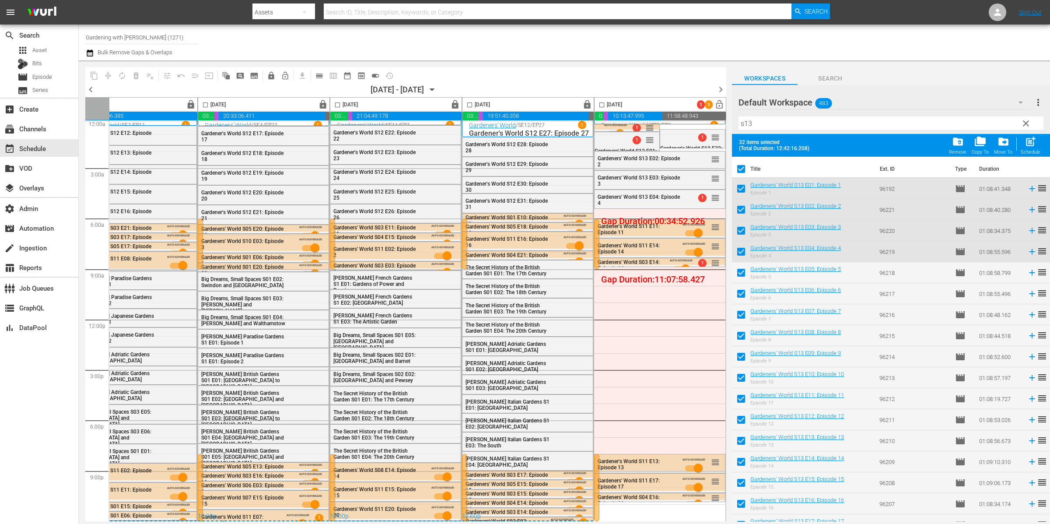
checkbox input "false"
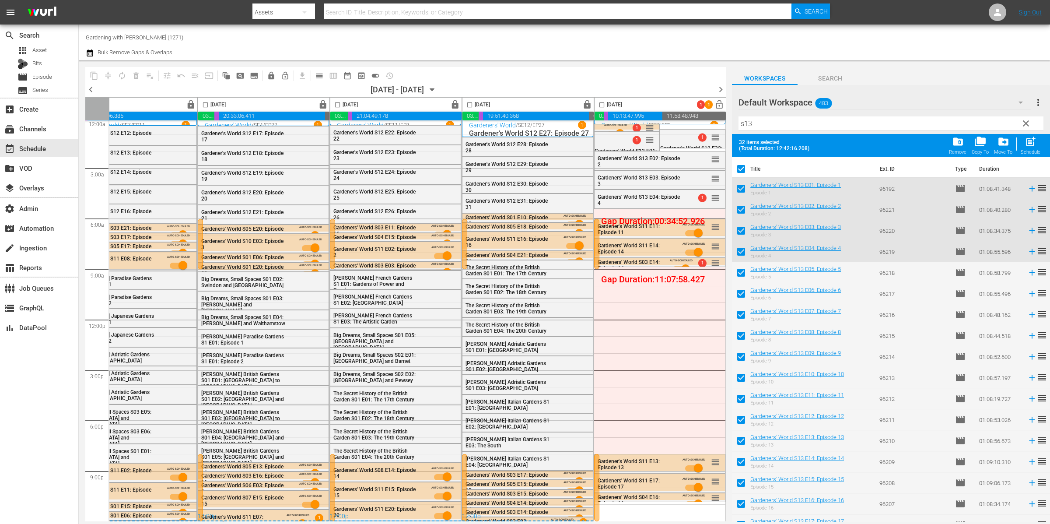
checkbox input "false"
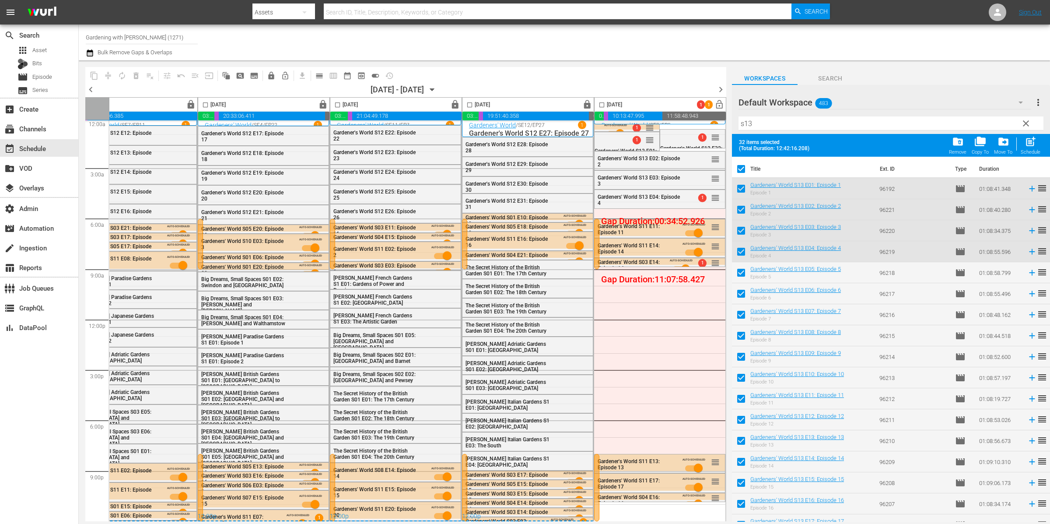
checkbox input "false"
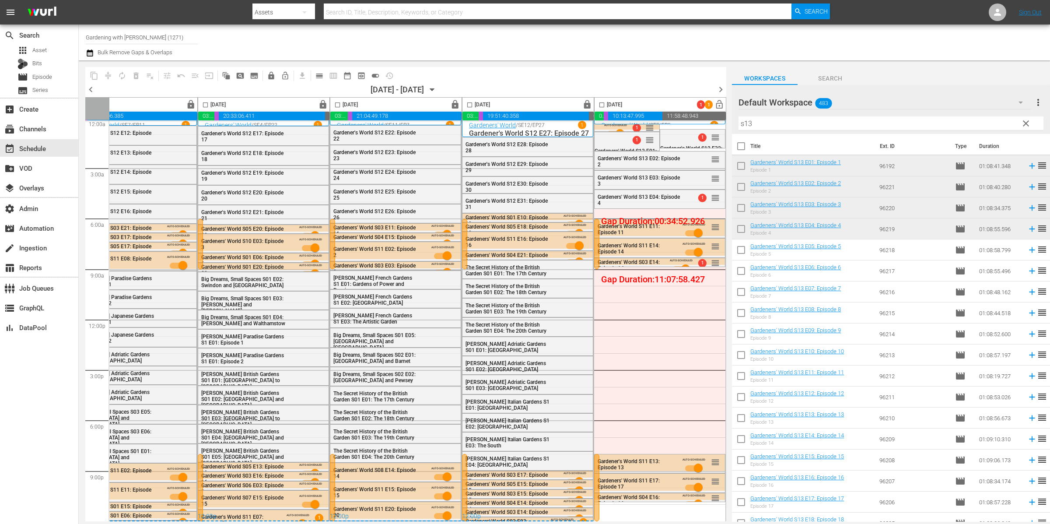
click at [785, 119] on input "s13" at bounding box center [891, 123] width 305 height 14
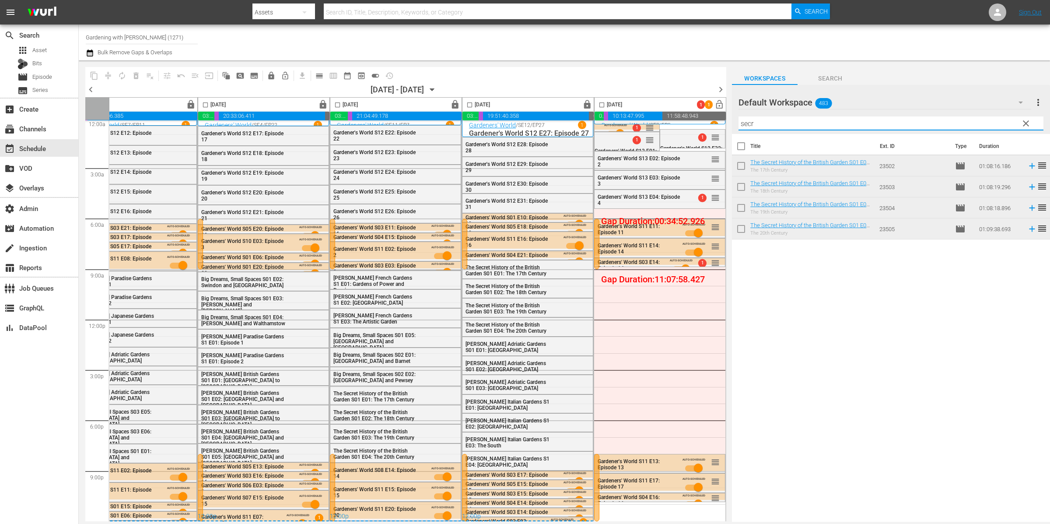
type input "secr"
click at [744, 147] on input "checkbox" at bounding box center [741, 148] width 18 height 18
checkbox input "true"
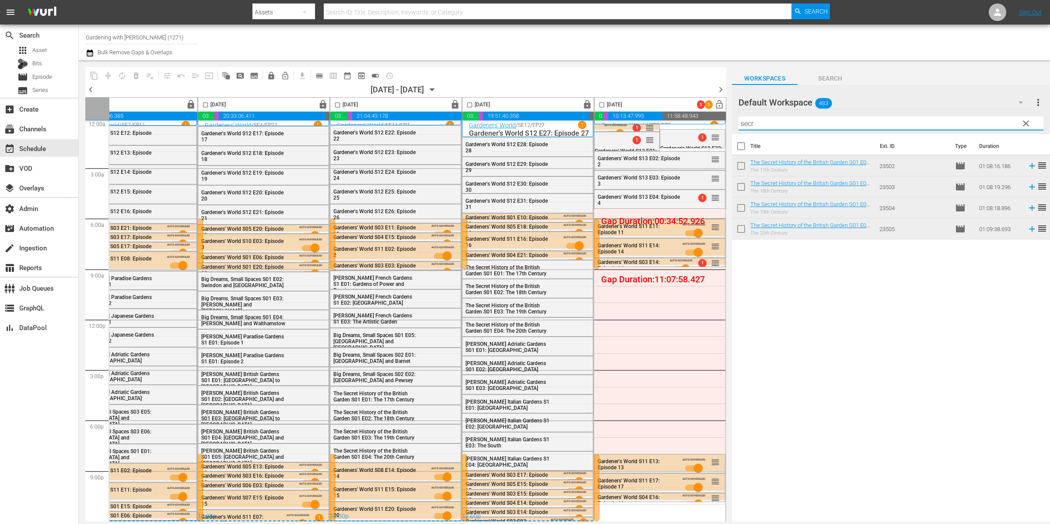
checkbox input "true"
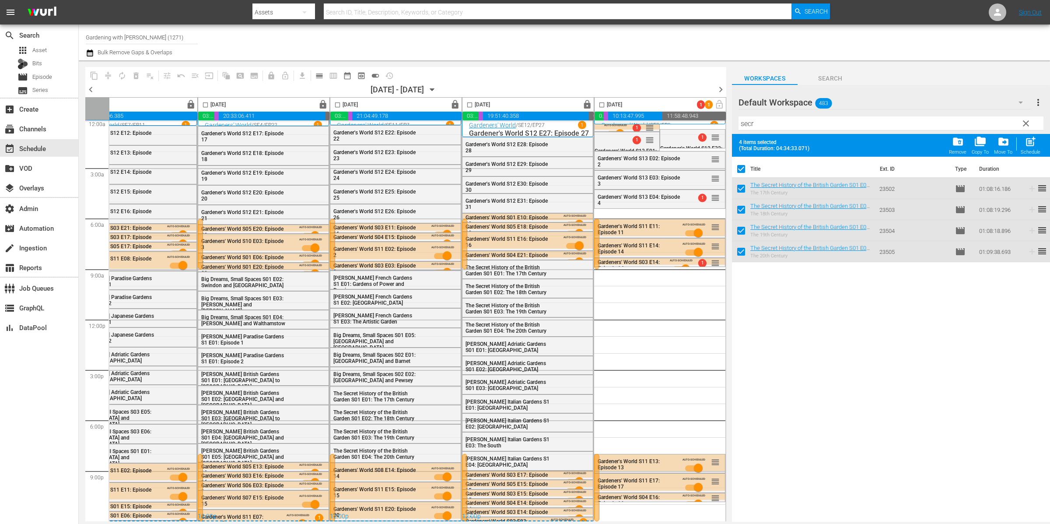
click at [737, 170] on input "checkbox" at bounding box center [741, 170] width 18 height 18
checkbox input "false"
click at [741, 181] on input "checkbox" at bounding box center [741, 190] width 18 height 18
checkbox input "true"
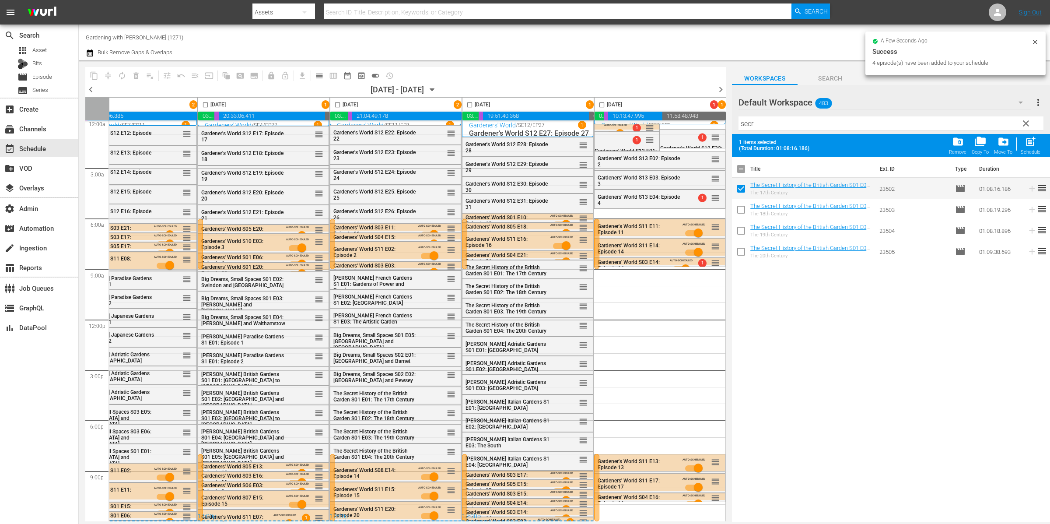
checkbox input "false"
click at [743, 168] on input "checkbox" at bounding box center [741, 170] width 18 height 18
checkbox input "true"
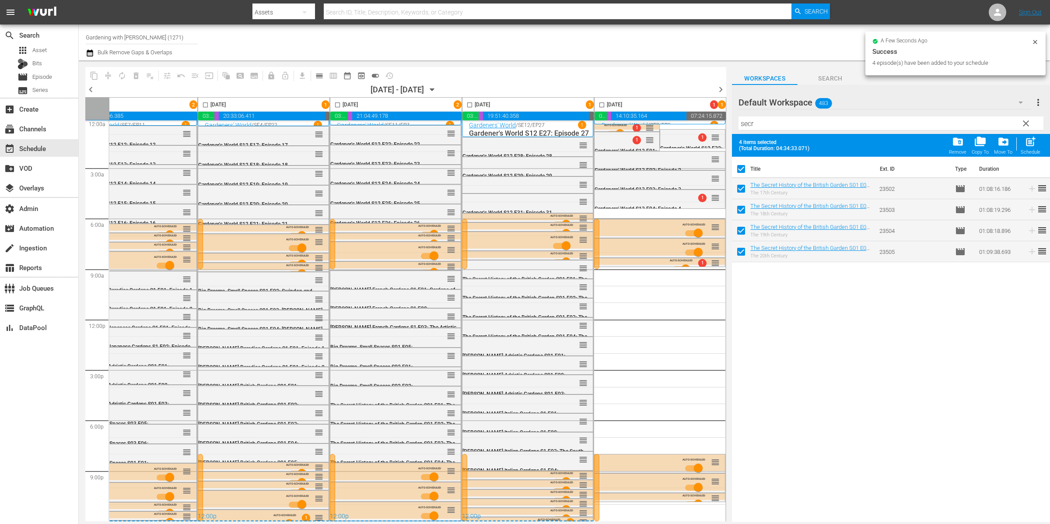
checkbox input "true"
click at [744, 169] on input "checkbox" at bounding box center [741, 170] width 18 height 18
checkbox input "false"
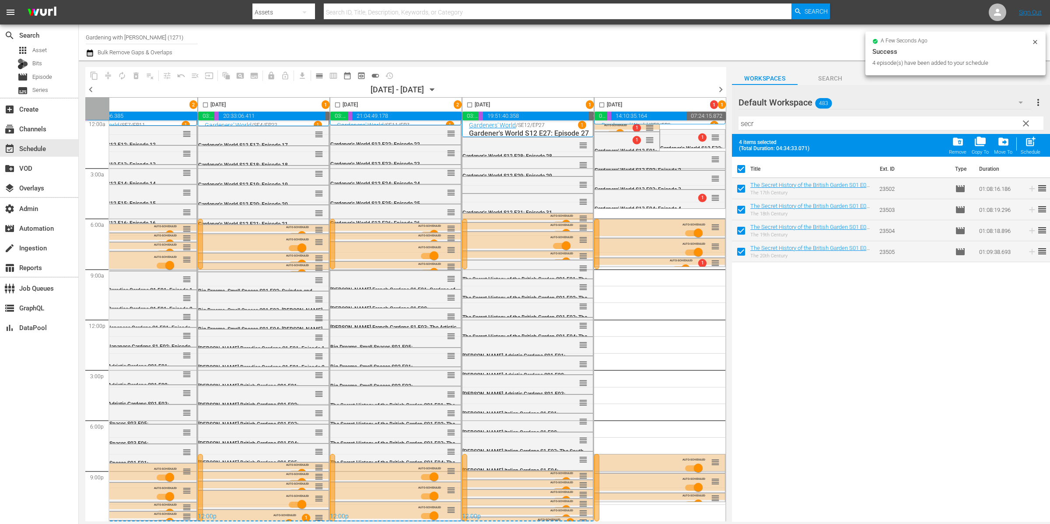
checkbox input "false"
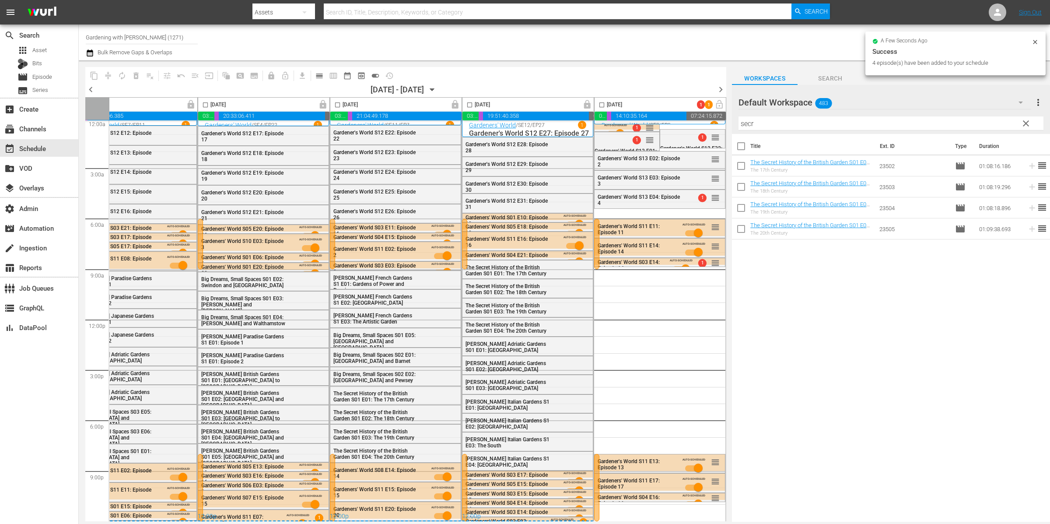
click at [776, 123] on input "secr" at bounding box center [891, 123] width 305 height 14
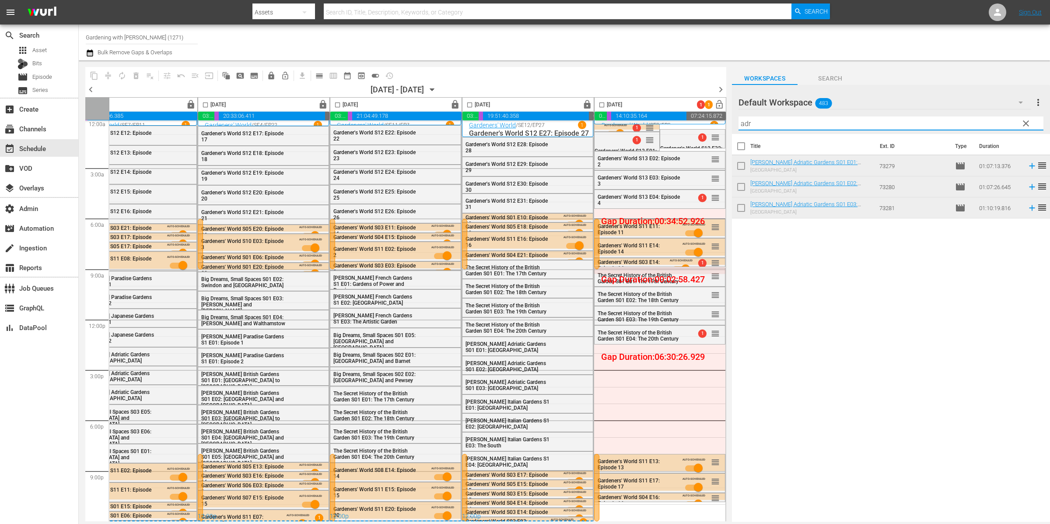
type input "adr"
click at [744, 148] on input "checkbox" at bounding box center [741, 148] width 18 height 18
checkbox input "true"
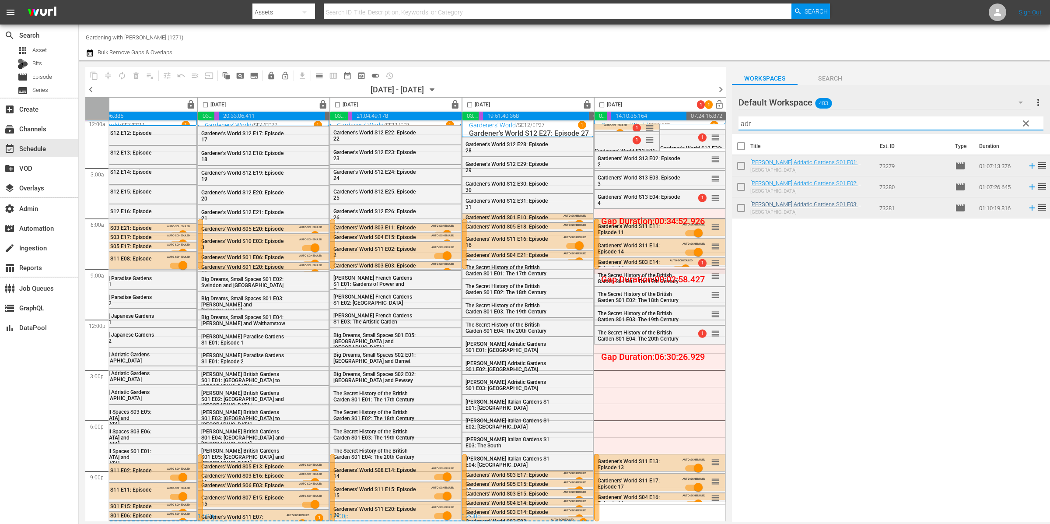
checkbox input "true"
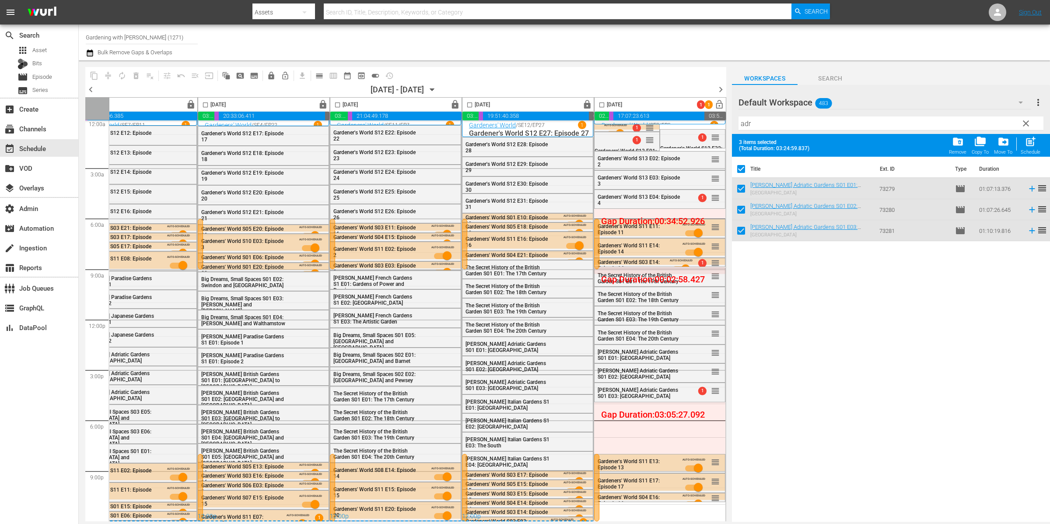
click at [740, 169] on input "checkbox" at bounding box center [741, 170] width 18 height 18
checkbox input "false"
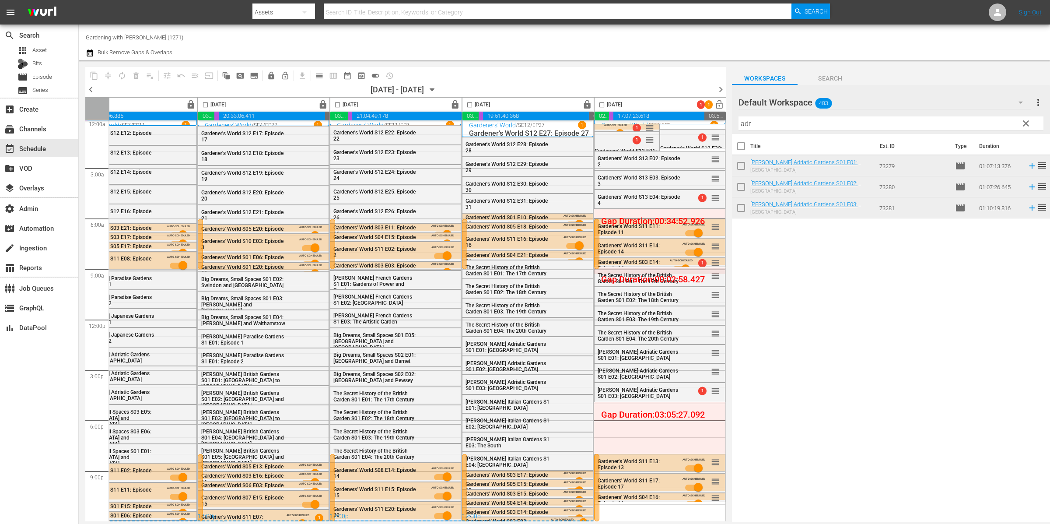
click at [762, 118] on input "adr" at bounding box center [891, 123] width 305 height 14
click at [762, 119] on input "adr" at bounding box center [891, 123] width 305 height 14
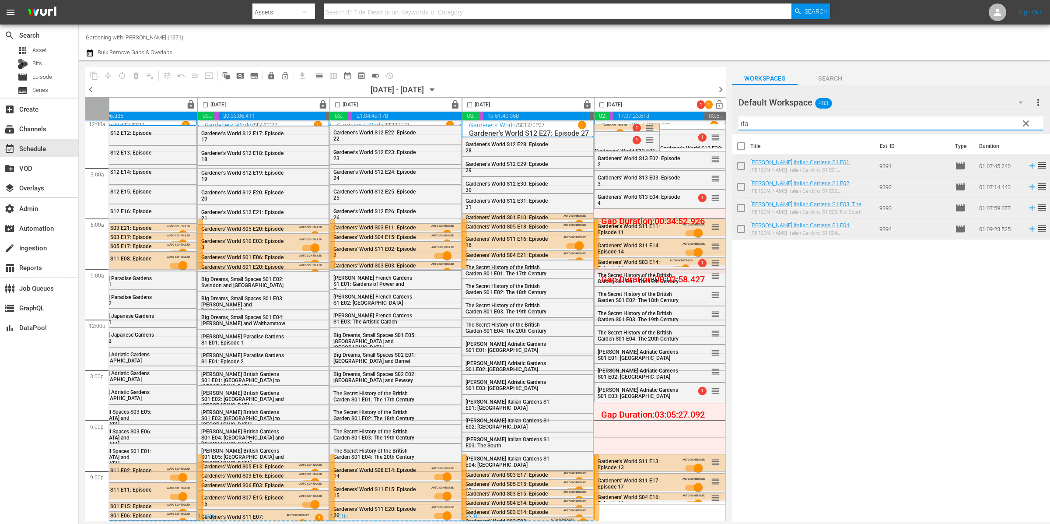
type input "ita"
click at [741, 149] on input "checkbox" at bounding box center [741, 148] width 18 height 18
checkbox input "true"
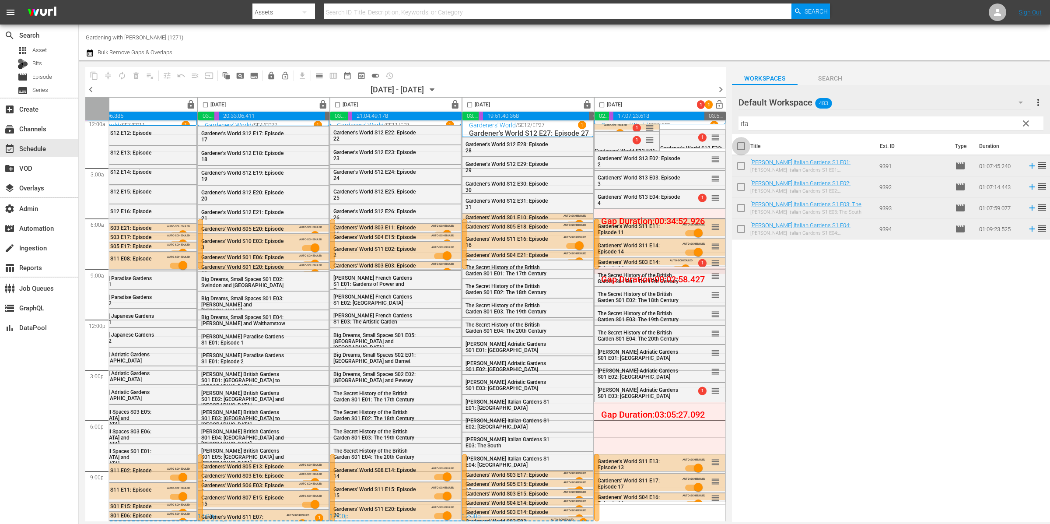
checkbox input "true"
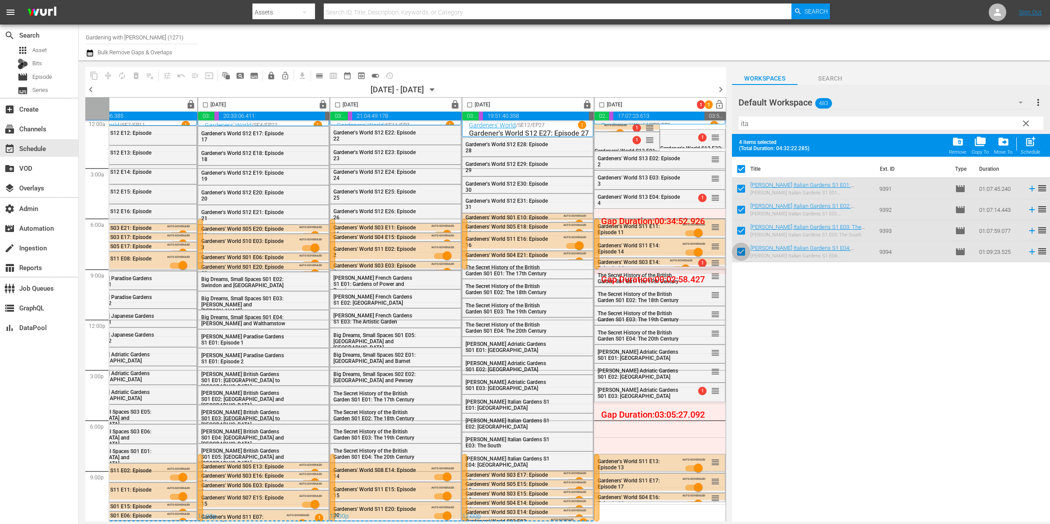
click at [741, 253] on input "checkbox" at bounding box center [741, 253] width 18 height 18
checkbox input "false"
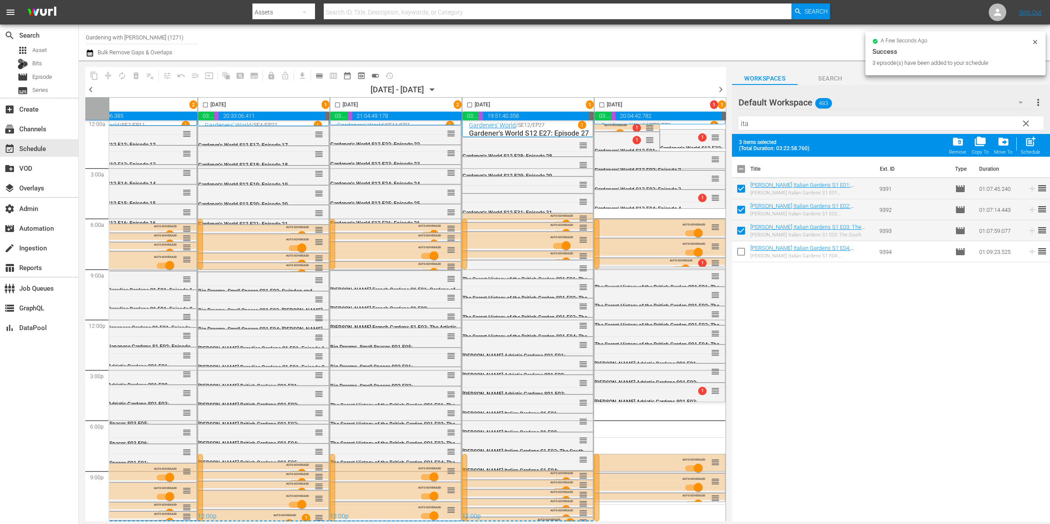
click at [597, 104] on input "checkbox" at bounding box center [602, 107] width 10 height 10
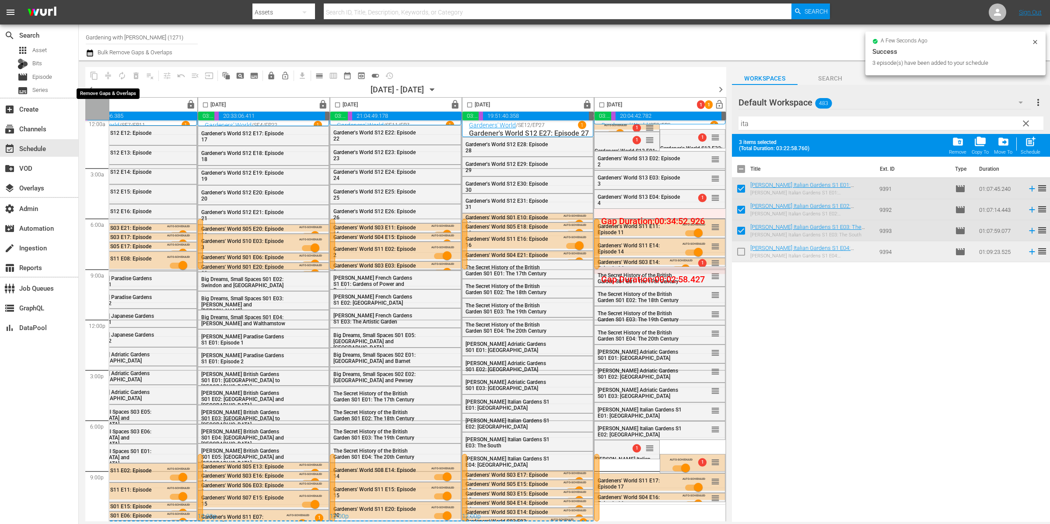
click at [108, 77] on span "compress" at bounding box center [108, 76] width 14 height 14
click at [598, 108] on input "checkbox" at bounding box center [602, 107] width 10 height 10
click at [109, 74] on span "compress" at bounding box center [108, 75] width 9 height 9
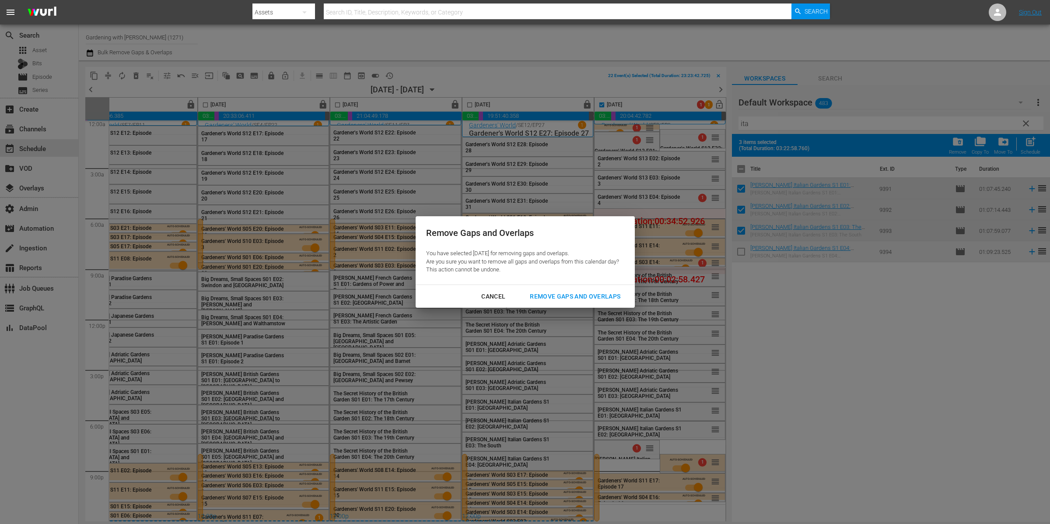
click at [600, 294] on div "Remove Gaps and Overlaps" at bounding box center [575, 296] width 105 height 11
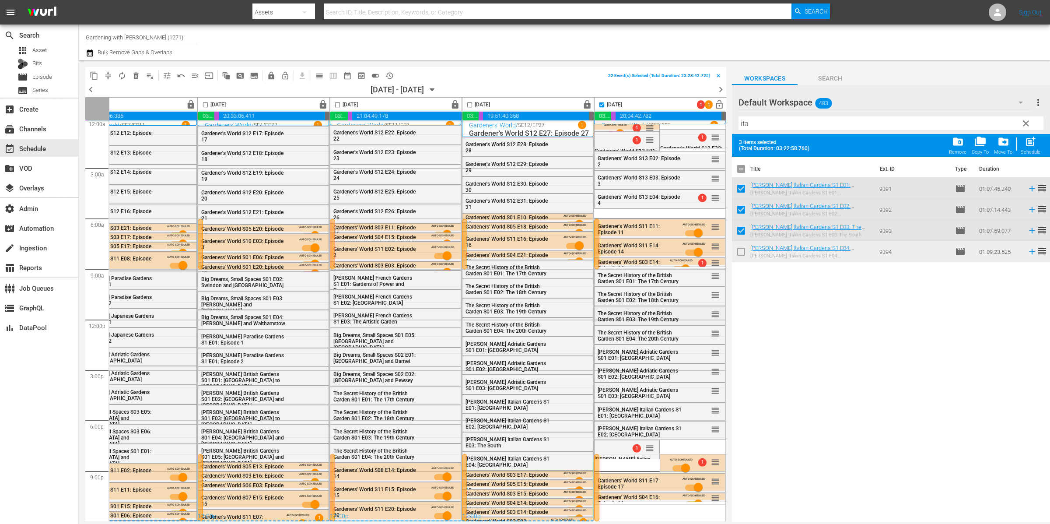
checkbox input "false"
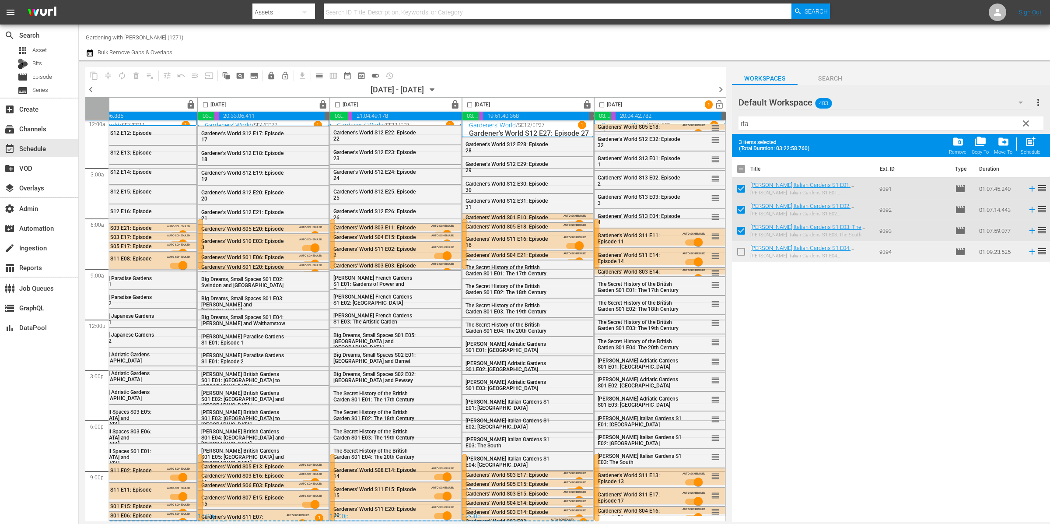
click at [744, 169] on input "checkbox" at bounding box center [741, 170] width 18 height 18
checkbox input "true"
click at [741, 169] on input "checkbox" at bounding box center [741, 170] width 18 height 18
checkbox input "false"
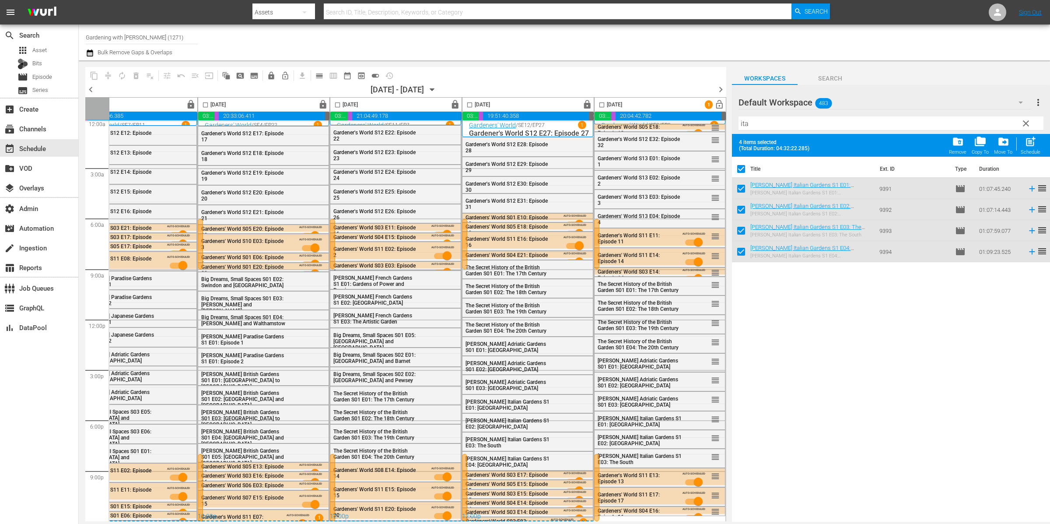
checkbox input "false"
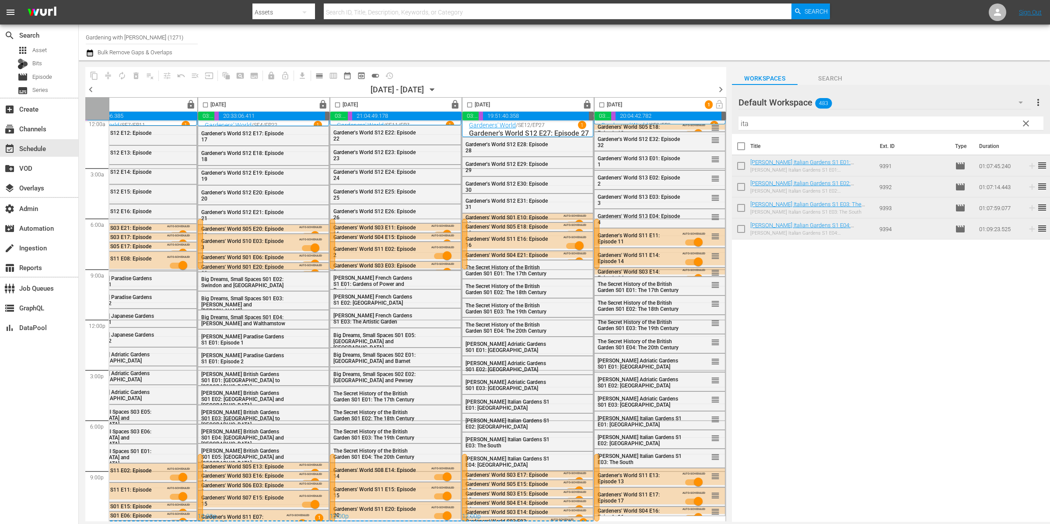
click at [598, 105] on input "checkbox" at bounding box center [602, 107] width 10 height 10
click at [600, 105] on input "checkbox" at bounding box center [602, 107] width 10 height 10
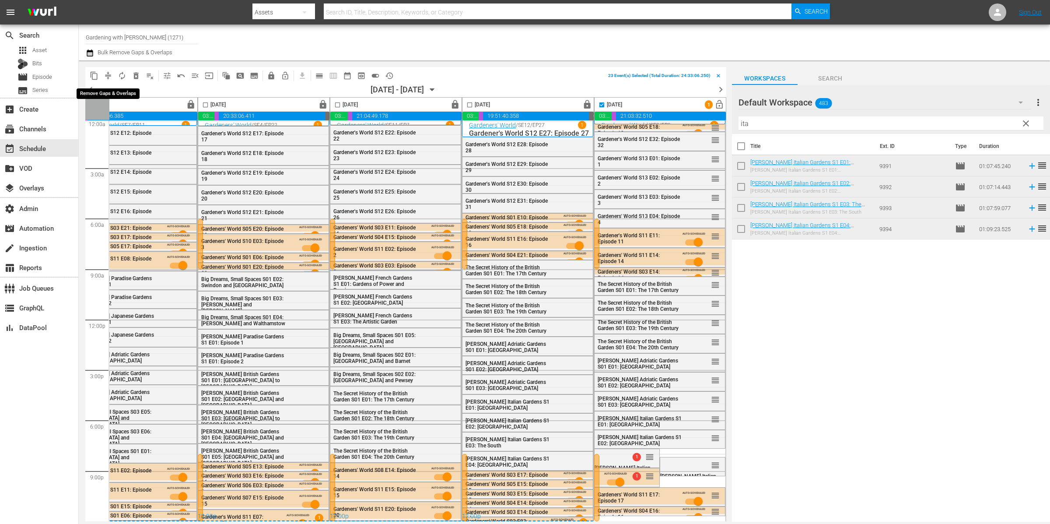
click at [112, 76] on span "compress" at bounding box center [108, 75] width 9 height 9
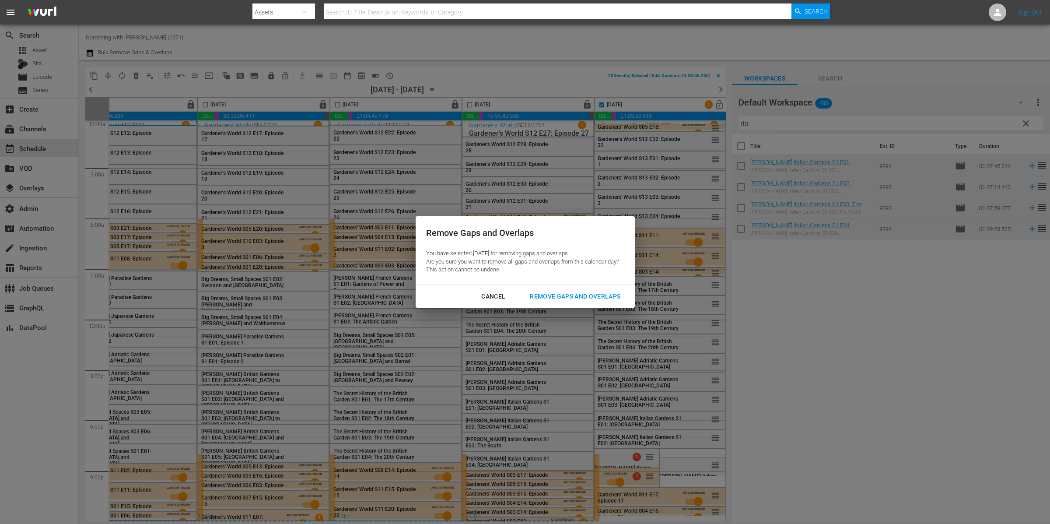
click at [567, 297] on div "Remove Gaps and Overlaps" at bounding box center [575, 296] width 105 height 11
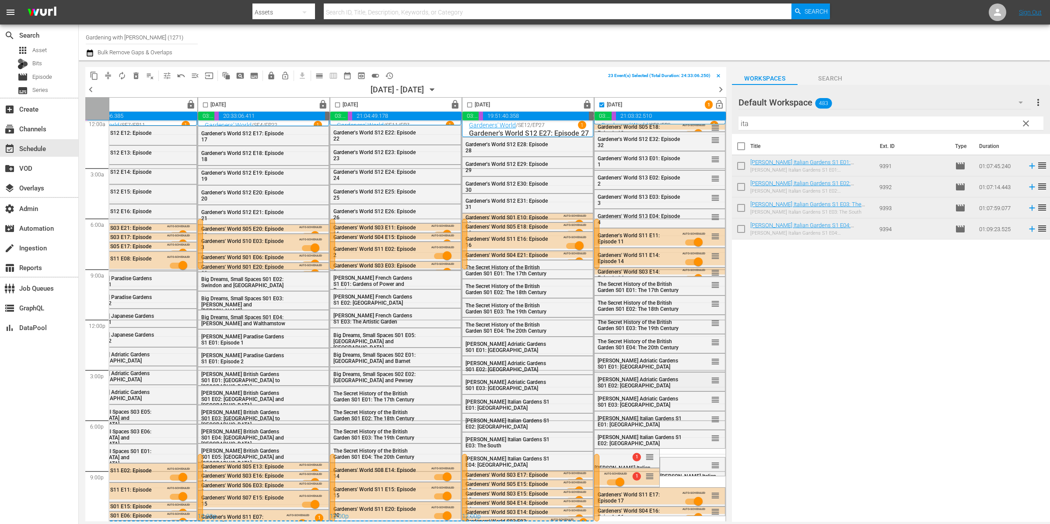
checkbox input "false"
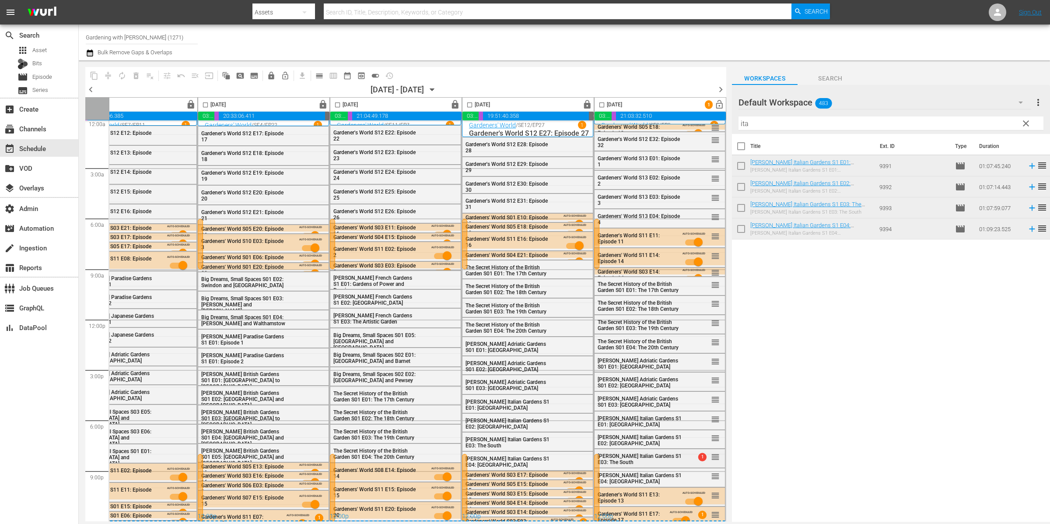
click at [686, 456] on div "1 reorder" at bounding box center [703, 456] width 34 height 9
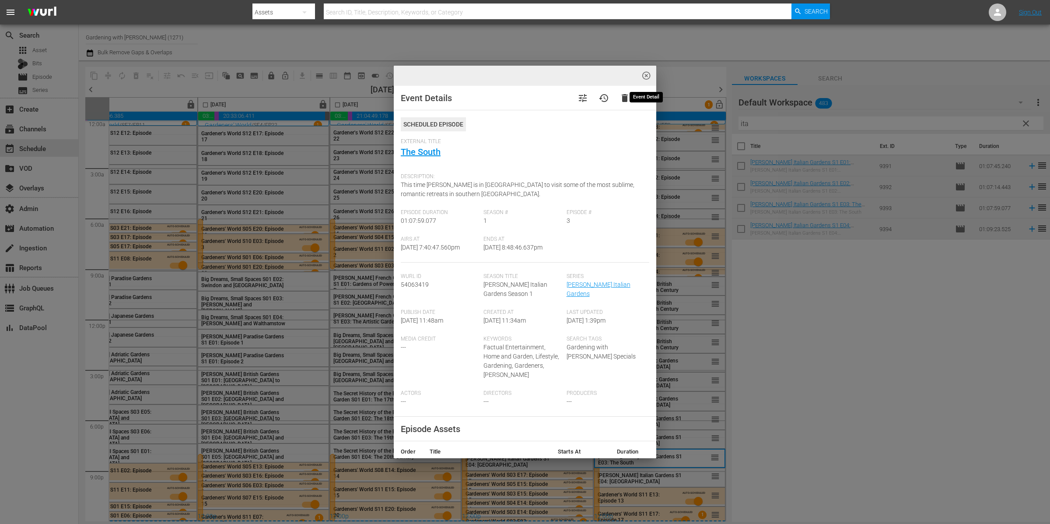
click at [650, 78] on span "highlight_off_icon" at bounding box center [647, 76] width 10 height 10
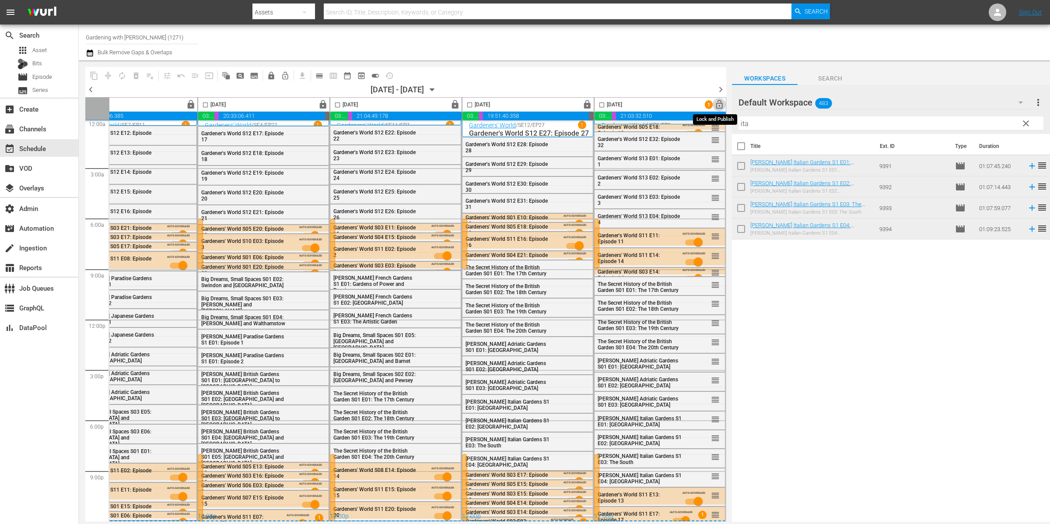
click at [718, 109] on span "lock_open" at bounding box center [720, 105] width 10 height 10
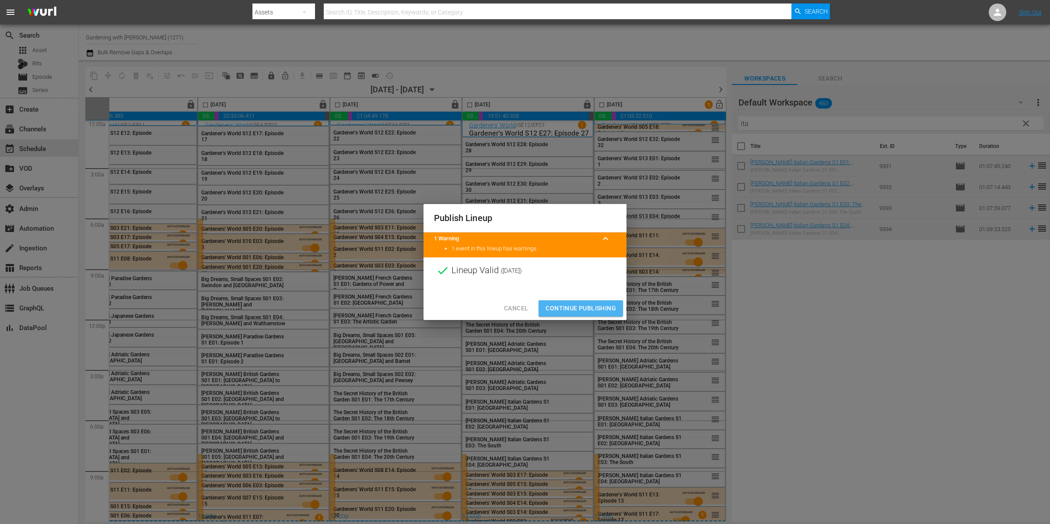
click at [584, 309] on span "Continue Publishing" at bounding box center [581, 308] width 70 height 11
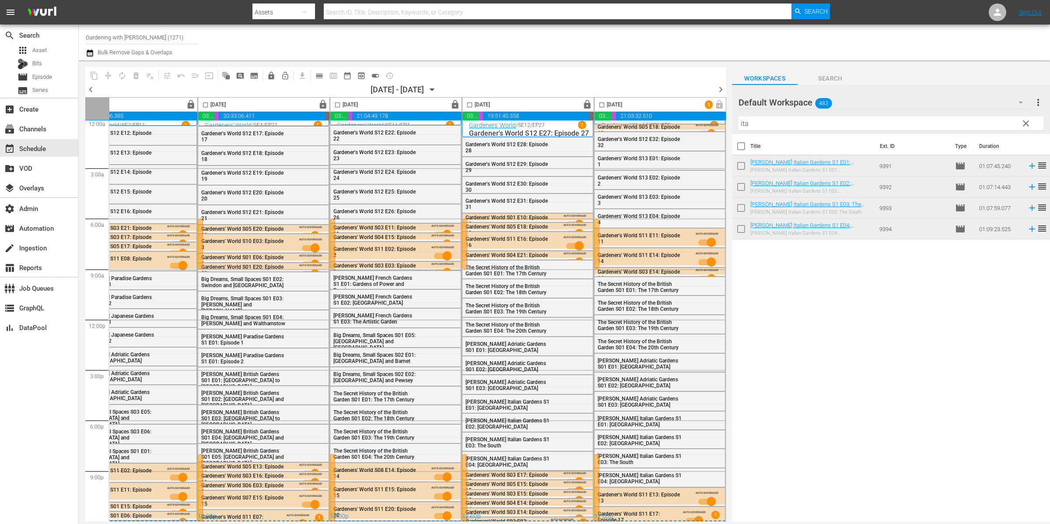
click at [460, 93] on div "chevron_left 09/08/2025 - 09/14/2025 September 8th chevron_right" at bounding box center [405, 90] width 641 height 13
click at [437, 88] on icon "button" at bounding box center [433, 90] width 10 height 10
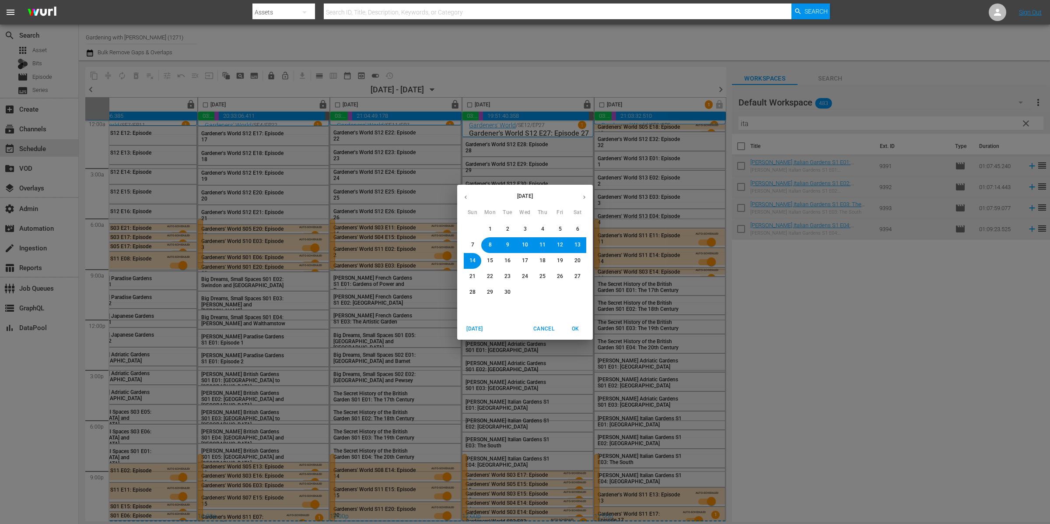
click at [562, 244] on span "12" at bounding box center [560, 244] width 6 height 7
click at [578, 329] on span "OK" at bounding box center [575, 328] width 21 height 9
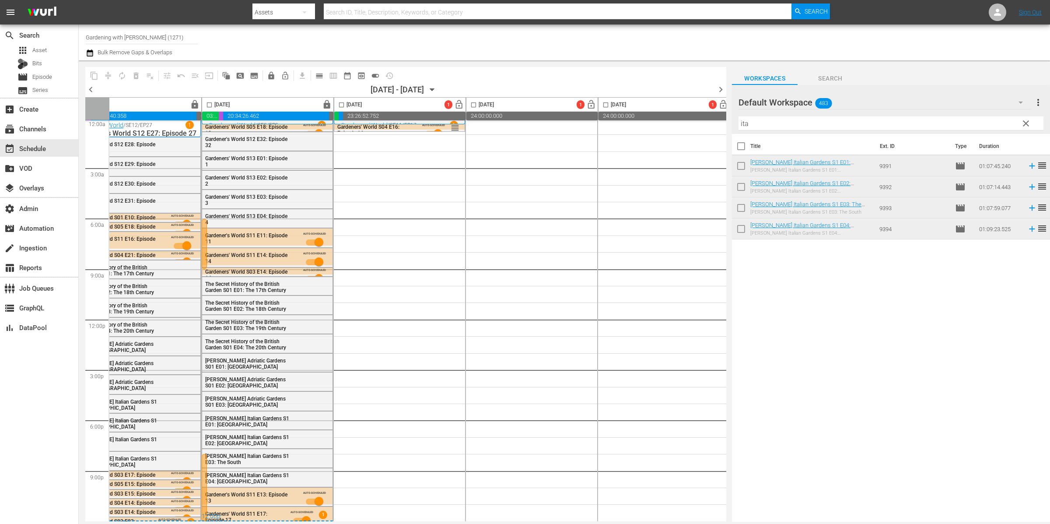
scroll to position [7, 159]
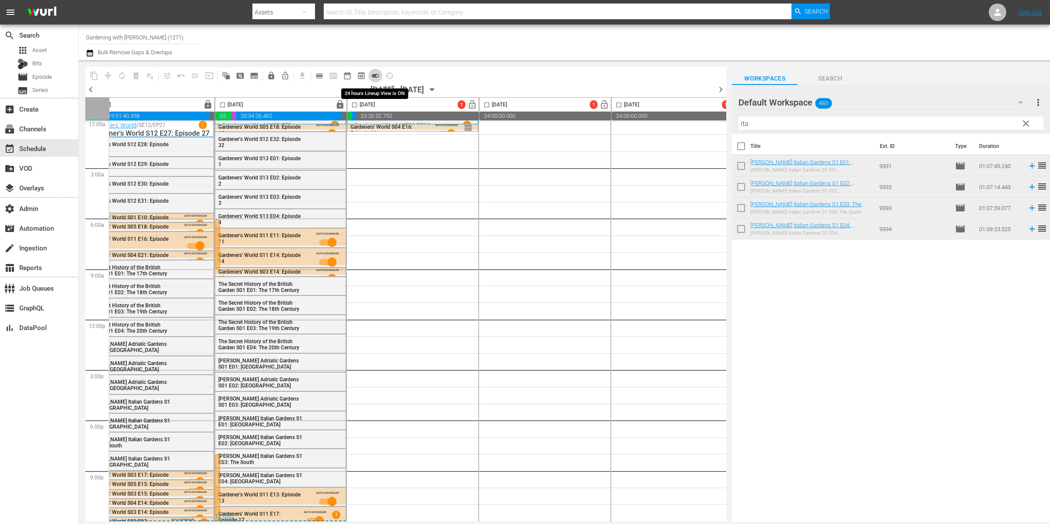
click at [375, 77] on span "toggle_on" at bounding box center [375, 75] width 9 height 9
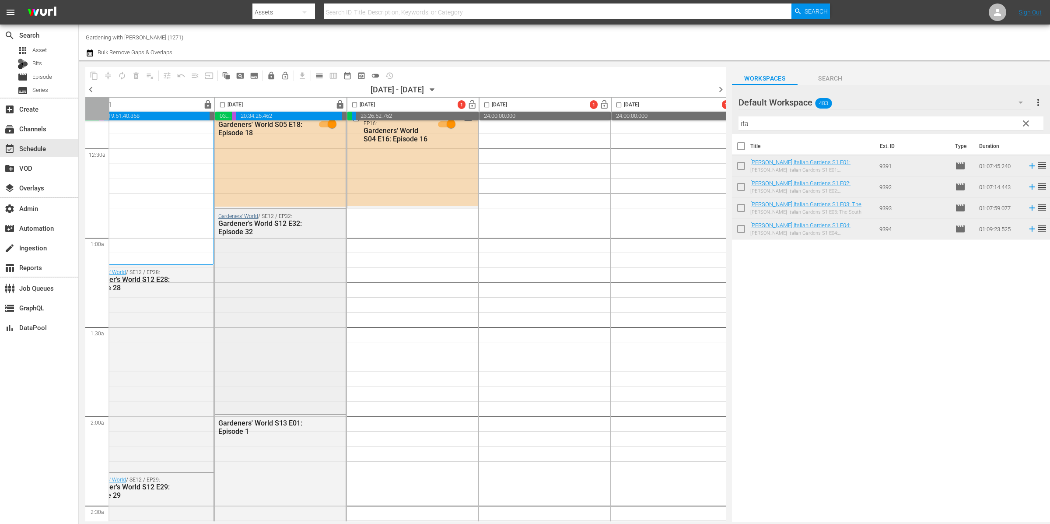
scroll to position [185, 159]
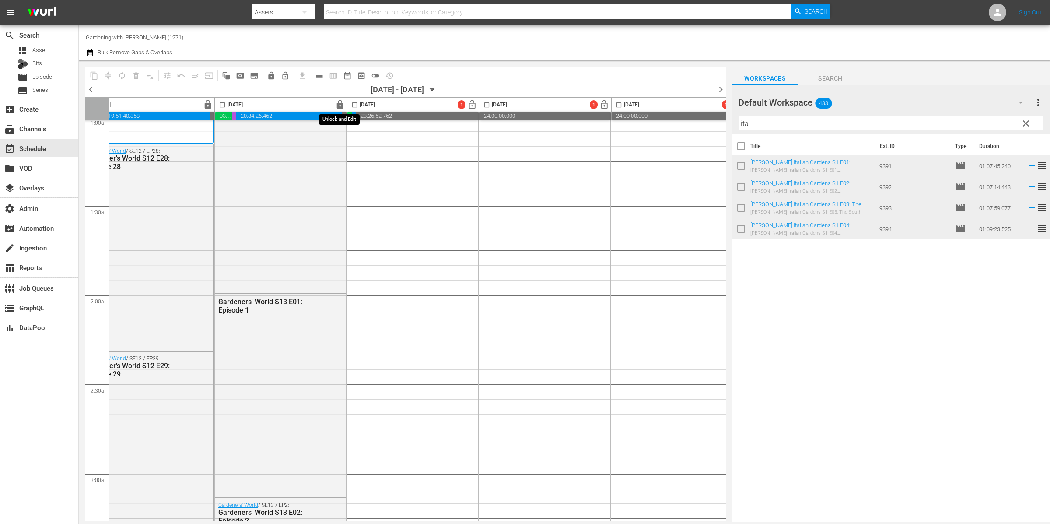
click at [342, 104] on span "lock" at bounding box center [340, 105] width 10 height 10
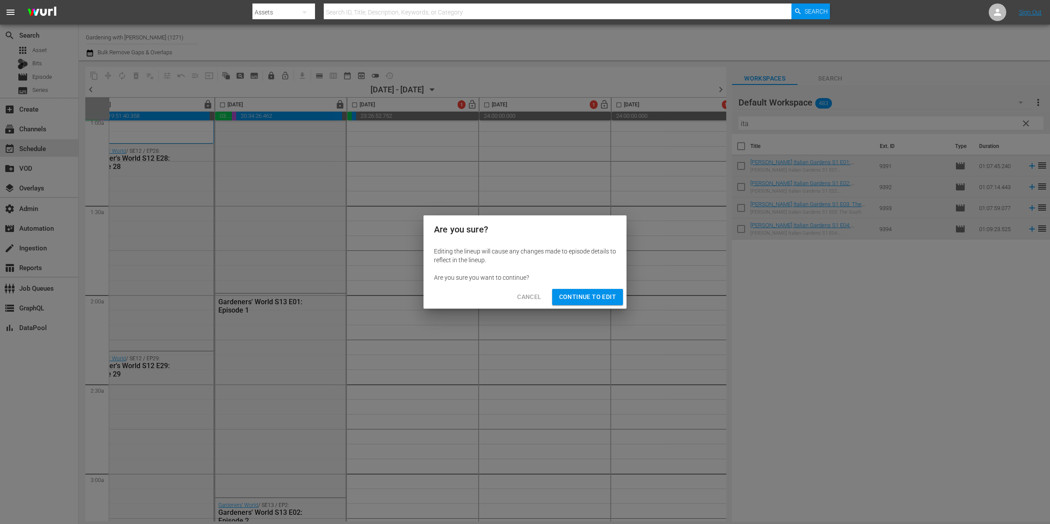
click at [584, 298] on span "Continue to Edit" at bounding box center [587, 296] width 57 height 11
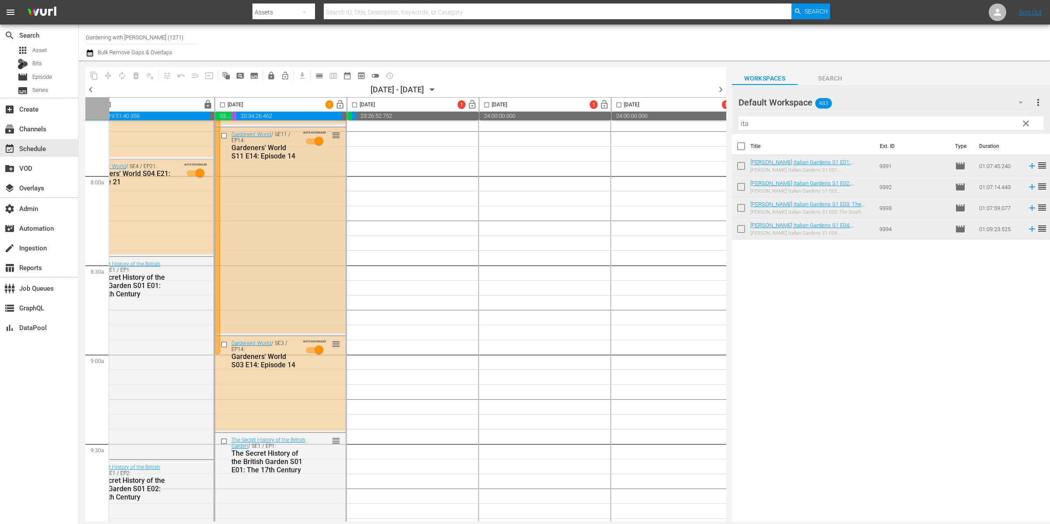
scroll to position [1557, 159]
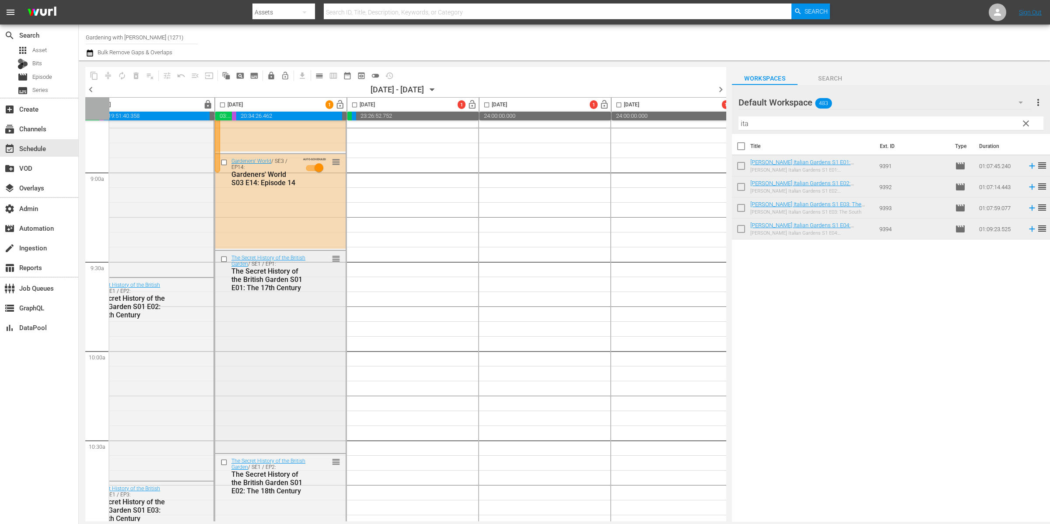
click at [224, 258] on input "checkbox" at bounding box center [225, 259] width 9 height 7
click at [225, 459] on input "checkbox" at bounding box center [225, 462] width 9 height 7
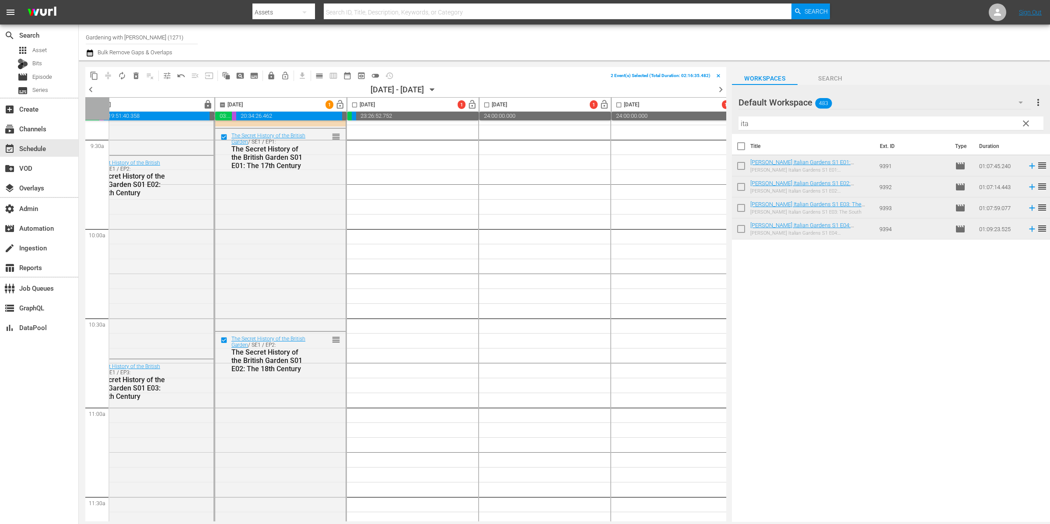
scroll to position [1801, 159]
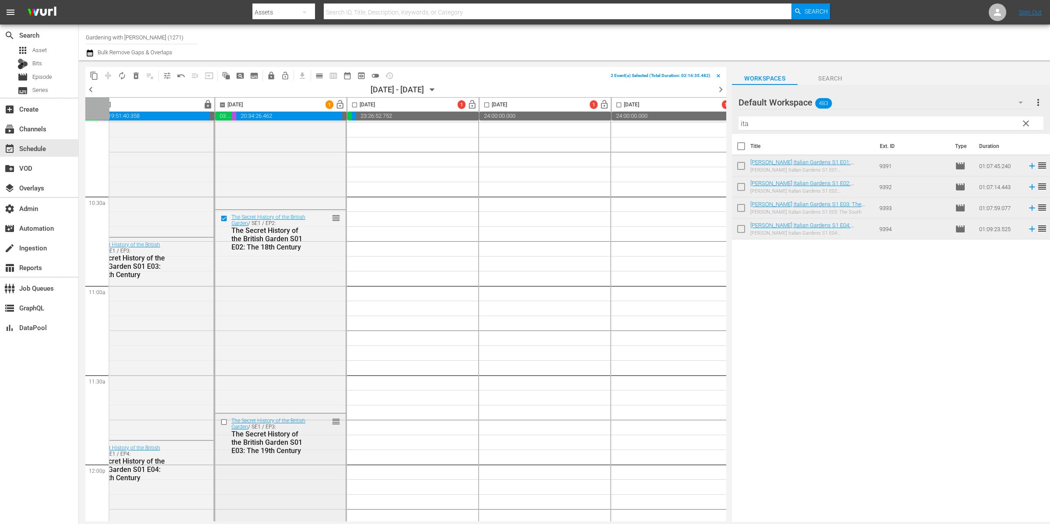
click at [222, 418] on input "checkbox" at bounding box center [225, 421] width 9 height 7
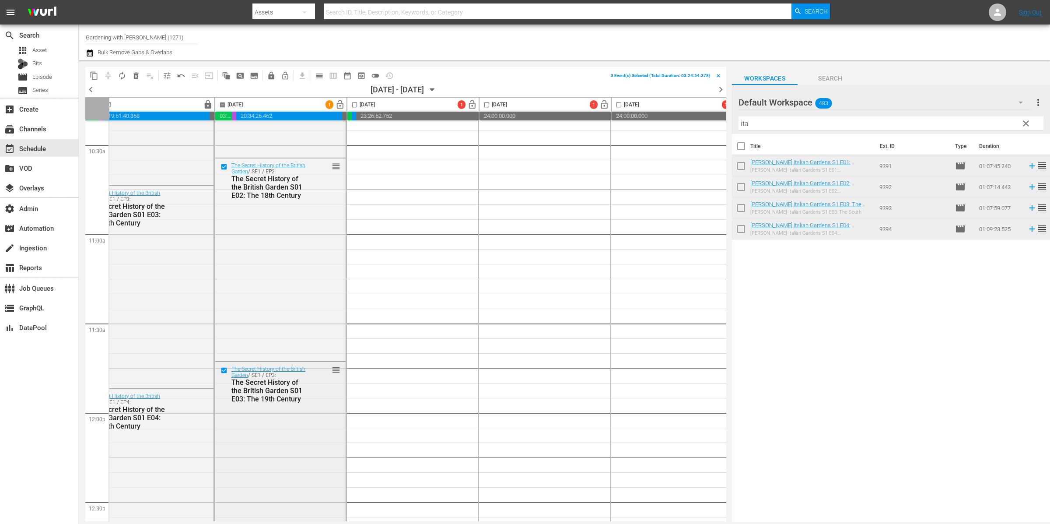
scroll to position [1971, 159]
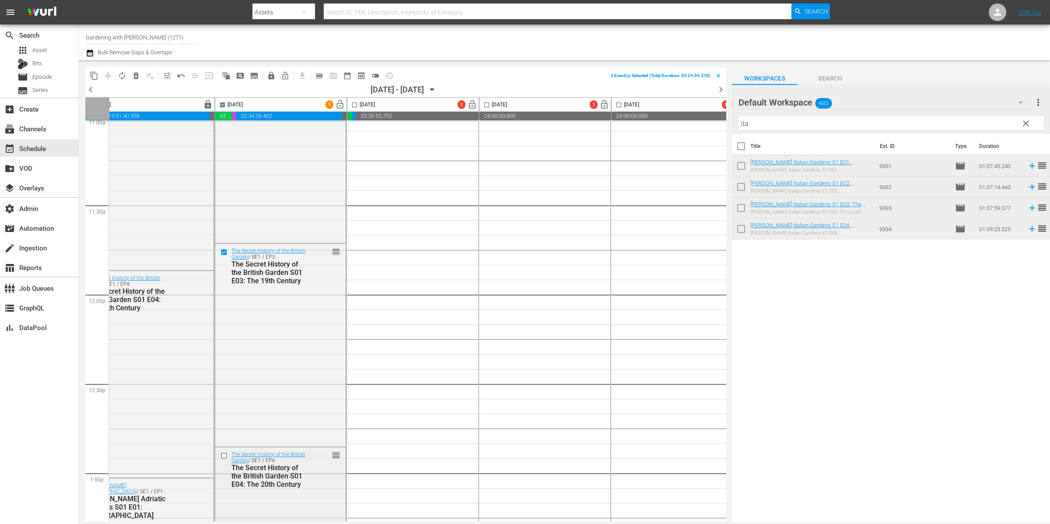
click at [223, 456] on input "checkbox" at bounding box center [225, 455] width 9 height 7
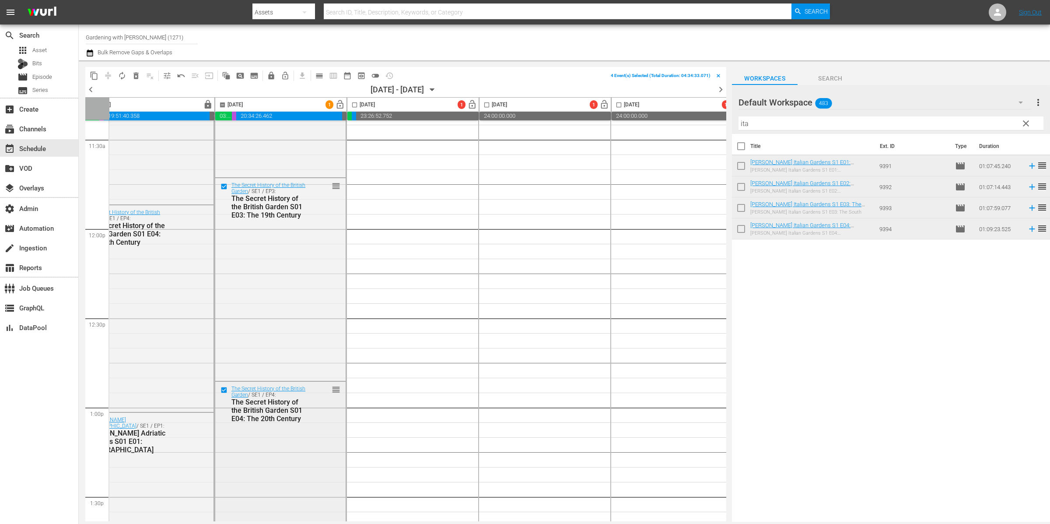
scroll to position [2158, 159]
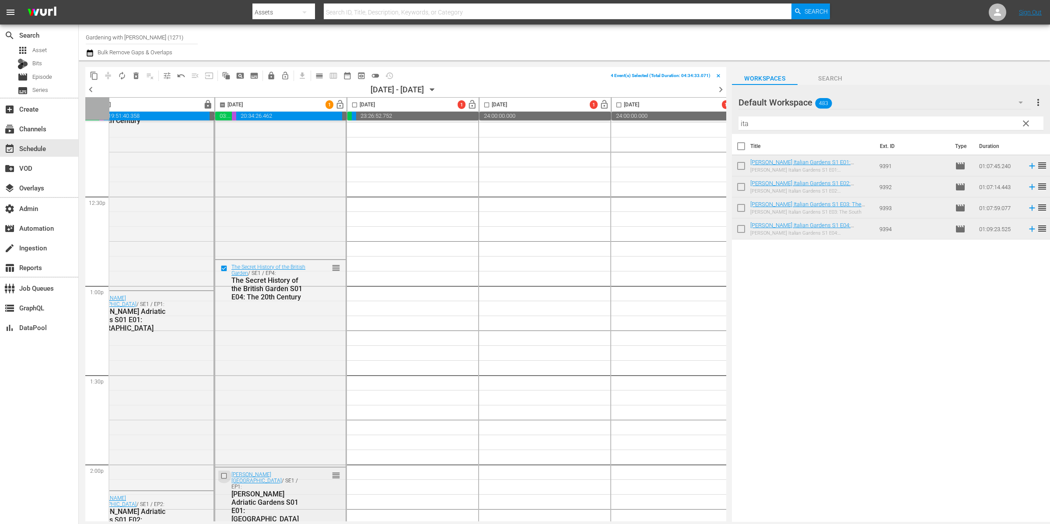
click at [224, 476] on input "checkbox" at bounding box center [225, 475] width 9 height 7
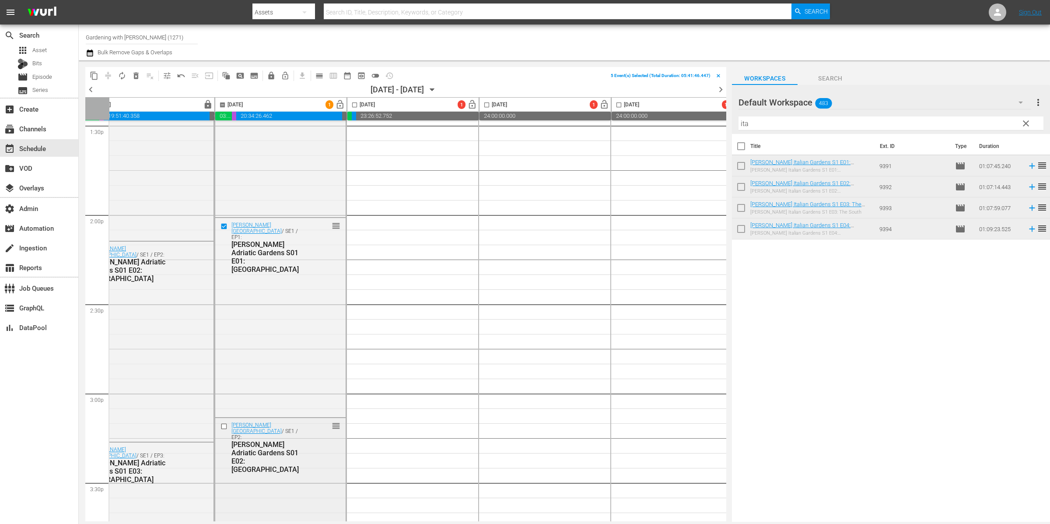
click at [226, 427] on input "checkbox" at bounding box center [225, 425] width 9 height 7
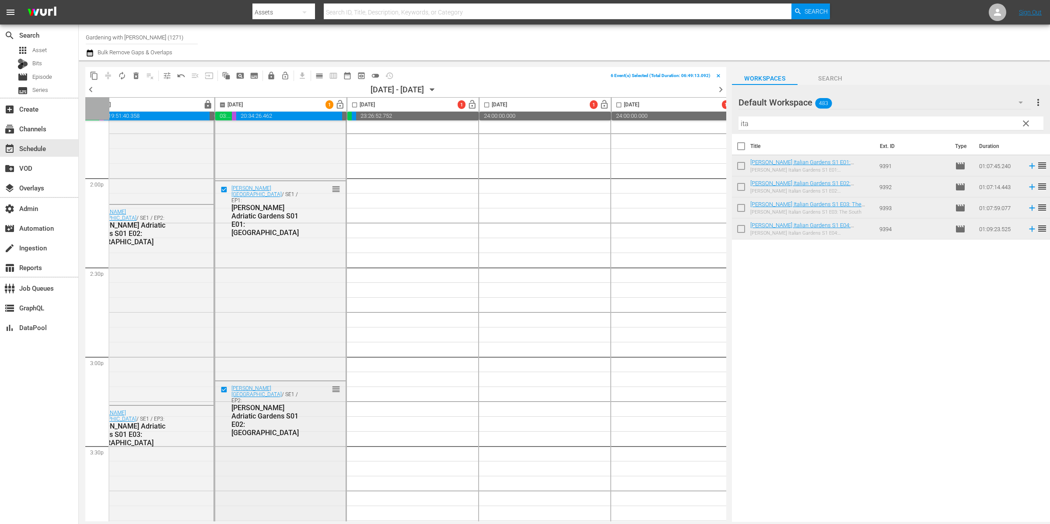
scroll to position [2619, 159]
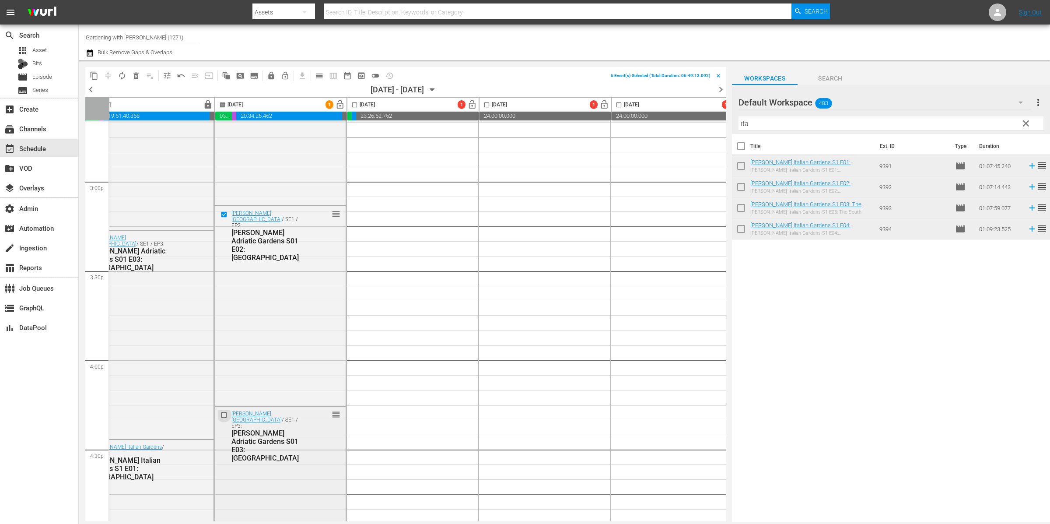
click at [223, 411] on input "checkbox" at bounding box center [225, 414] width 9 height 7
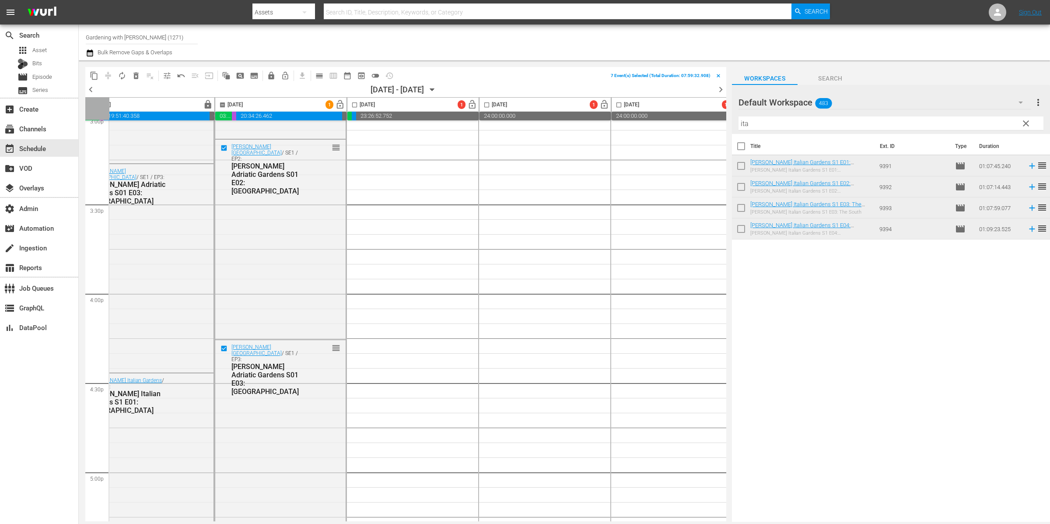
scroll to position [2868, 159]
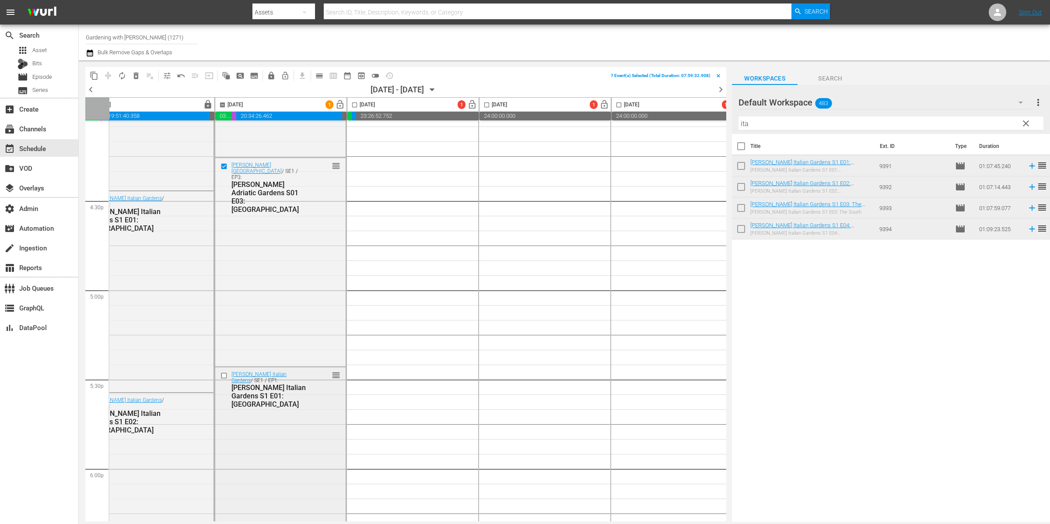
click at [225, 375] on input "checkbox" at bounding box center [225, 375] width 9 height 7
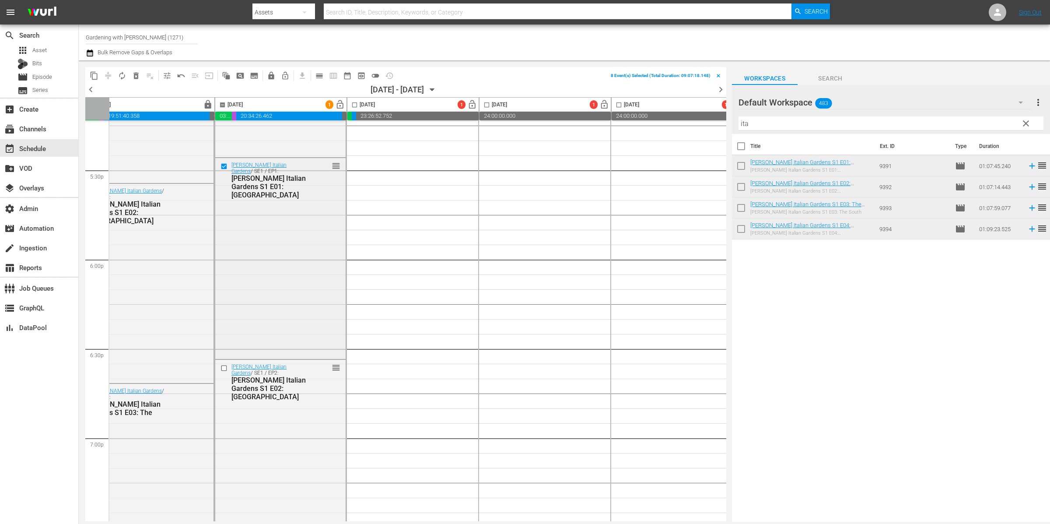
scroll to position [3084, 159]
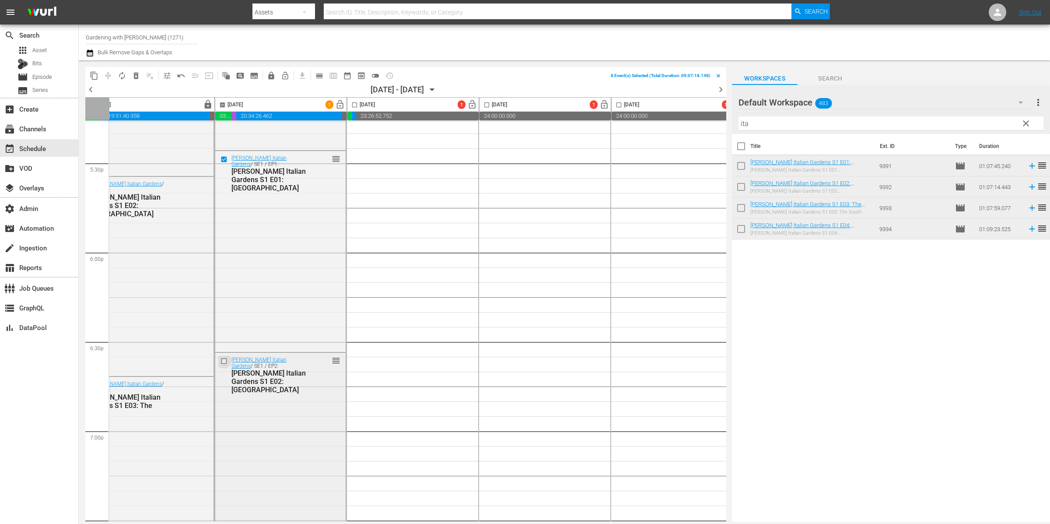
click at [225, 362] on input "checkbox" at bounding box center [225, 361] width 9 height 7
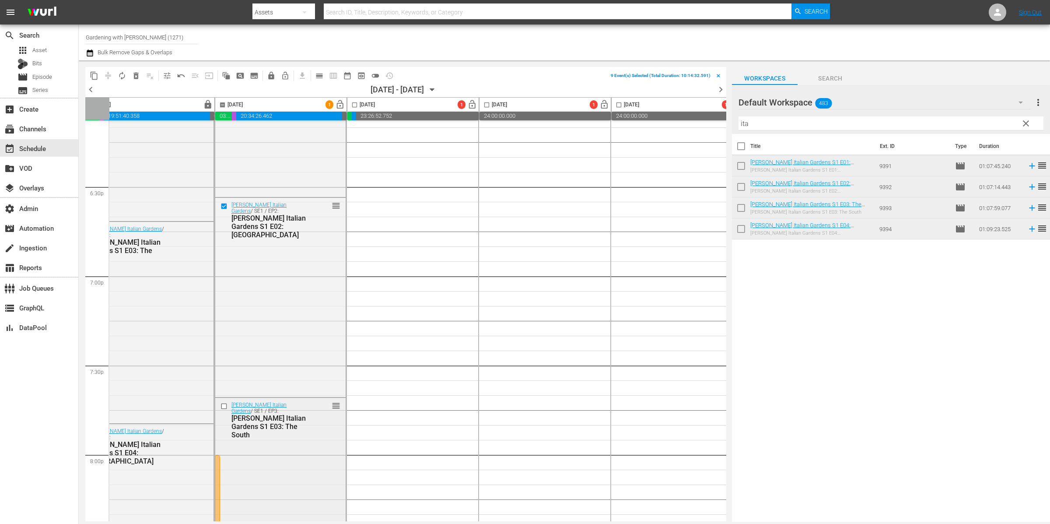
scroll to position [3300, 159]
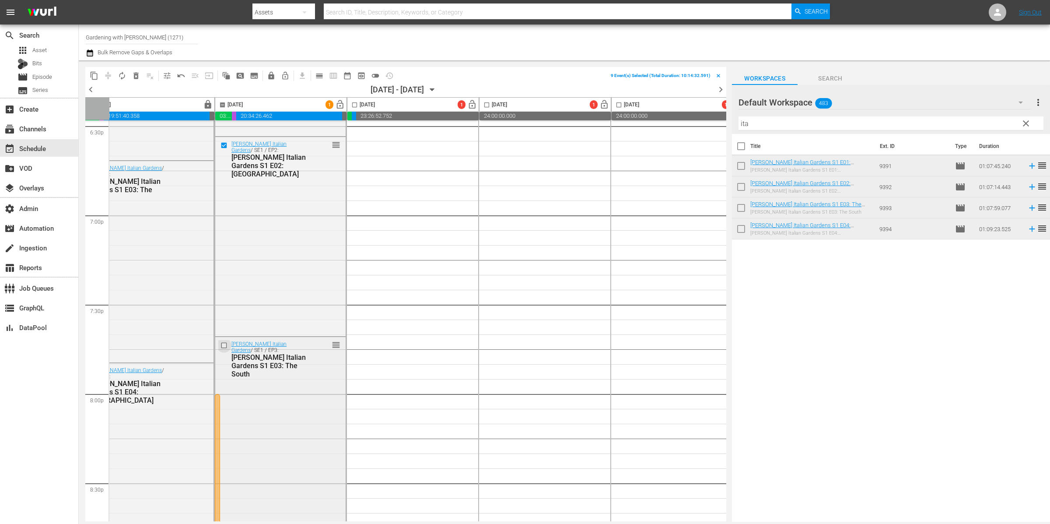
click at [225, 346] on input "checkbox" at bounding box center [225, 345] width 9 height 7
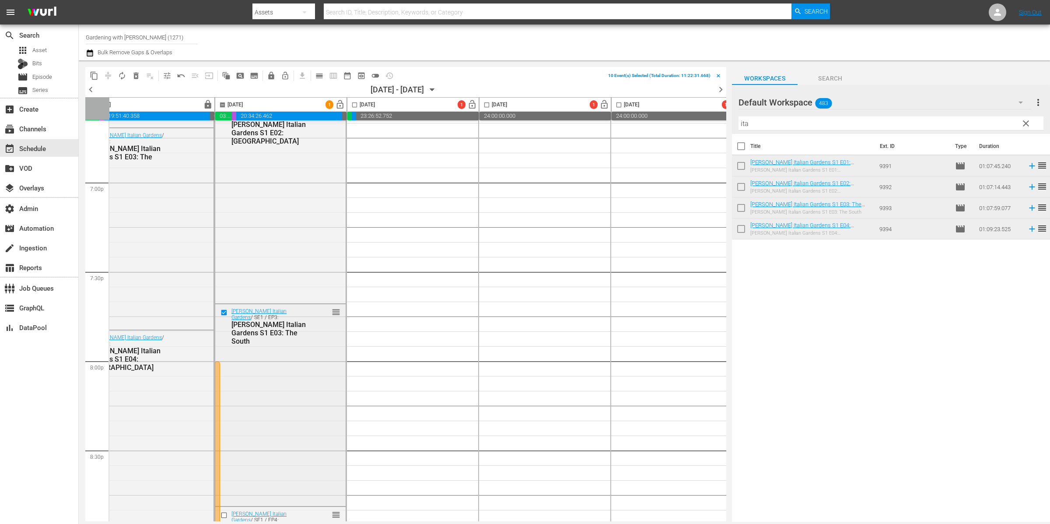
scroll to position [3430, 159]
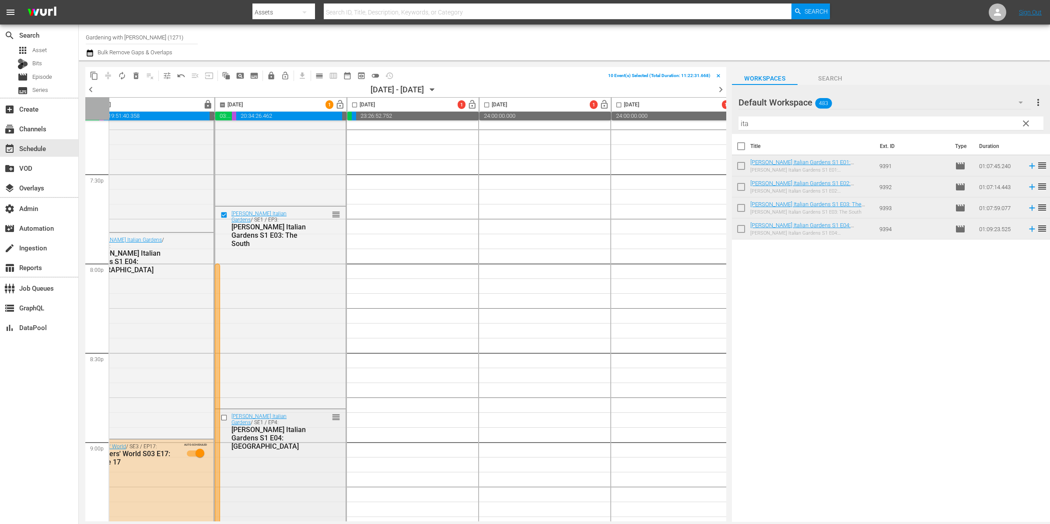
click at [225, 416] on input "checkbox" at bounding box center [225, 417] width 9 height 7
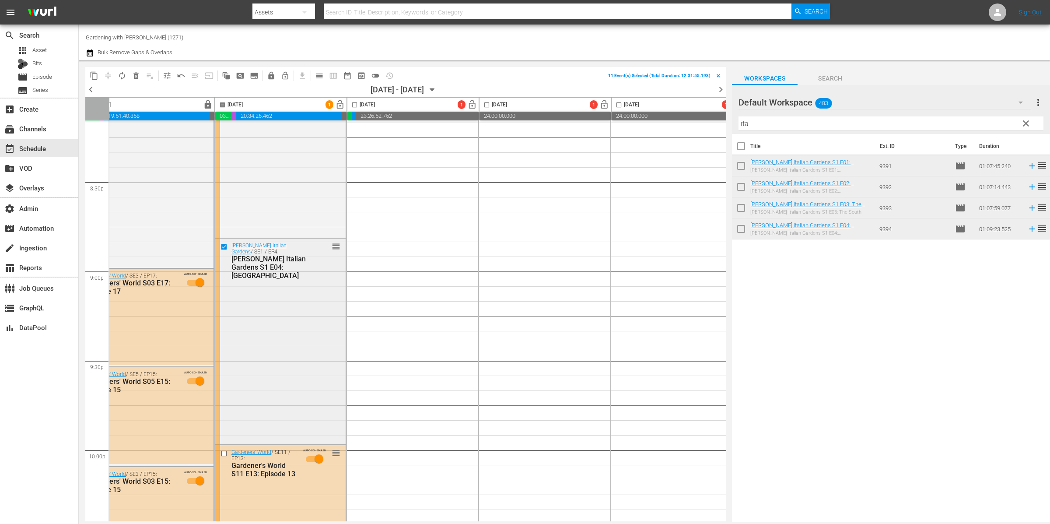
scroll to position [3723, 159]
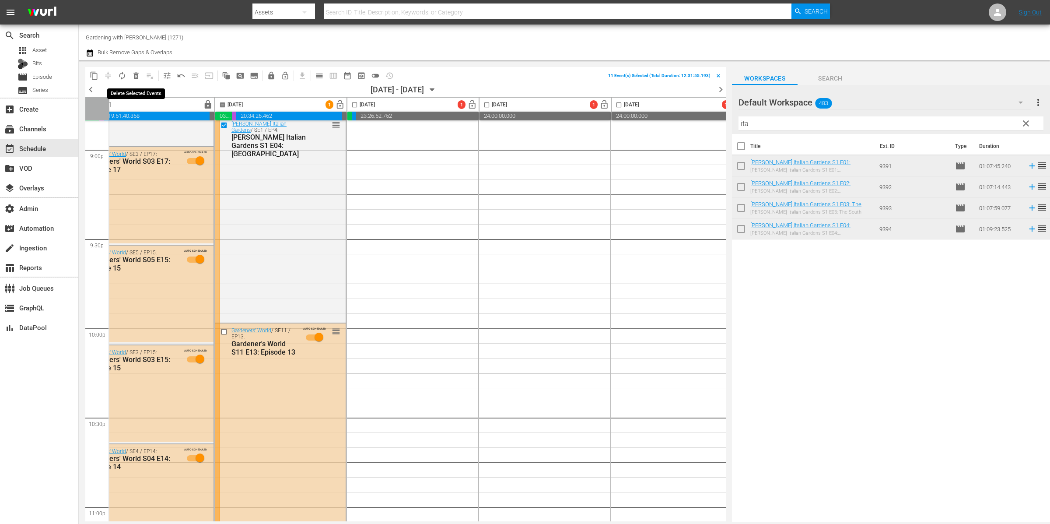
click at [136, 76] on span "delete_forever_outlined" at bounding box center [136, 75] width 9 height 9
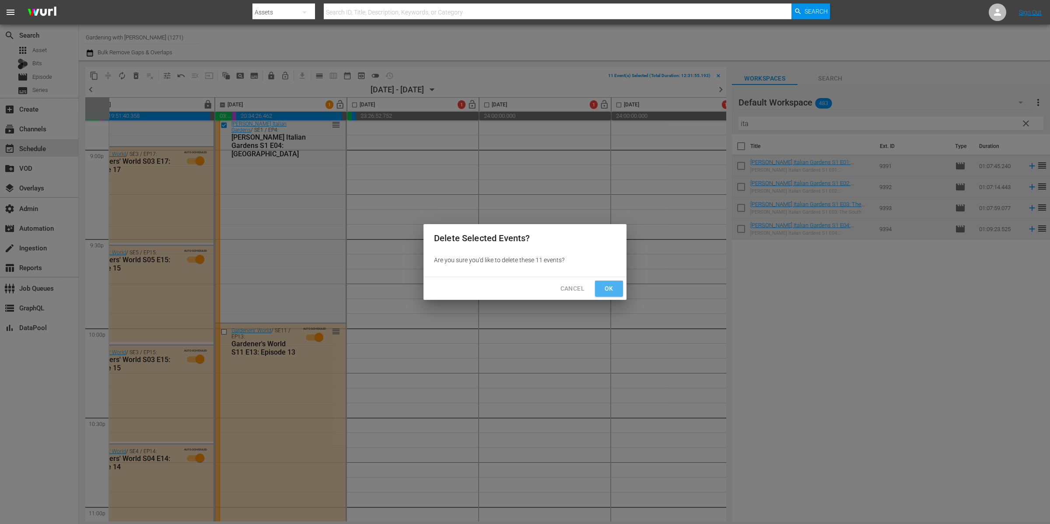
click at [620, 295] on button "Ok" at bounding box center [609, 289] width 28 height 16
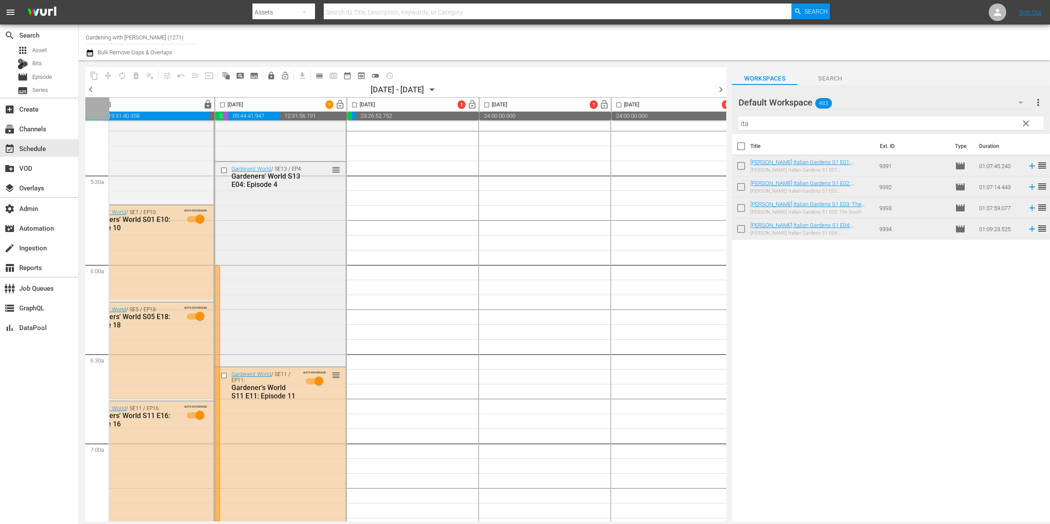
scroll to position [1065, 159]
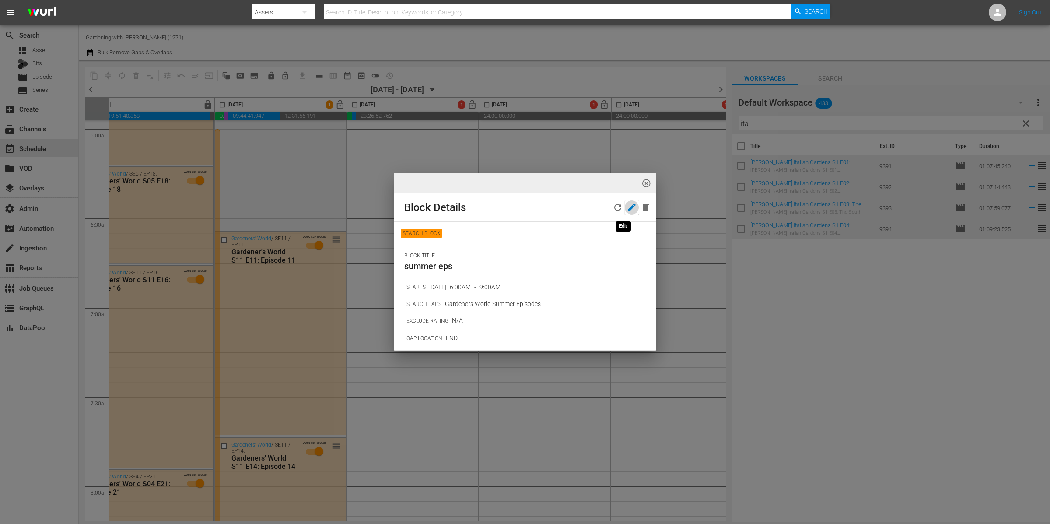
click at [627, 206] on icon "button" at bounding box center [632, 207] width 11 height 11
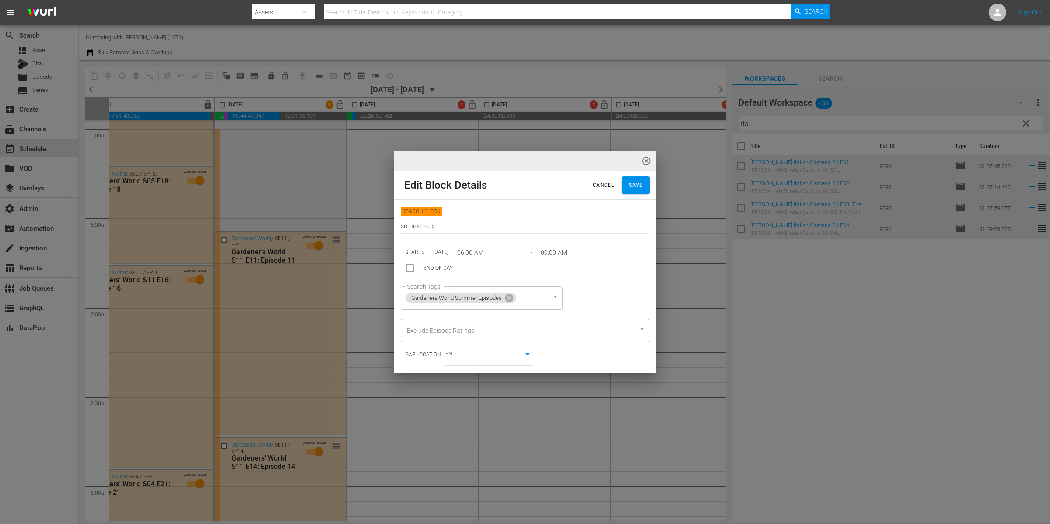
click at [564, 251] on input "09:00 AM" at bounding box center [575, 252] width 69 height 13
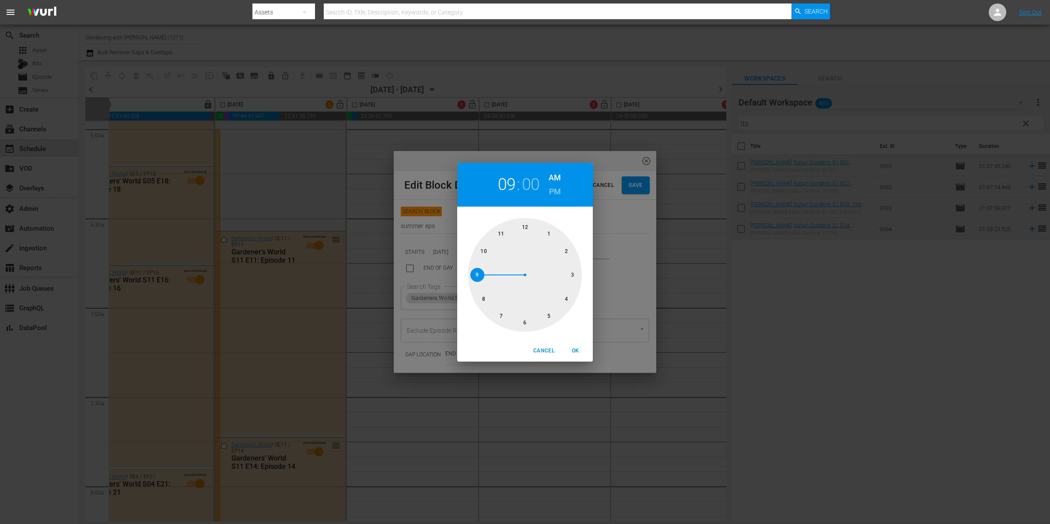
click at [486, 296] on div at bounding box center [525, 275] width 114 height 114
click at [556, 195] on h6 "PM" at bounding box center [555, 192] width 12 height 14
click at [576, 353] on span "OK" at bounding box center [575, 350] width 21 height 9
type input "08:00 PM"
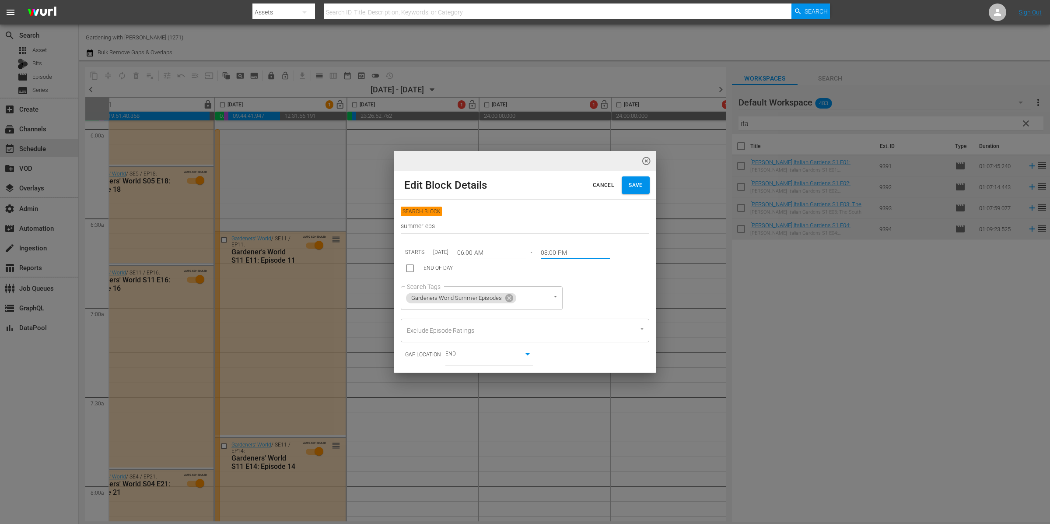
click at [629, 186] on span "Save" at bounding box center [636, 185] width 14 height 9
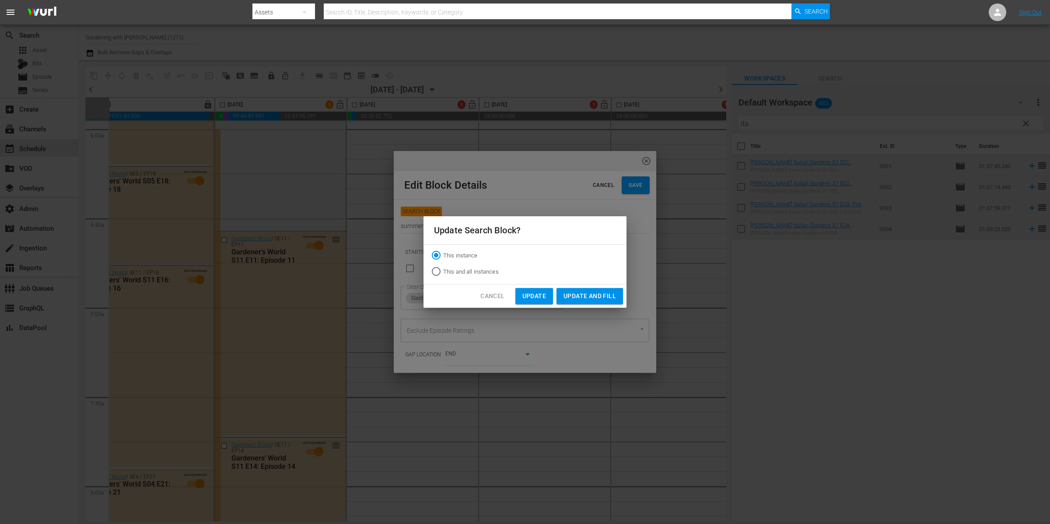
click at [610, 297] on span "Update and Fill" at bounding box center [590, 296] width 53 height 11
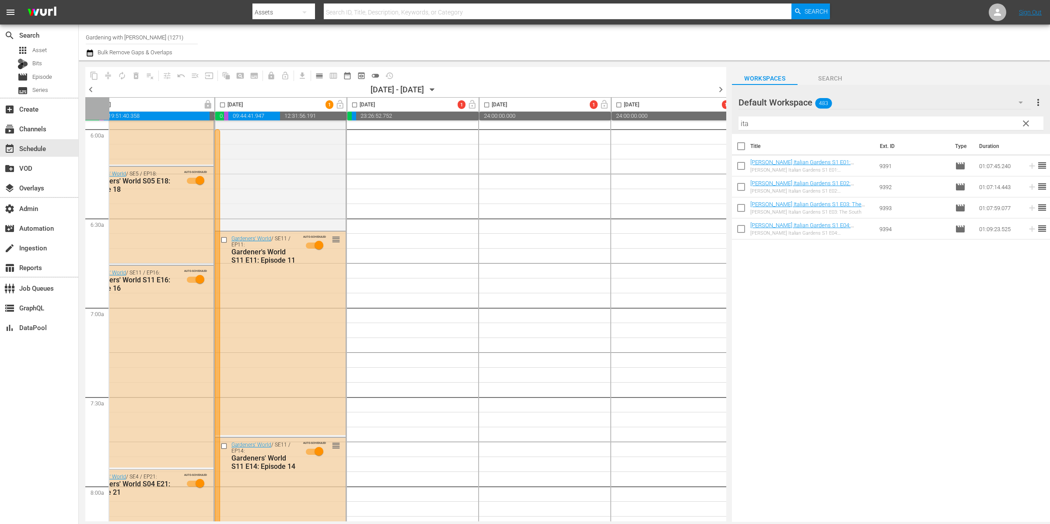
click at [376, 75] on span "toggle_off" at bounding box center [375, 75] width 9 height 9
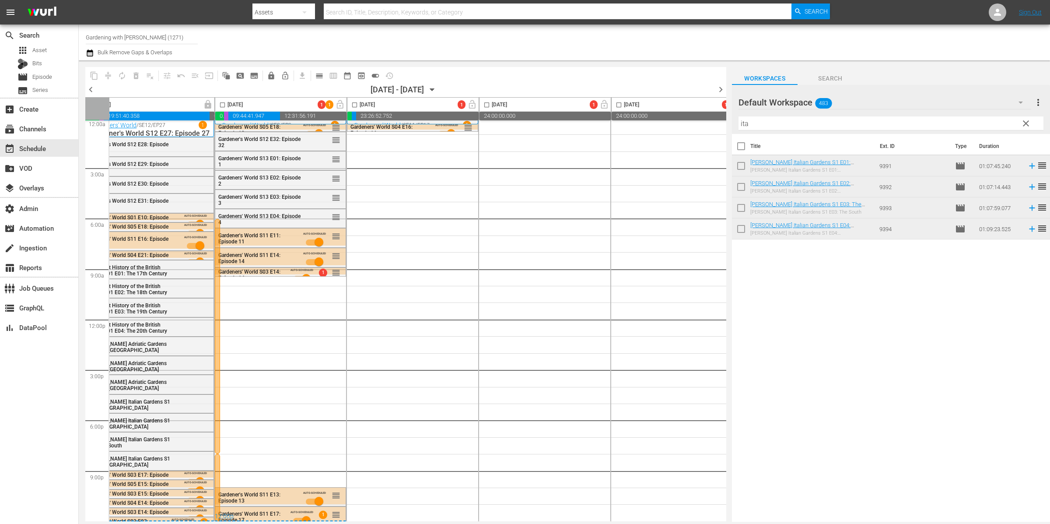
scroll to position [7, 159]
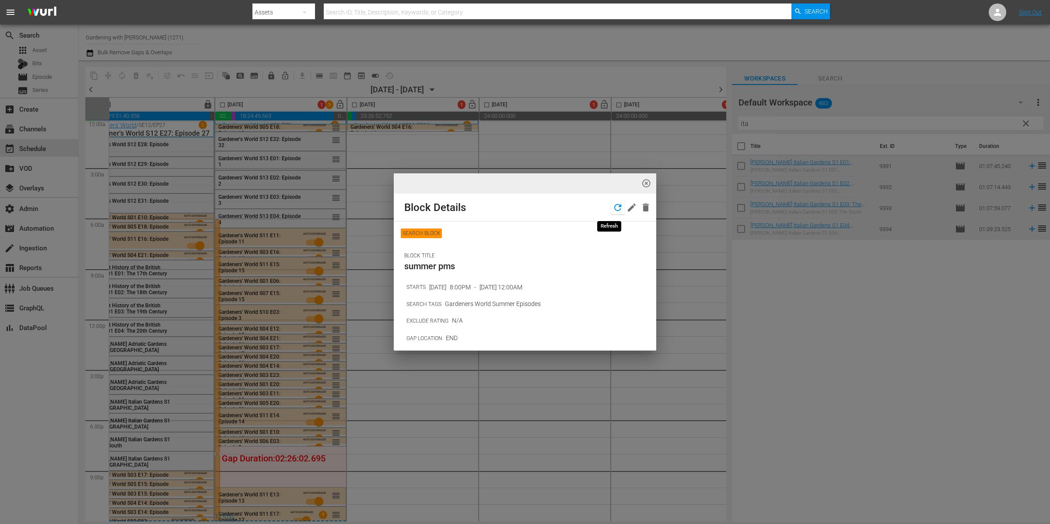
click at [613, 211] on icon "button" at bounding box center [618, 207] width 11 height 11
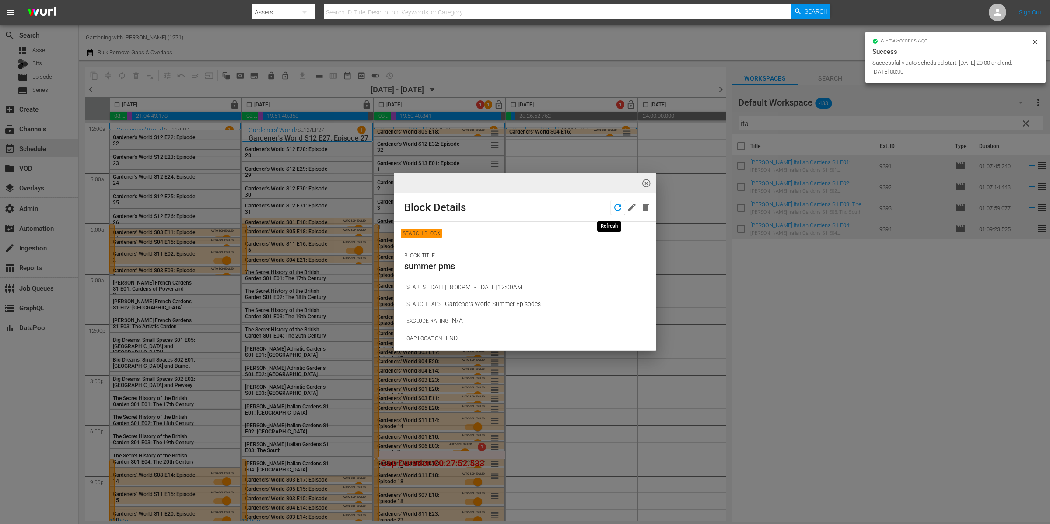
scroll to position [7, 159]
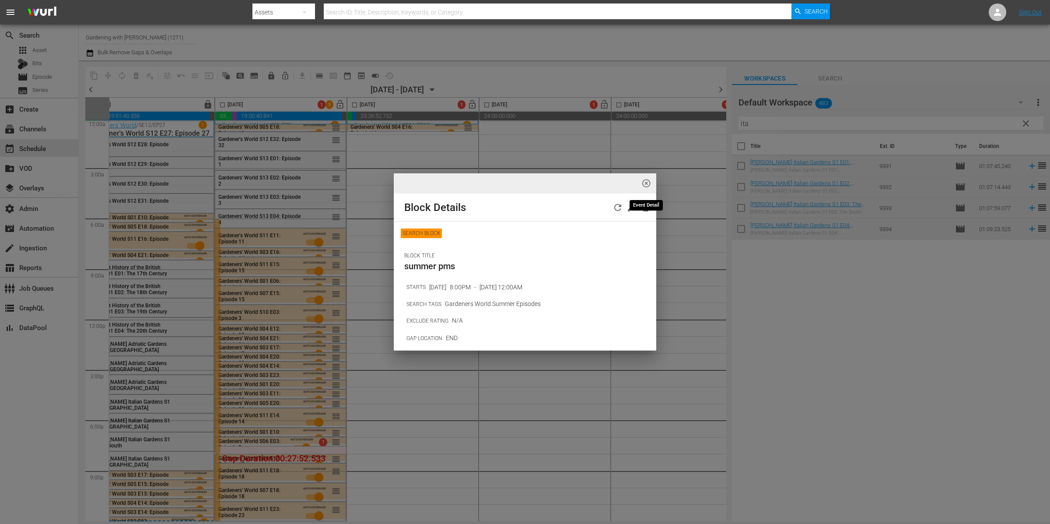
drag, startPoint x: 648, startPoint y: 183, endPoint x: 551, endPoint y: 216, distance: 102.4
click at [648, 183] on span "highlight_off_icon" at bounding box center [647, 184] width 10 height 10
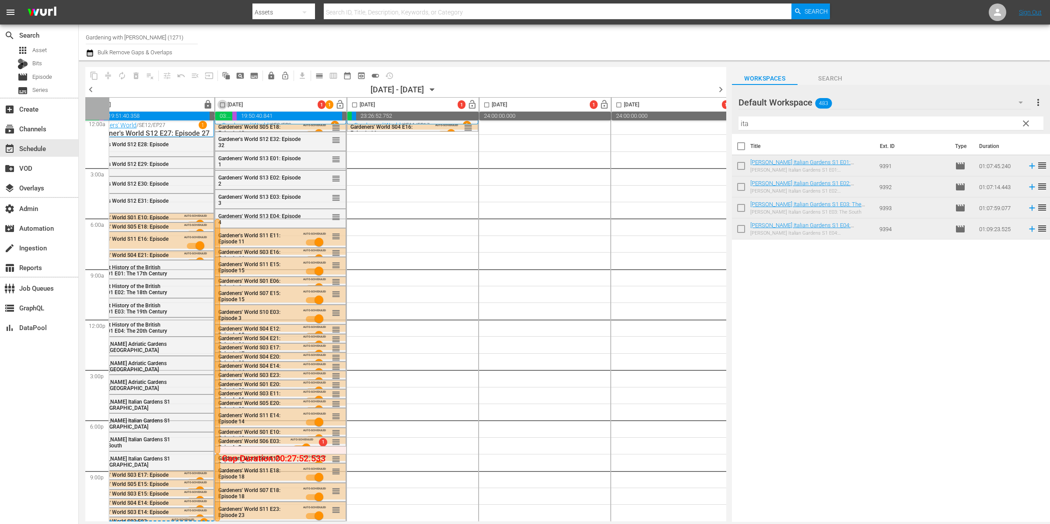
click at [223, 104] on input "checkbox" at bounding box center [223, 107] width 10 height 10
click at [109, 75] on span "compress" at bounding box center [108, 75] width 9 height 9
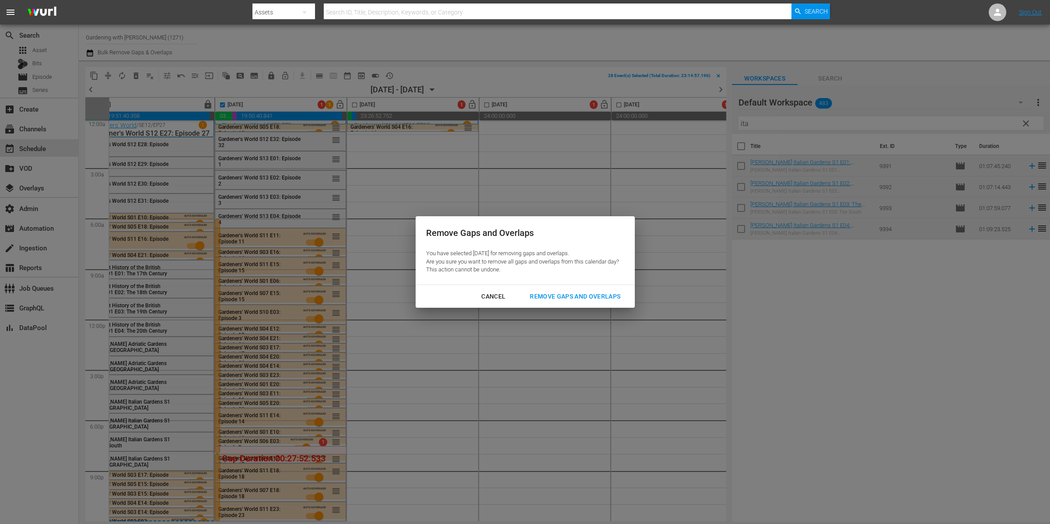
click at [588, 292] on div "Remove Gaps and Overlaps" at bounding box center [575, 296] width 105 height 11
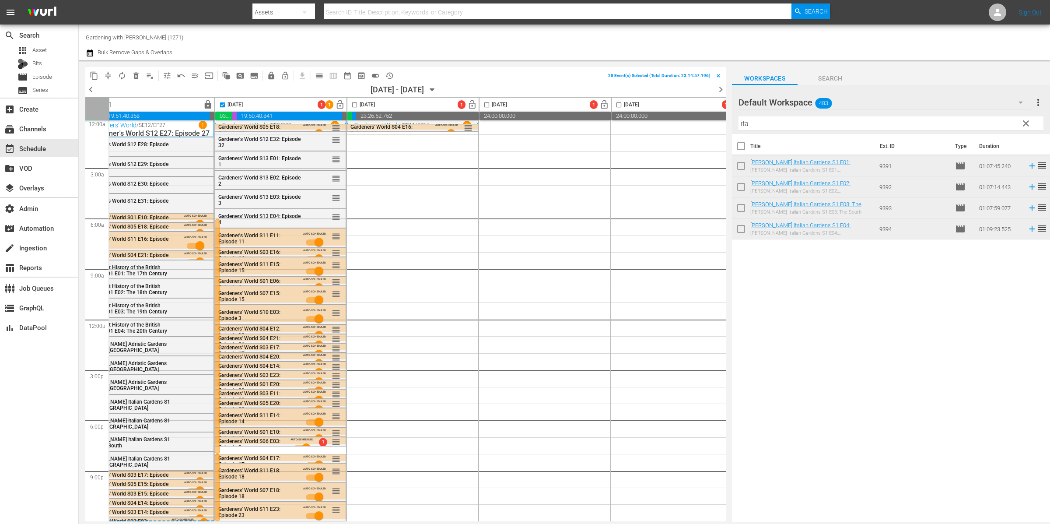
checkbox input "false"
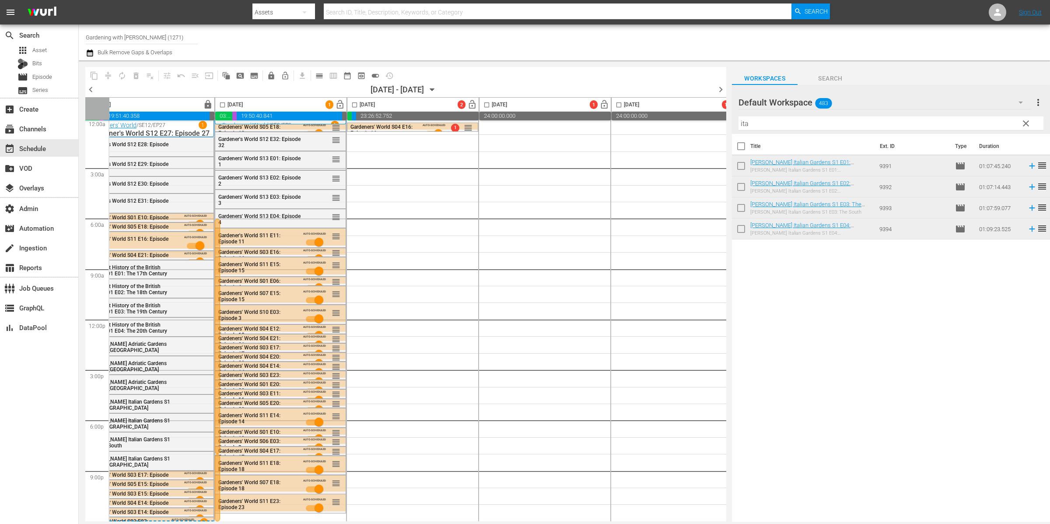
click at [774, 126] on input "ita" at bounding box center [891, 123] width 305 height 14
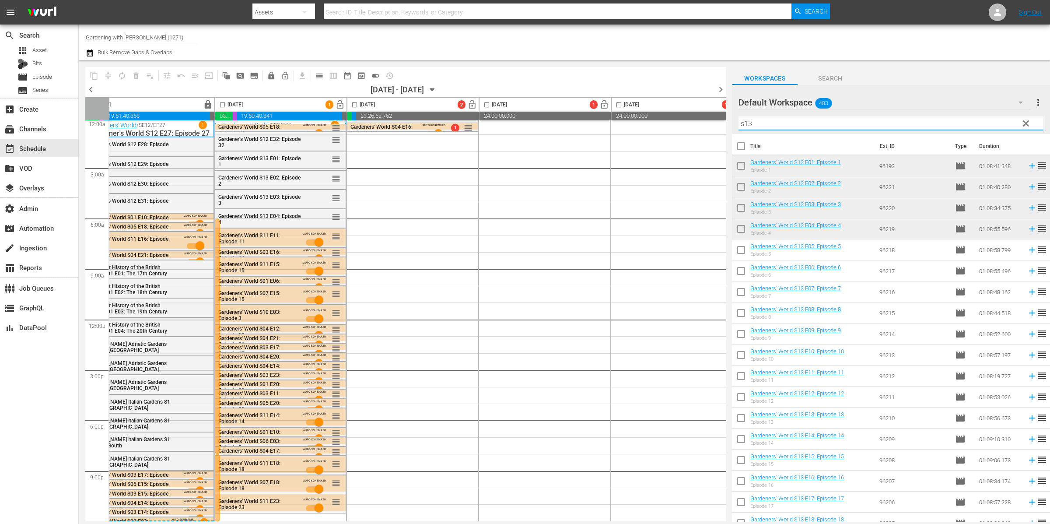
type input "s13"
drag, startPoint x: 225, startPoint y: 102, endPoint x: 257, endPoint y: 102, distance: 31.9
click at [225, 102] on input "checkbox" at bounding box center [223, 107] width 10 height 10
checkbox input "true"
click at [352, 105] on input "checkbox" at bounding box center [355, 107] width 10 height 10
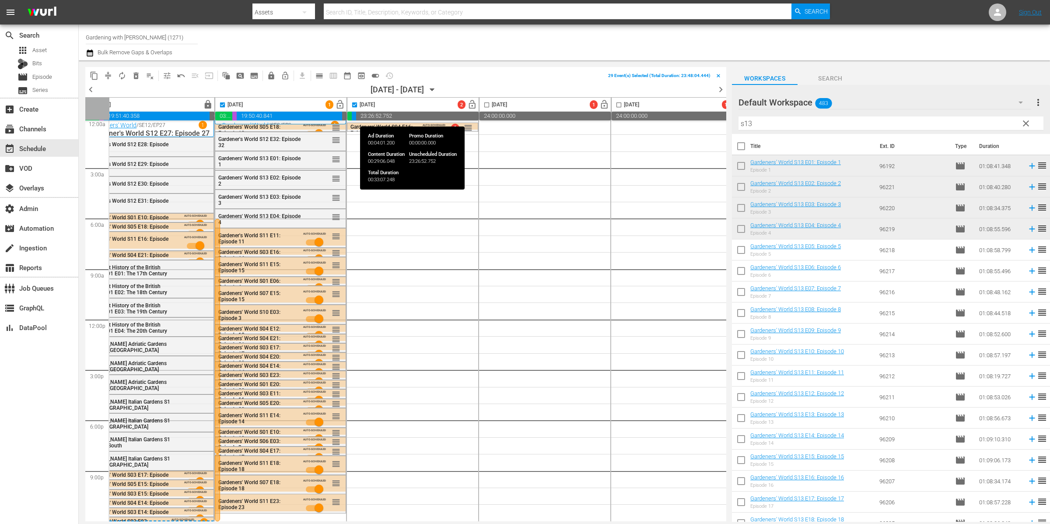
click at [356, 108] on input "checkbox" at bounding box center [355, 107] width 10 height 10
checkbox input "false"
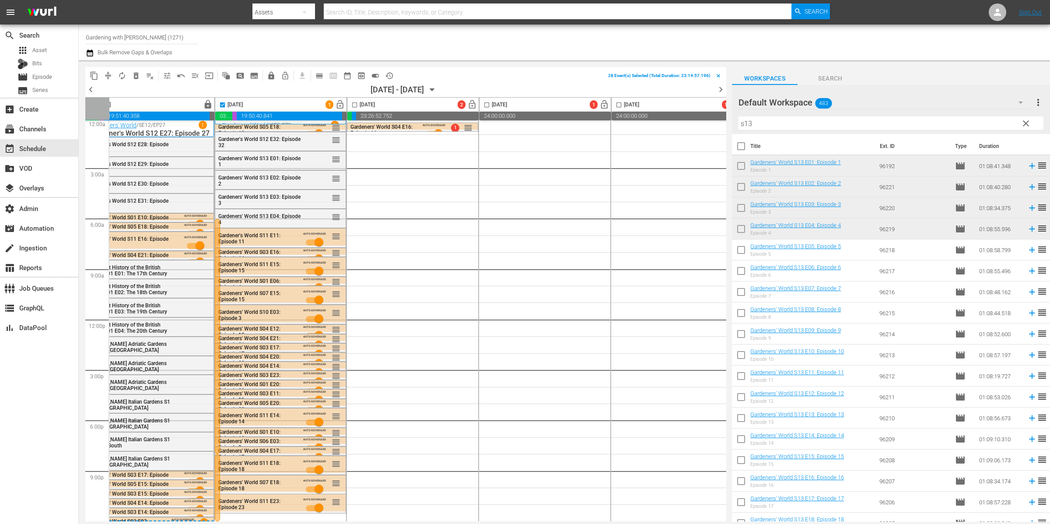
drag, startPoint x: 225, startPoint y: 105, endPoint x: 239, endPoint y: 109, distance: 13.7
click at [225, 105] on input "checkbox" at bounding box center [223, 107] width 10 height 10
checkbox input "false"
click at [92, 53] on icon "button" at bounding box center [90, 52] width 6 height 7
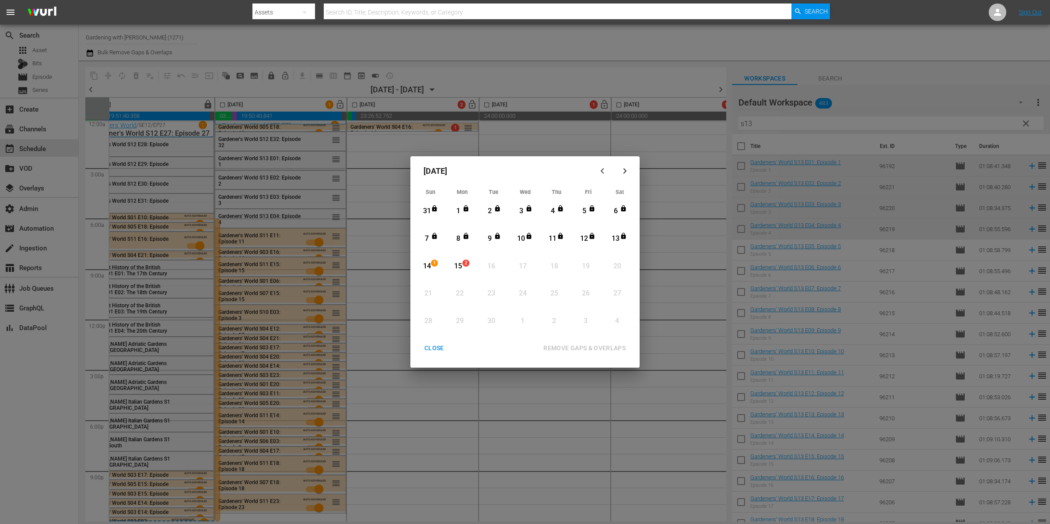
click at [436, 260] on span "1" at bounding box center [435, 263] width 6 height 7
click at [463, 267] on div "15" at bounding box center [458, 266] width 11 height 10
click at [604, 345] on div "REMOVE GAPS & OVERLAPS" at bounding box center [585, 348] width 96 height 11
click at [433, 351] on div "CLOSE" at bounding box center [435, 348] width 34 height 11
